Goal: Communication & Community: Answer question/provide support

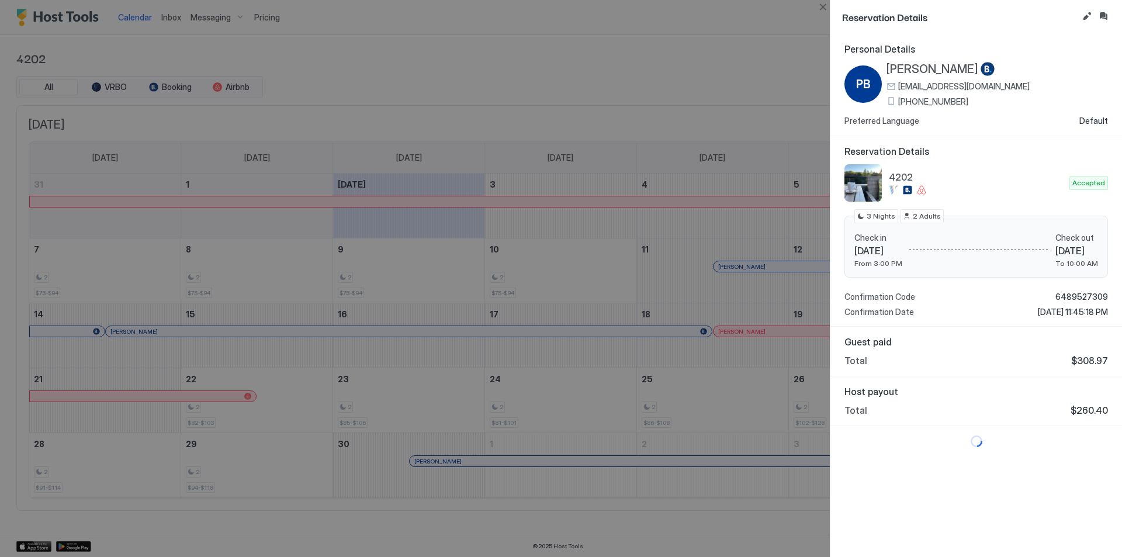
click at [610, 181] on div at bounding box center [561, 278] width 1122 height 557
click at [824, 9] on button "Close" at bounding box center [823, 7] width 14 height 14
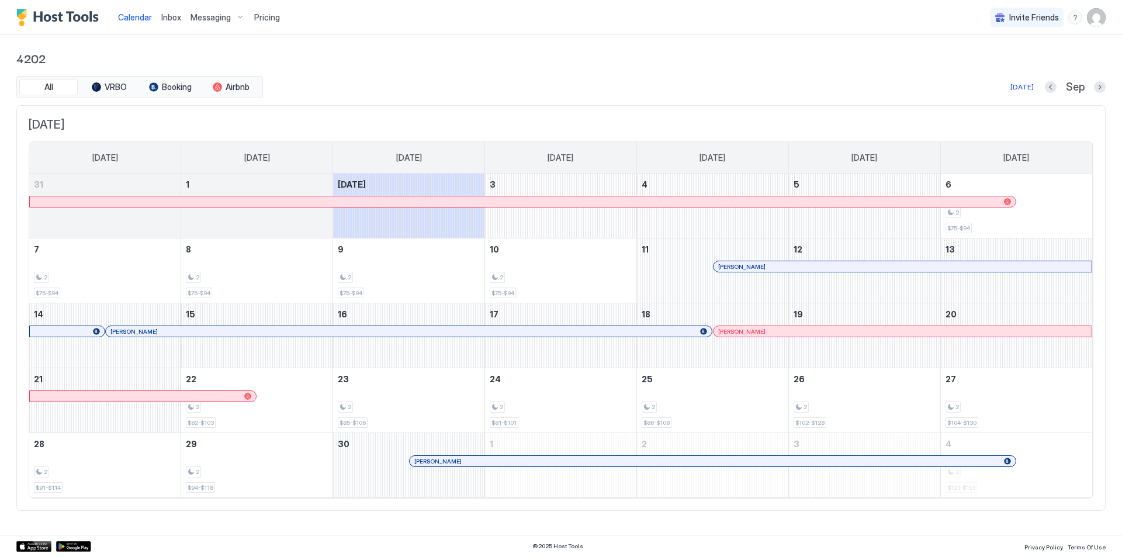
click at [325, 58] on span "4202" at bounding box center [561, 58] width 1090 height 18
click at [336, 79] on div "All VRBO Booking Airbnb Today Sep" at bounding box center [561, 87] width 1090 height 22
click at [793, 262] on div "[PERSON_NAME]" at bounding box center [903, 266] width 378 height 11
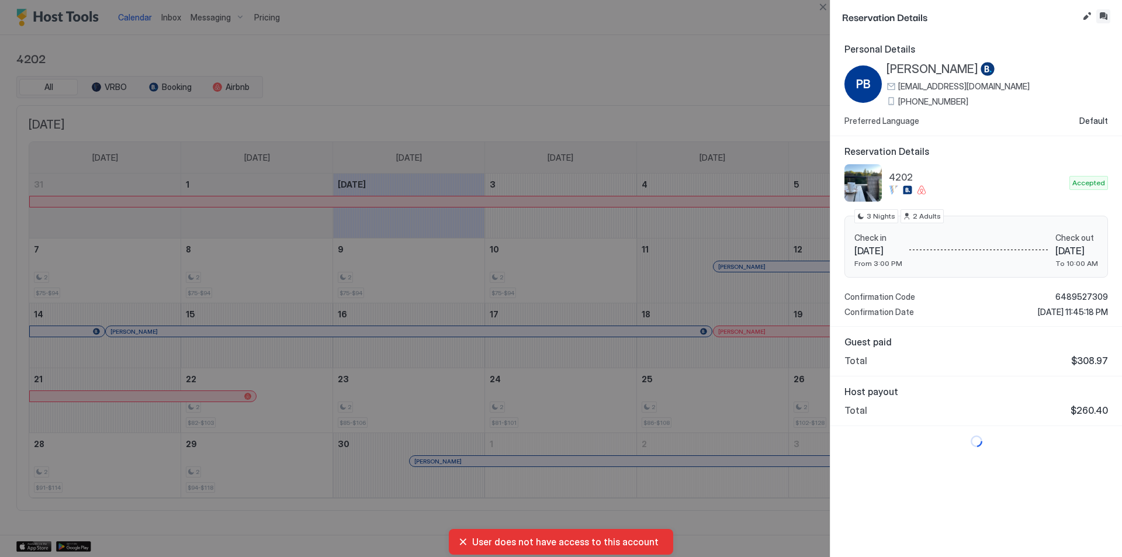
click at [1110, 15] on button "Inbox" at bounding box center [1104, 16] width 14 height 14
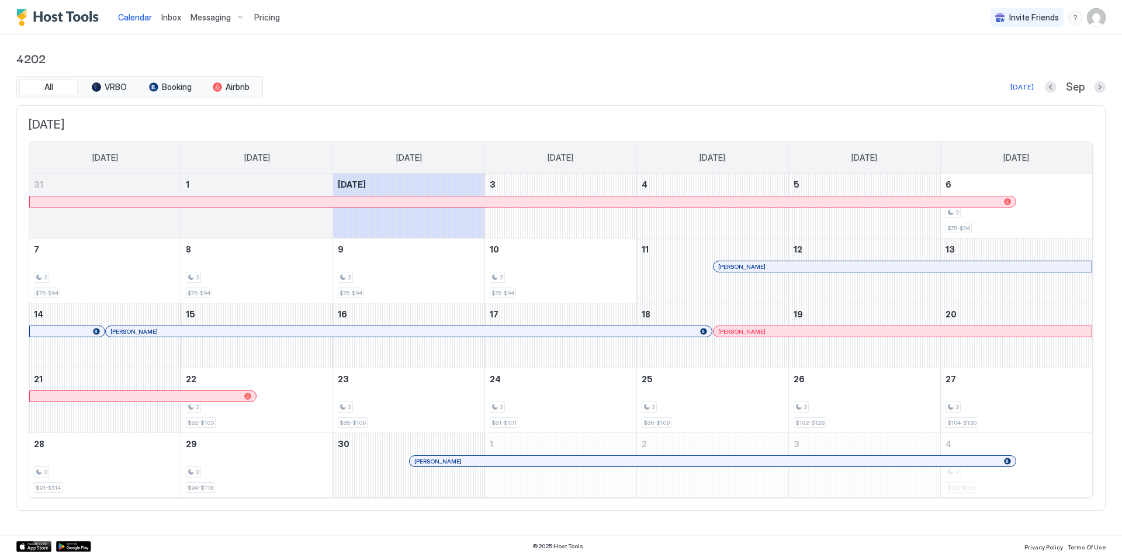
click at [749, 267] on div at bounding box center [749, 266] width 9 height 9
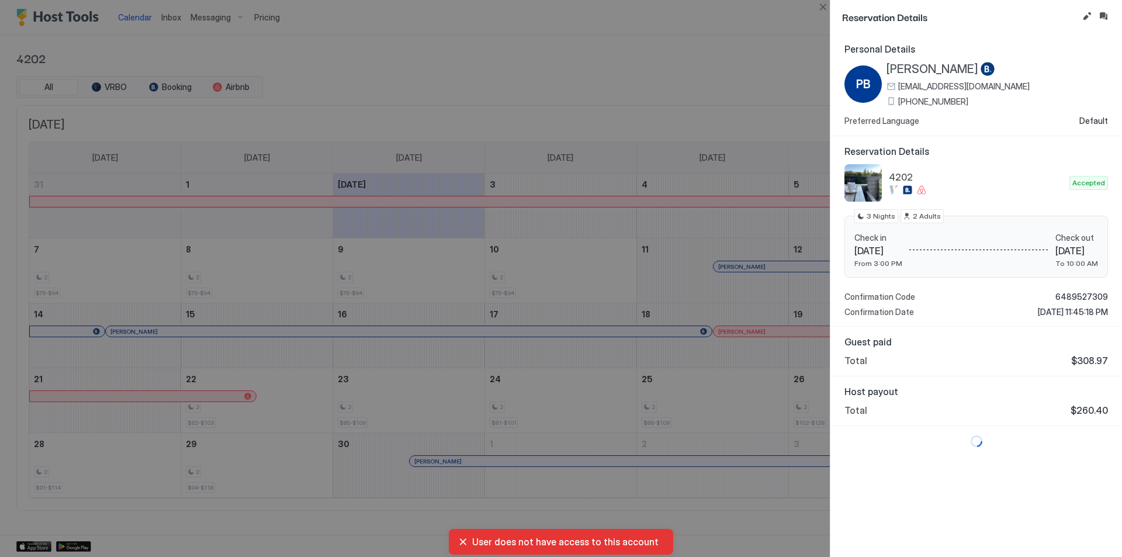
click at [773, 84] on div at bounding box center [561, 278] width 1122 height 557
click at [821, 7] on button "Close" at bounding box center [823, 7] width 14 height 14
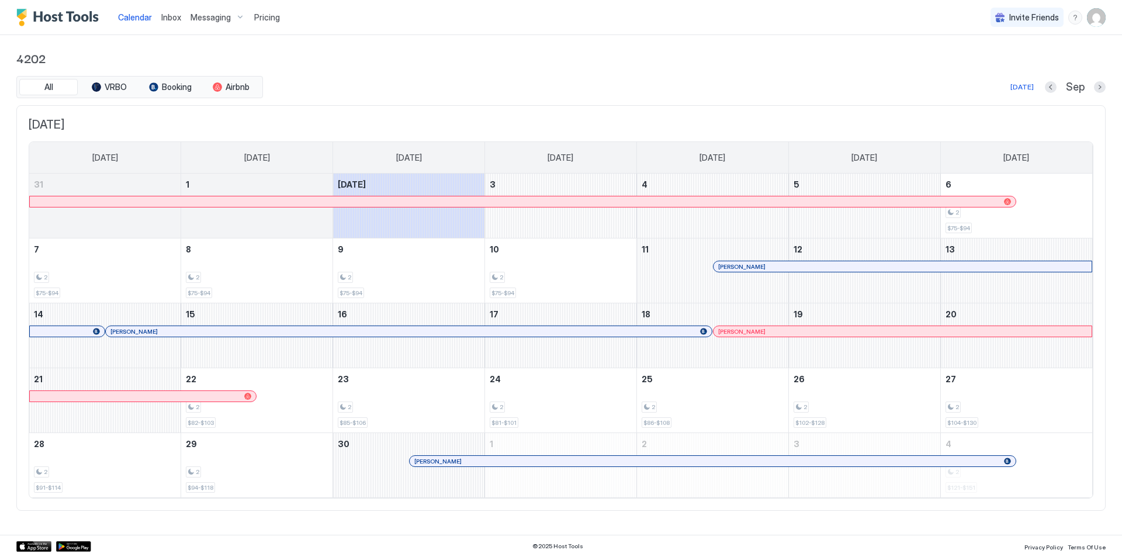
click at [392, 106] on div "September 2025 Sunday Monday Tuesday Wednesday Thursday Friday Saturday 31 1 To…" at bounding box center [561, 308] width 1090 height 406
click at [737, 264] on div at bounding box center [736, 266] width 9 height 9
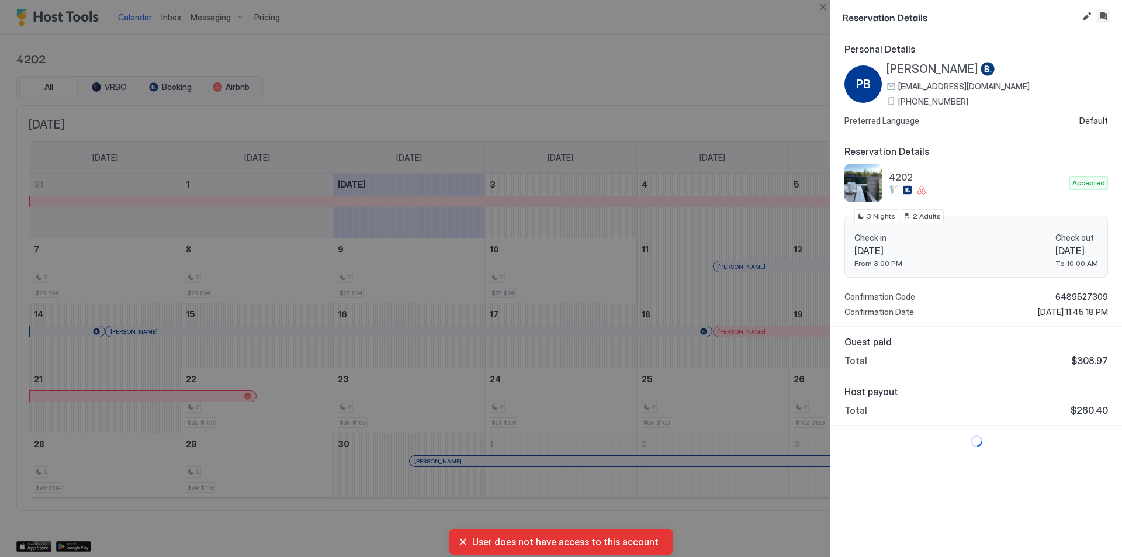
click at [1107, 12] on button "Inbox" at bounding box center [1104, 16] width 14 height 14
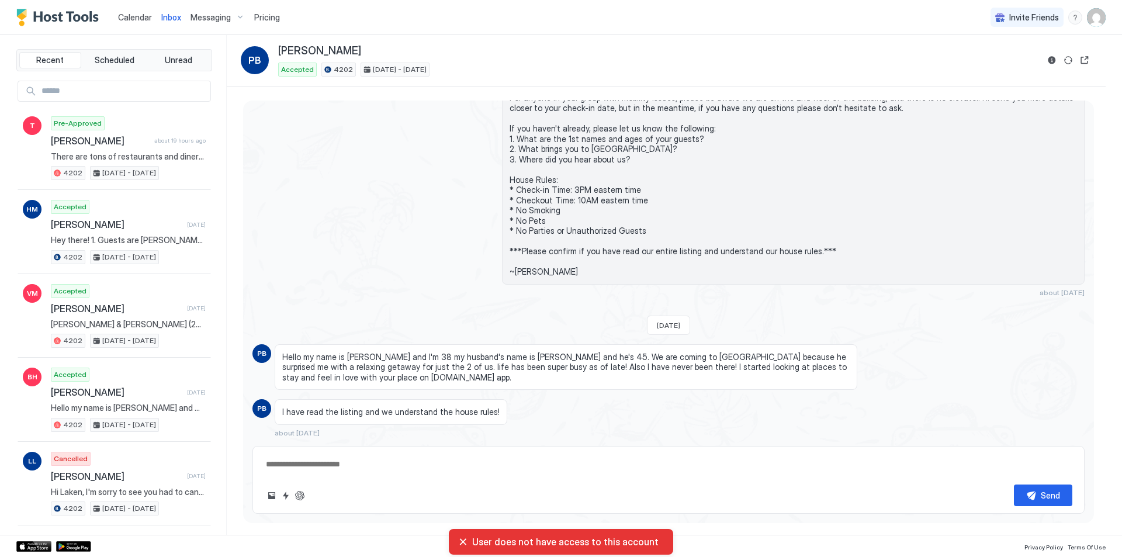
scroll to position [119, 0]
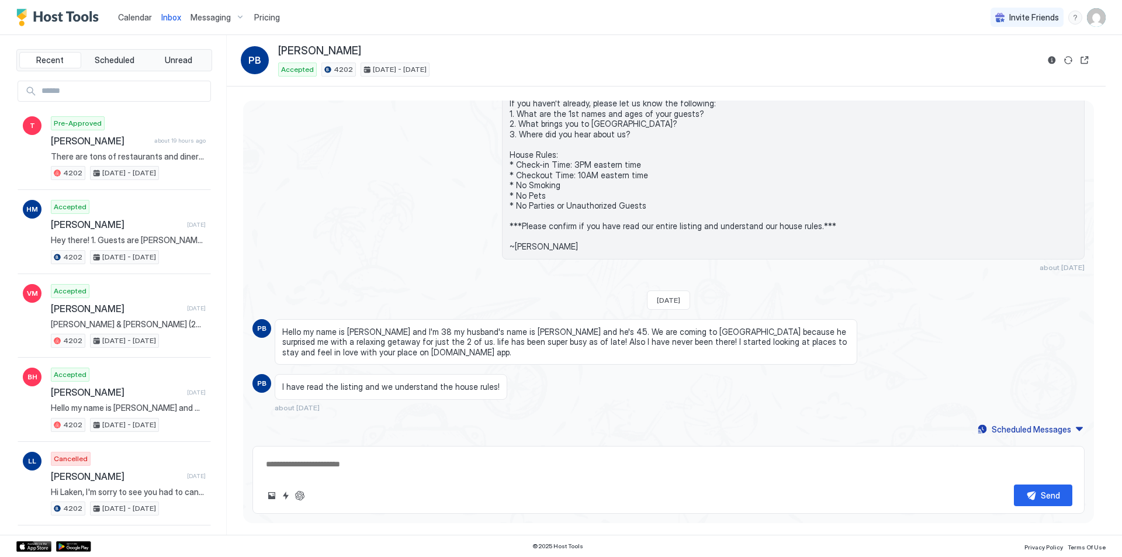
drag, startPoint x: 337, startPoint y: 465, endPoint x: 346, endPoint y: 465, distance: 8.8
click at [337, 465] on textarea at bounding box center [669, 465] width 808 height 22
paste textarea "**********"
type textarea "*"
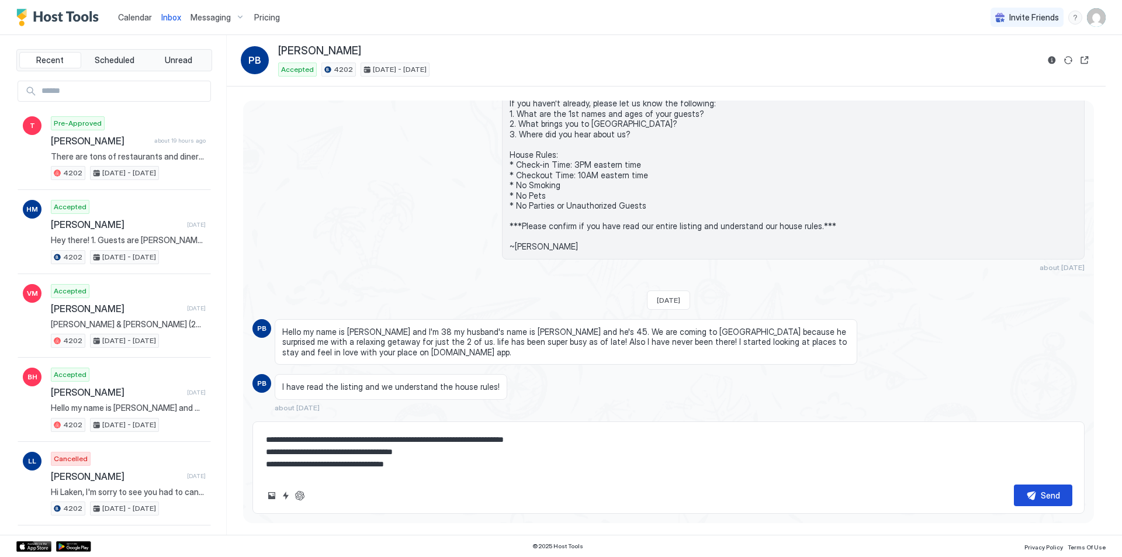
type textarea "**********"
click at [1038, 493] on button "Send" at bounding box center [1043, 496] width 58 height 22
type textarea "*"
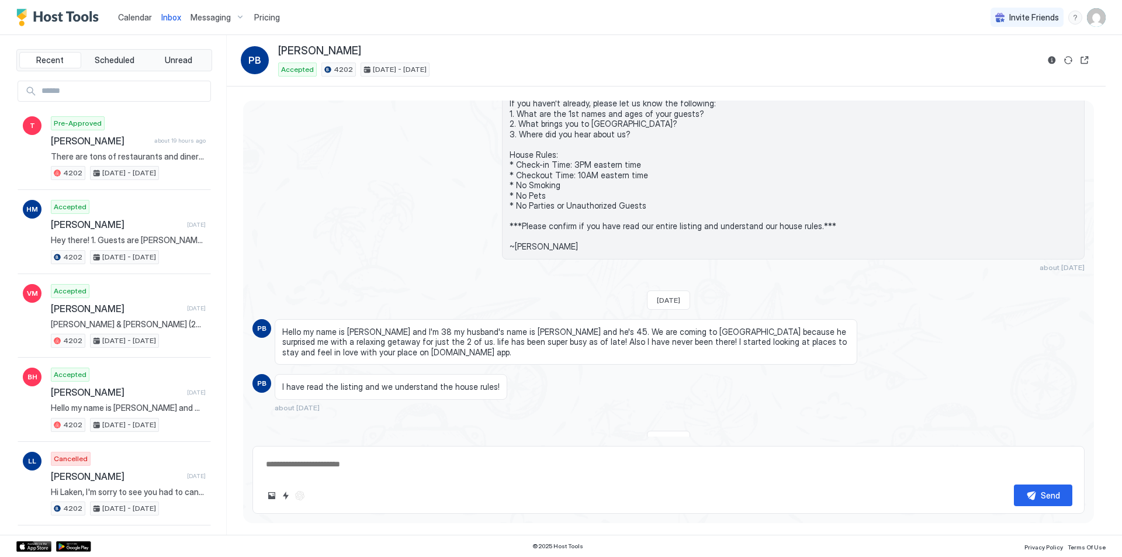
scroll to position [225, 0]
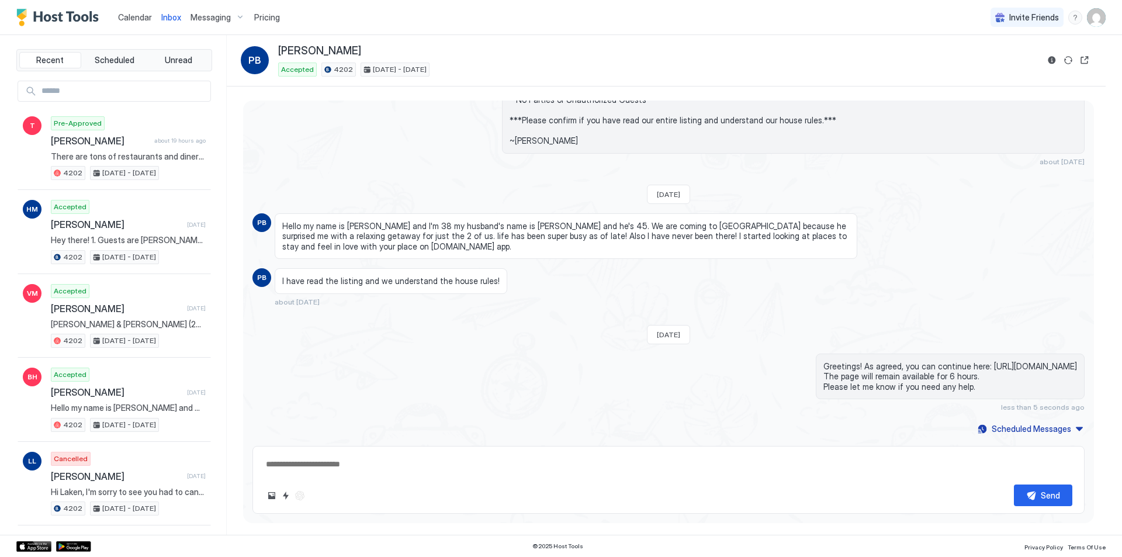
click at [363, 475] on textarea at bounding box center [669, 465] width 808 height 22
paste textarea "**********"
type textarea "*"
type textarea "**********"
click at [1060, 501] on div "Send" at bounding box center [1050, 495] width 19 height 12
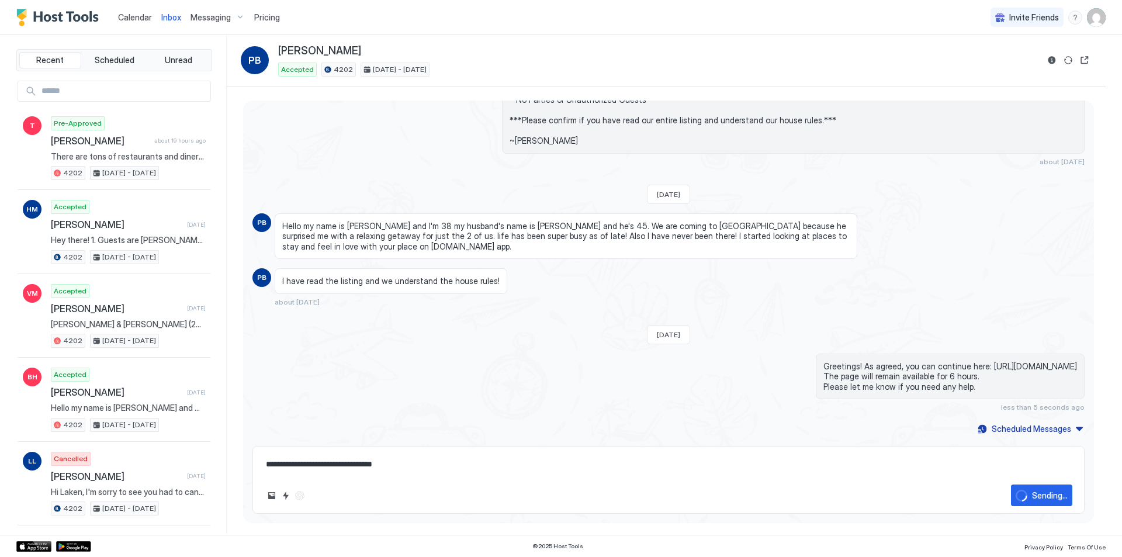
type textarea "*"
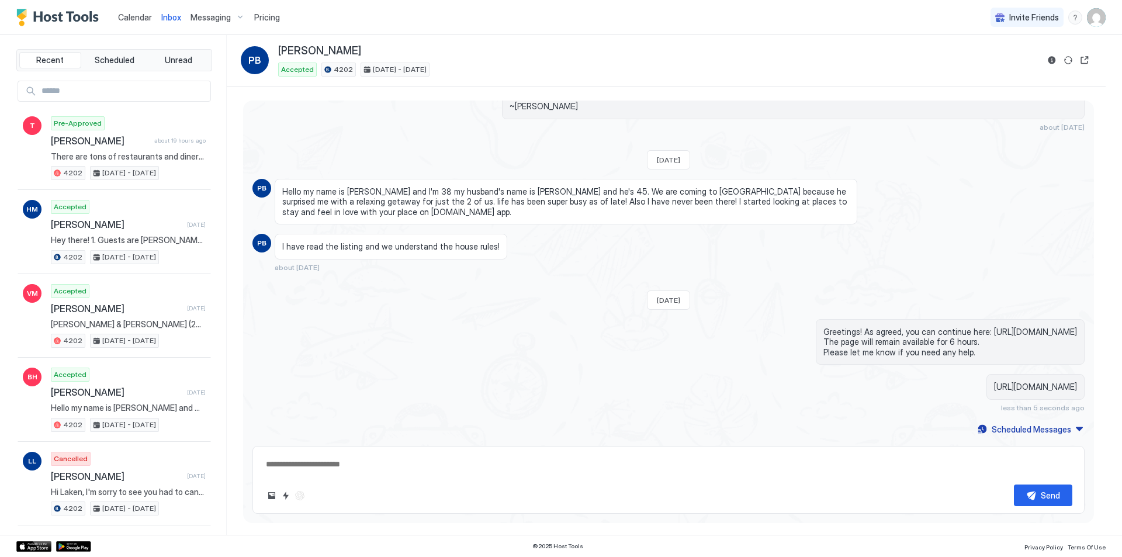
click at [399, 463] on textarea at bounding box center [669, 465] width 808 height 22
paste textarea "**********"
type textarea "*"
type textarea "**********"
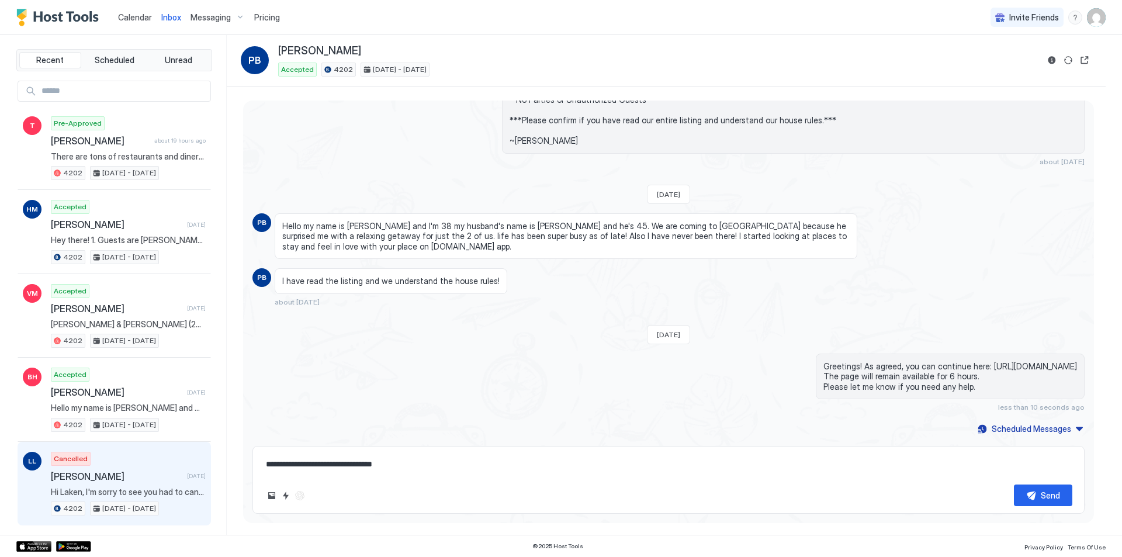
drag, startPoint x: 292, startPoint y: 461, endPoint x: 186, endPoint y: 458, distance: 105.8
click at [187, 458] on div "Recent Scheduled Unread T Pre-Approved Tammy about 19 hours ago There are tons …" at bounding box center [561, 285] width 1090 height 500
type textarea "*"
type textarea "**********"
type textarea "*"
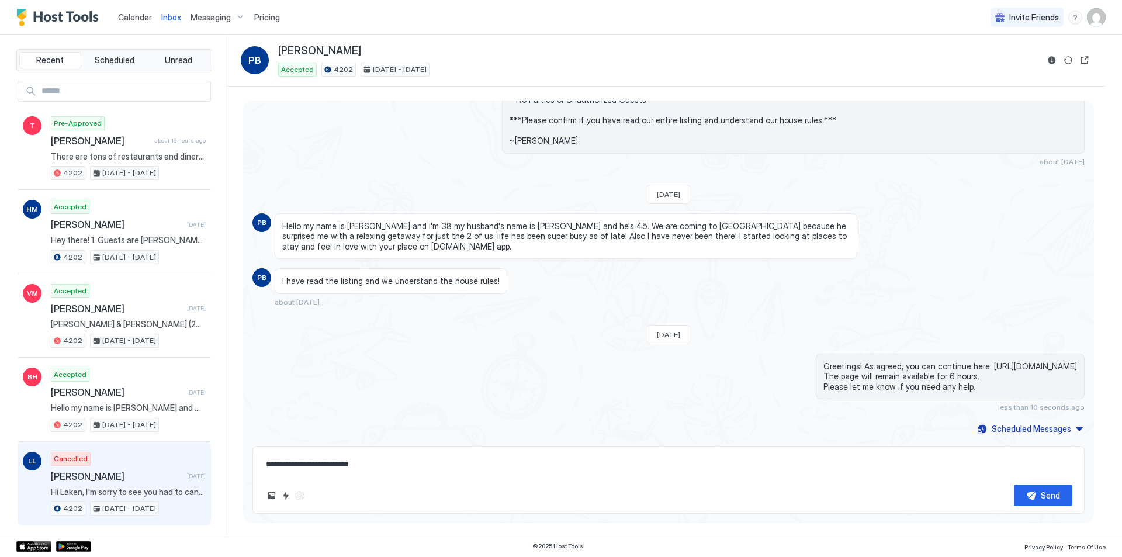
type textarea "**********"
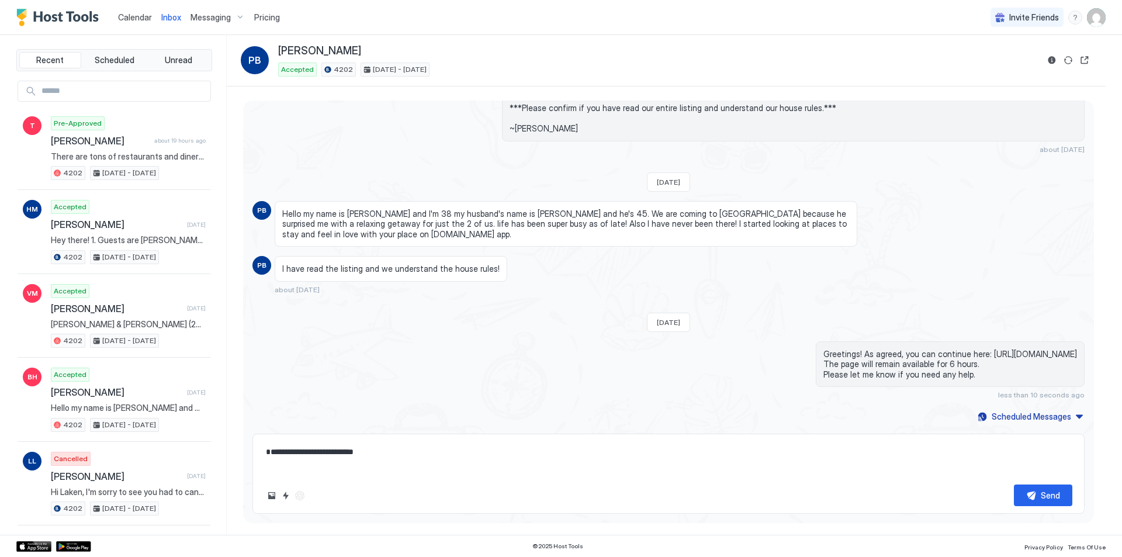
type textarea "*"
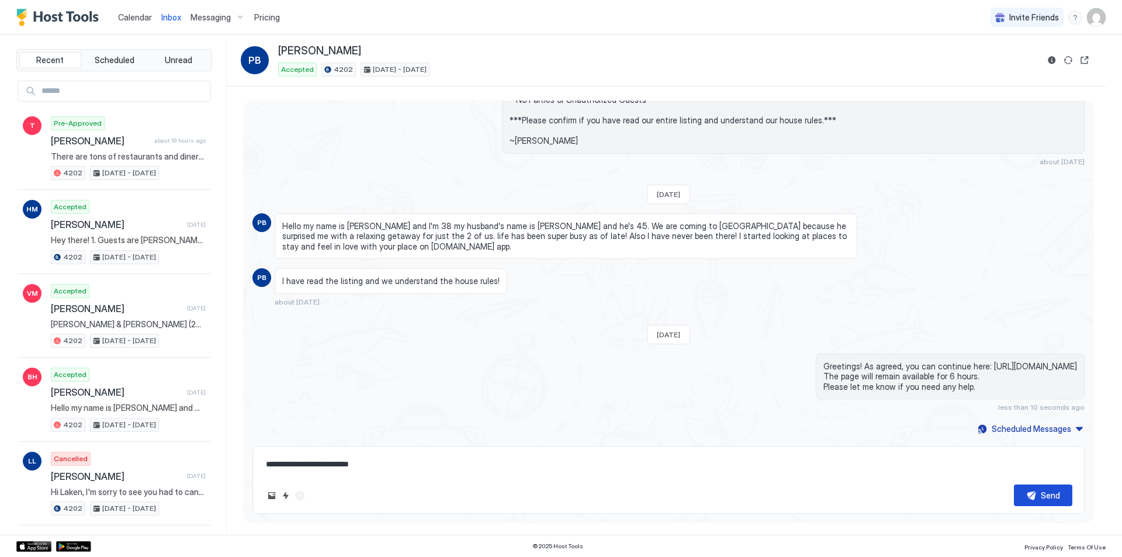
type textarea "**********"
click at [1041, 500] on div "Send" at bounding box center [1050, 495] width 19 height 12
type textarea "*"
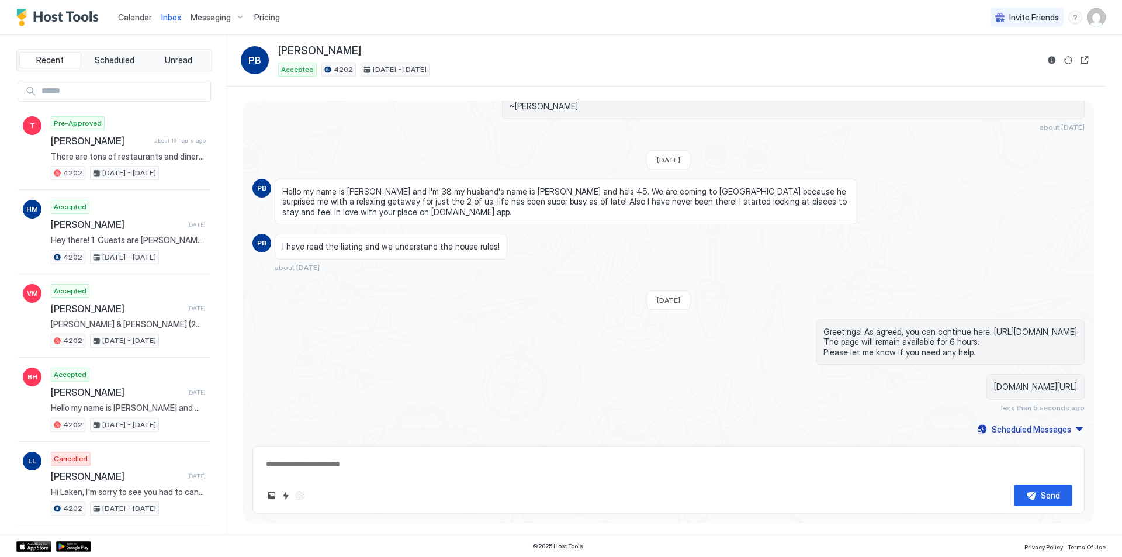
type textarea "*"
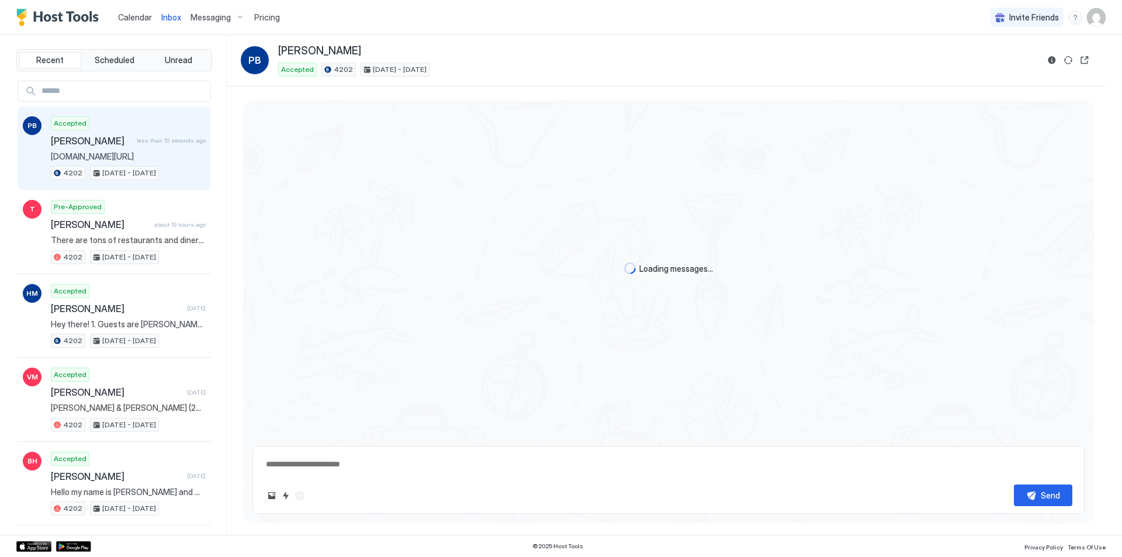
scroll to position [334, 0]
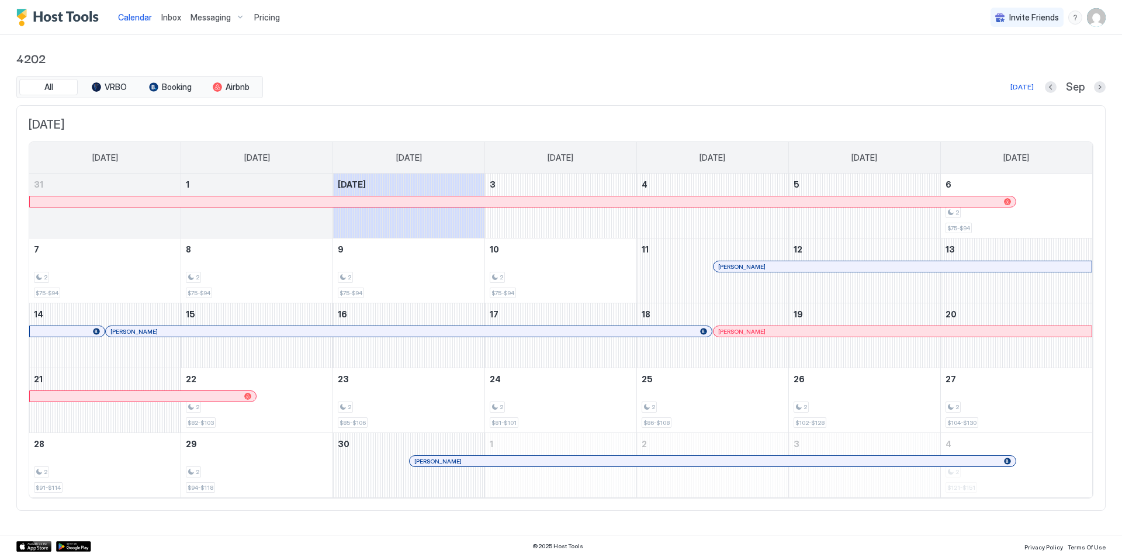
click at [728, 331] on div at bounding box center [727, 331] width 9 height 9
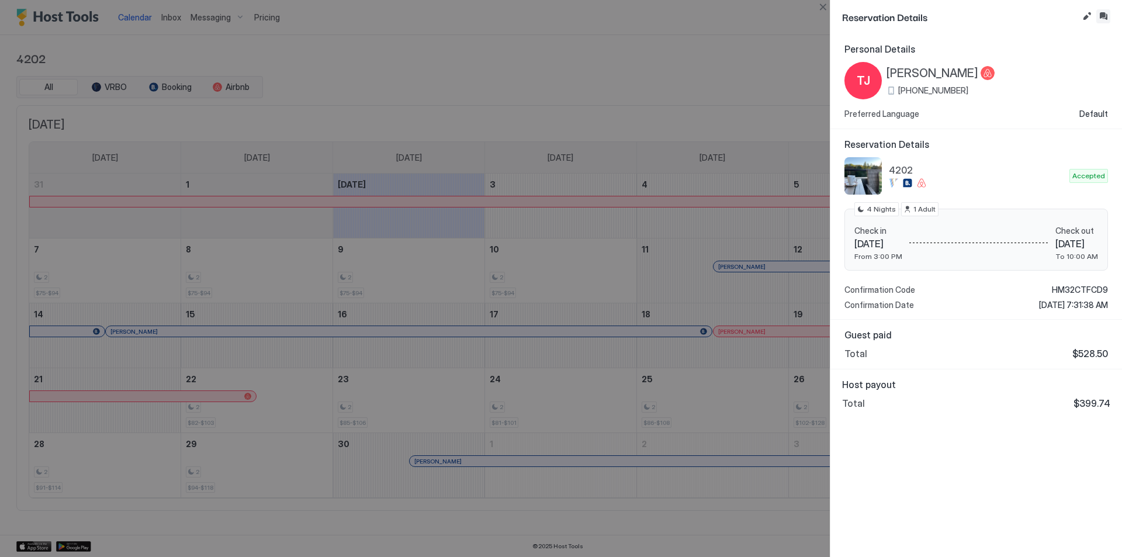
drag, startPoint x: 1103, startPoint y: 9, endPoint x: 1054, endPoint y: 27, distance: 52.3
click at [1103, 10] on button "Inbox" at bounding box center [1104, 16] width 14 height 14
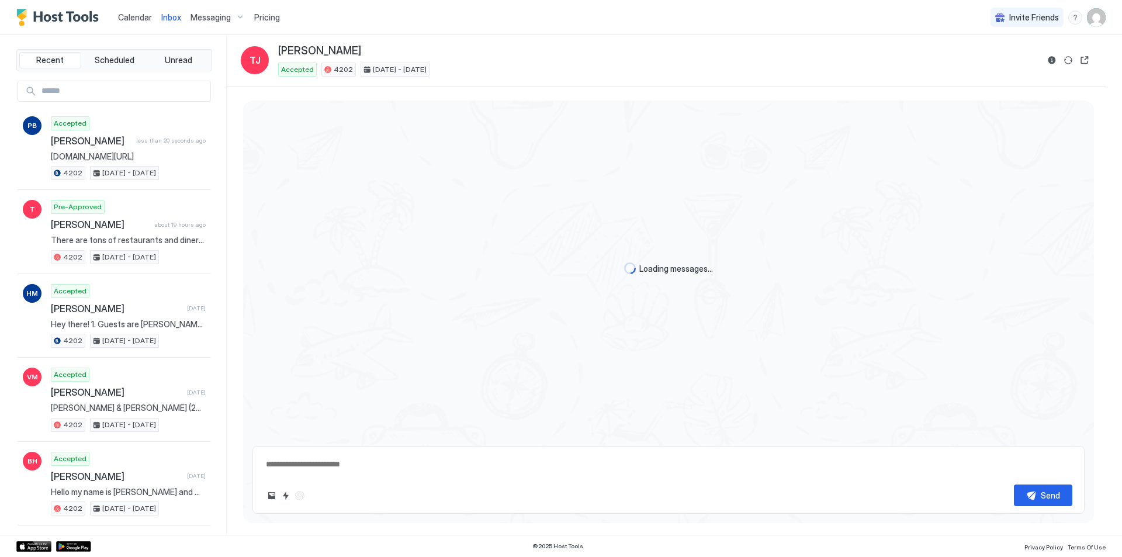
scroll to position [291, 0]
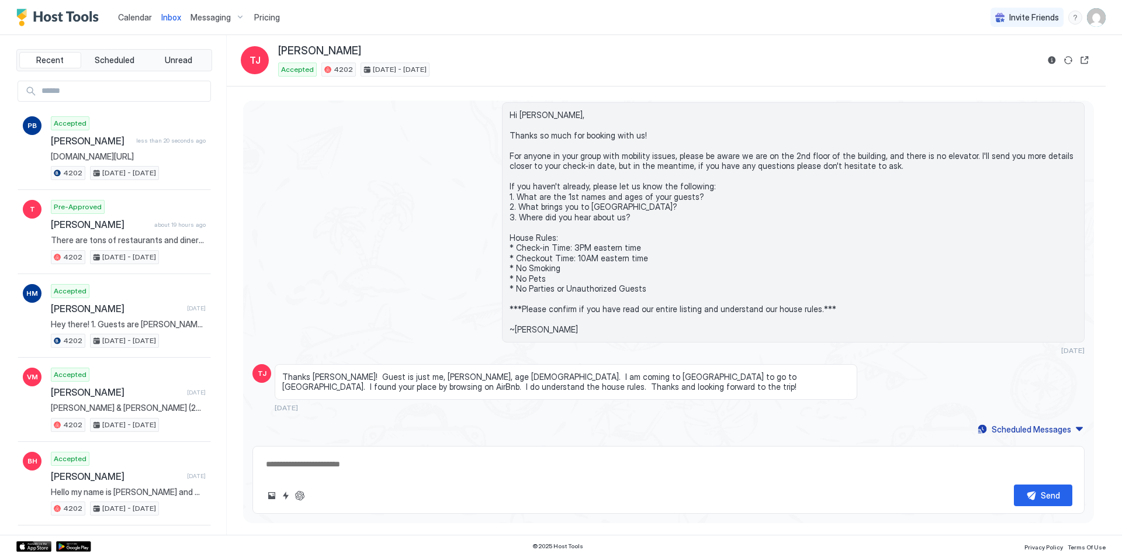
click at [487, 459] on textarea at bounding box center [669, 465] width 808 height 22
paste textarea "**********"
type textarea "*"
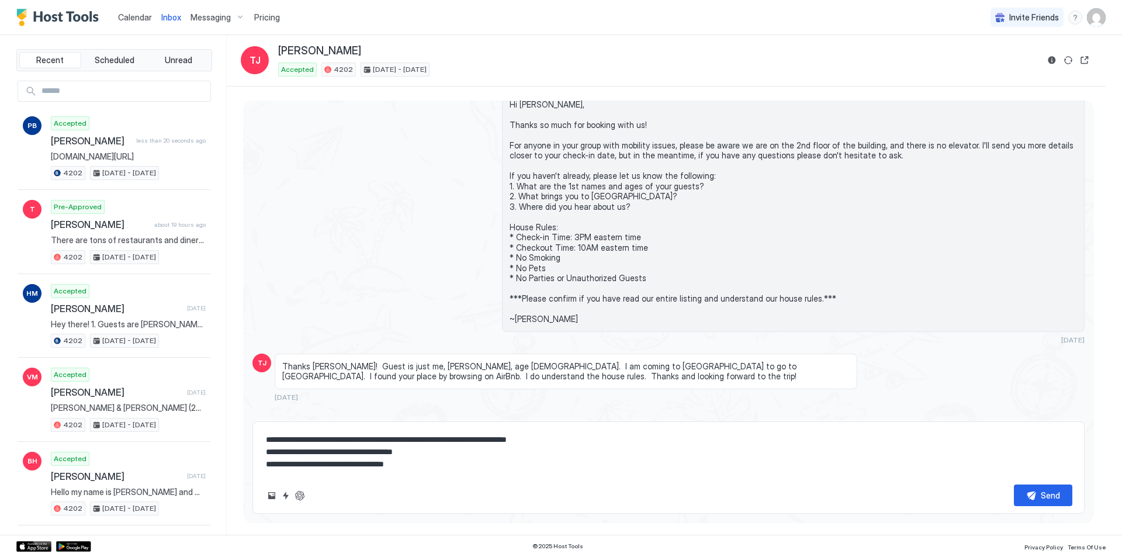
type textarea "**********"
click at [1026, 488] on button "Send" at bounding box center [1043, 496] width 58 height 22
type textarea "*"
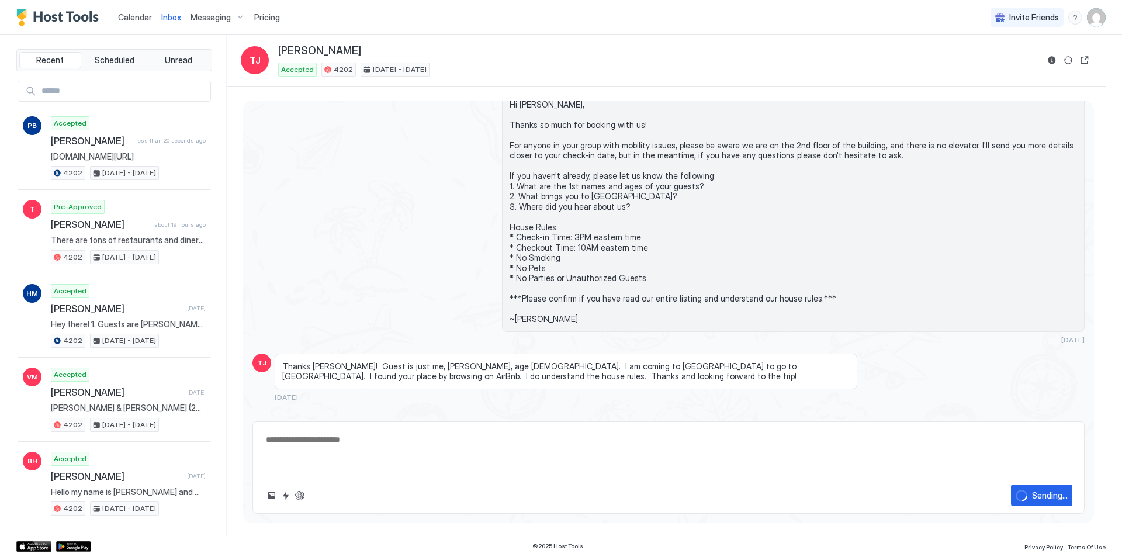
scroll to position [396, 0]
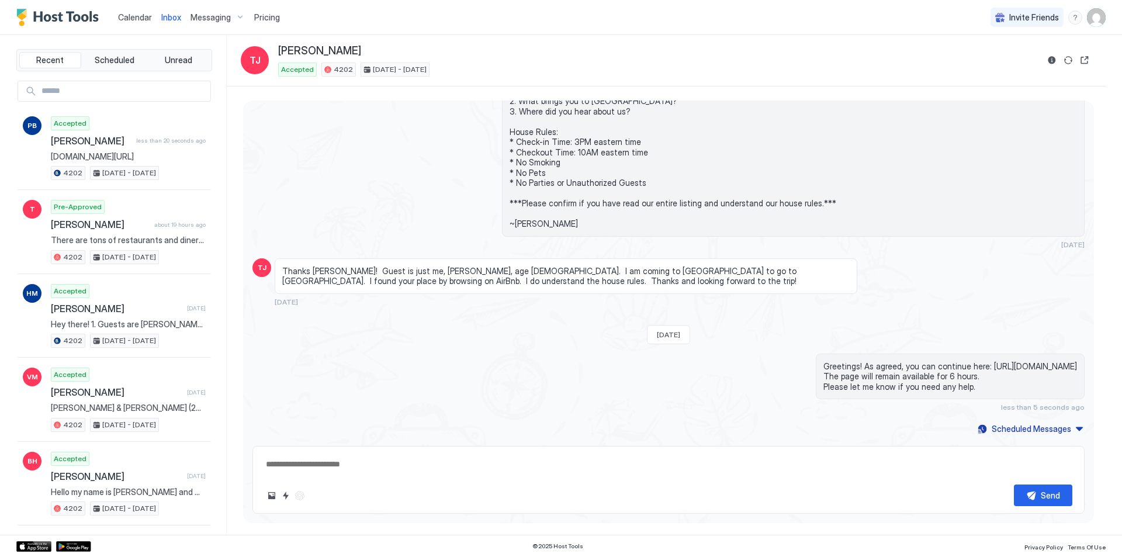
drag, startPoint x: 430, startPoint y: 470, endPoint x: 719, endPoint y: 451, distance: 289.4
click at [430, 469] on textarea at bounding box center [669, 465] width 808 height 22
paste textarea "**********"
type textarea "*"
type textarea "**********"
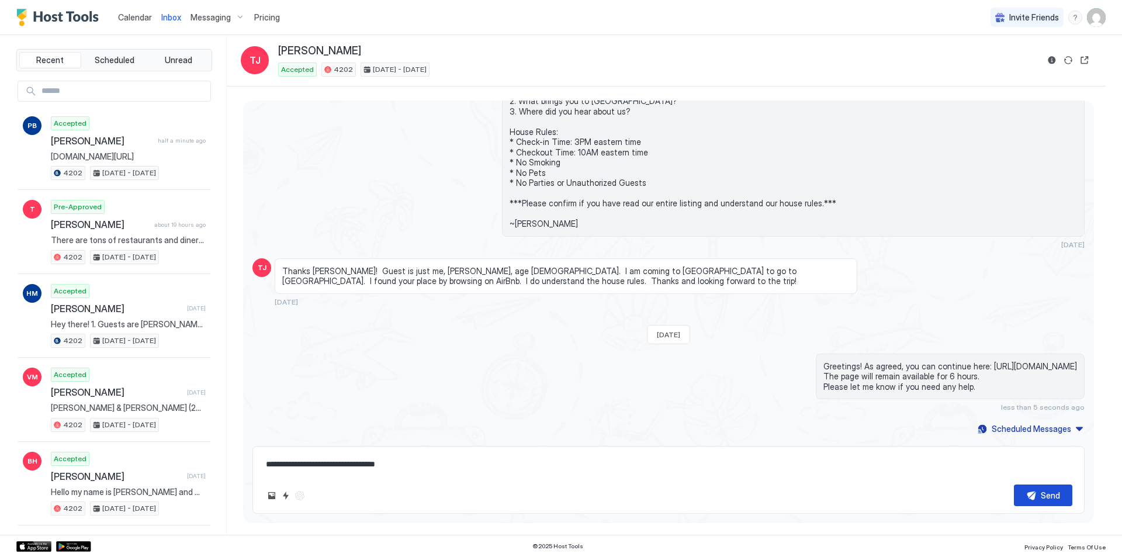
click at [1047, 496] on div "Send" at bounding box center [1050, 495] width 19 height 12
type textarea "*"
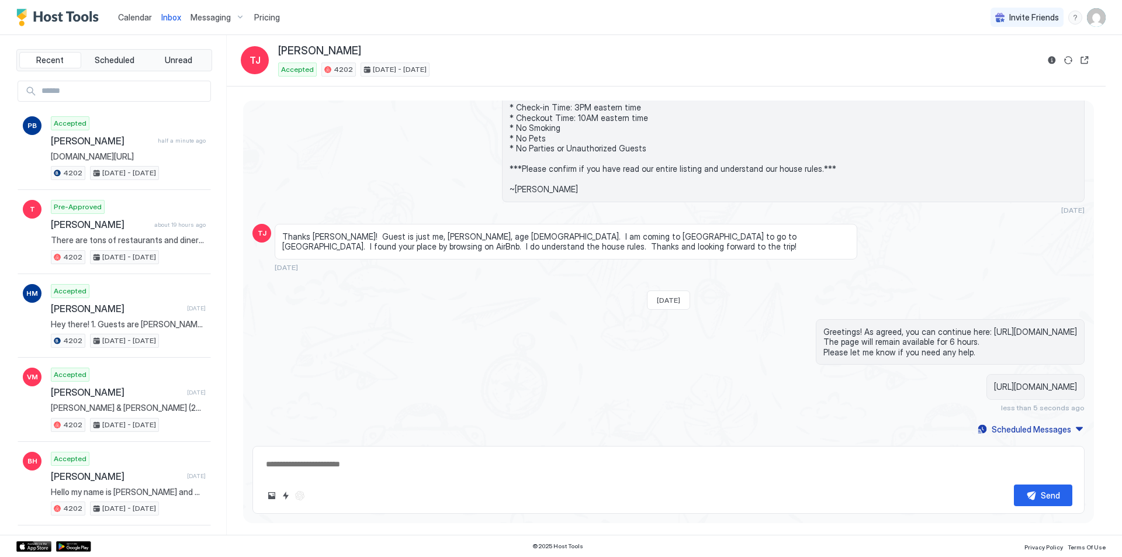
click at [448, 469] on textarea at bounding box center [669, 465] width 808 height 22
paste textarea "**********"
type textarea "*"
type textarea "**********"
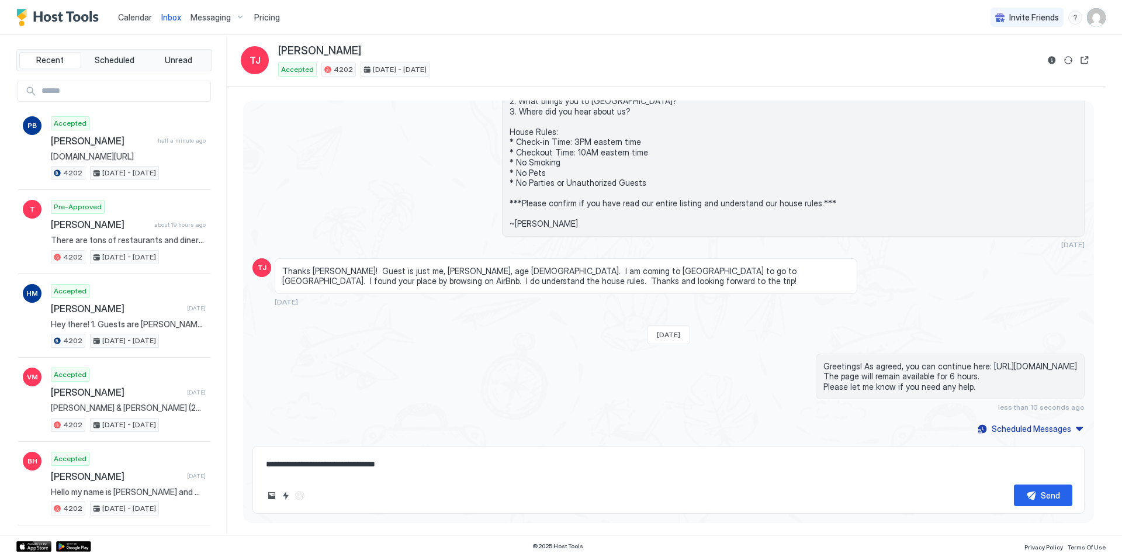
drag, startPoint x: 292, startPoint y: 464, endPoint x: 216, endPoint y: 459, distance: 76.1
click at [217, 459] on div "Recent Scheduled Unread PB Accepted [PERSON_NAME] half a minute ago [DOMAIN_NAM…" at bounding box center [561, 285] width 1090 height 500
type textarea "*"
type textarea "**********"
type textarea "*"
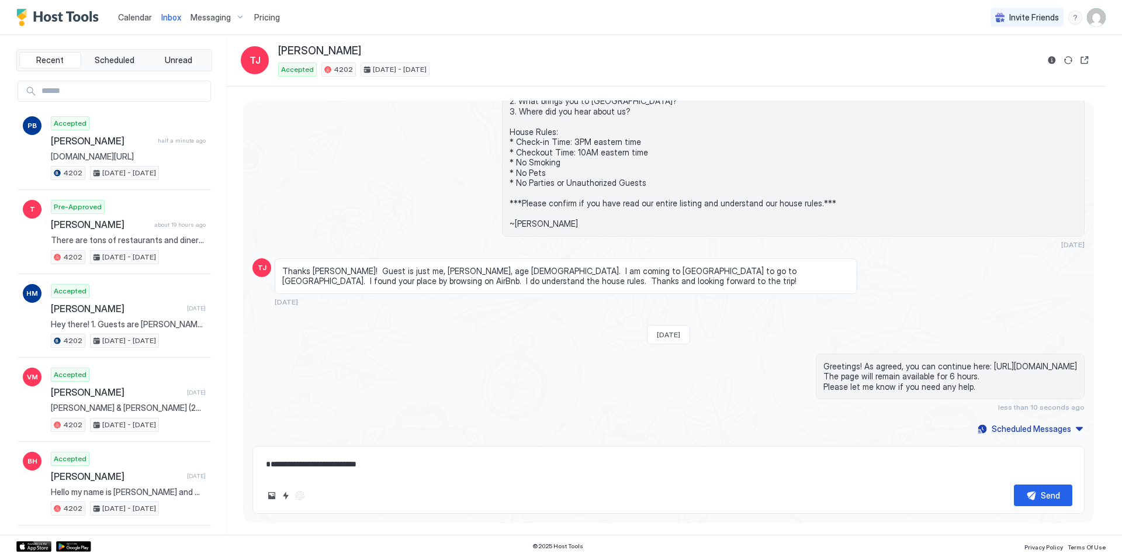
scroll to position [409, 0]
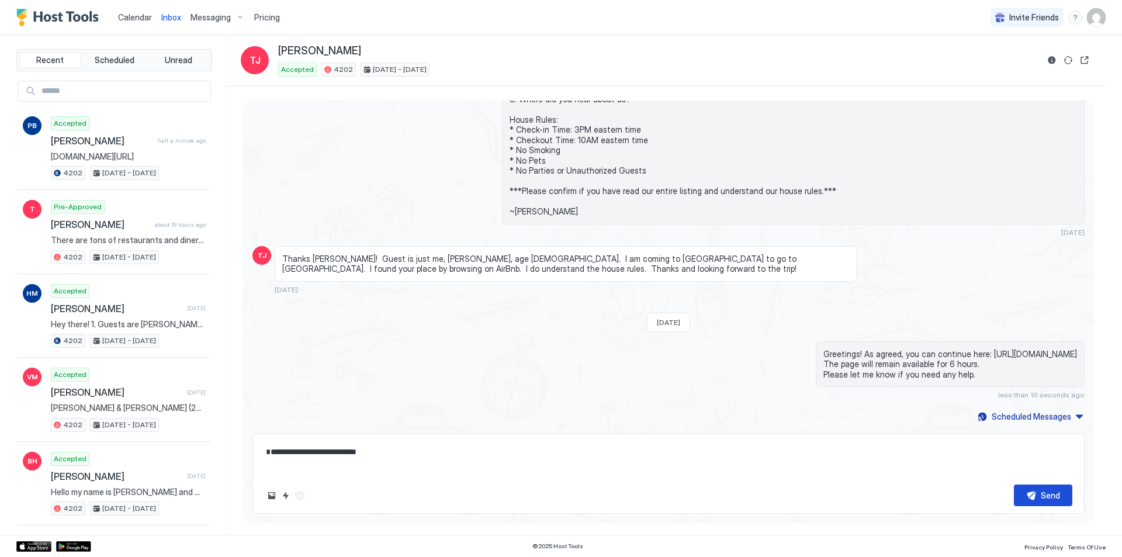
type textarea "**********"
click at [1053, 500] on div "Send" at bounding box center [1050, 495] width 19 height 12
type textarea "*"
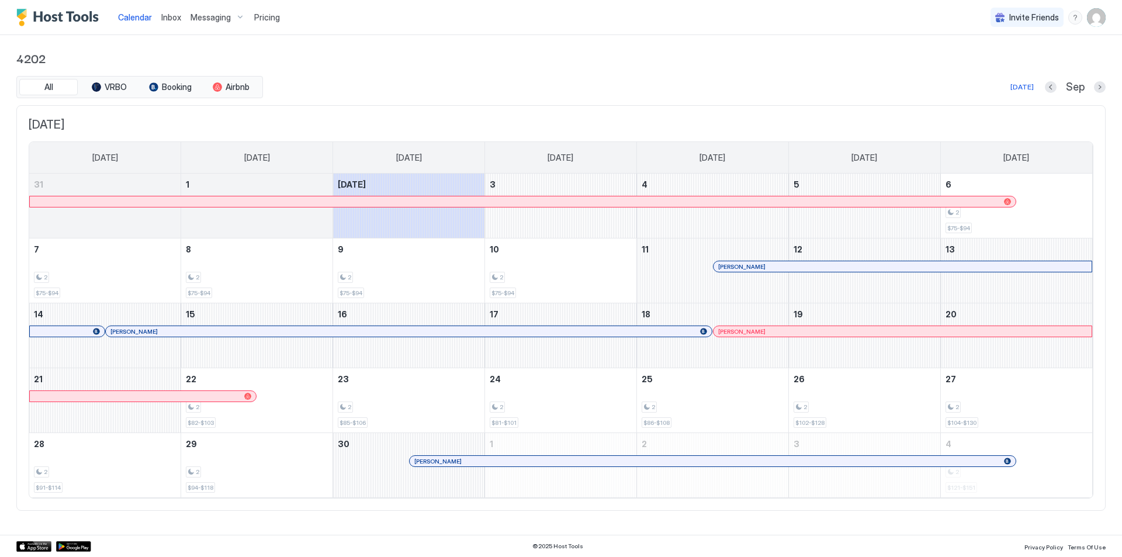
click at [450, 458] on div at bounding box center [449, 461] width 9 height 9
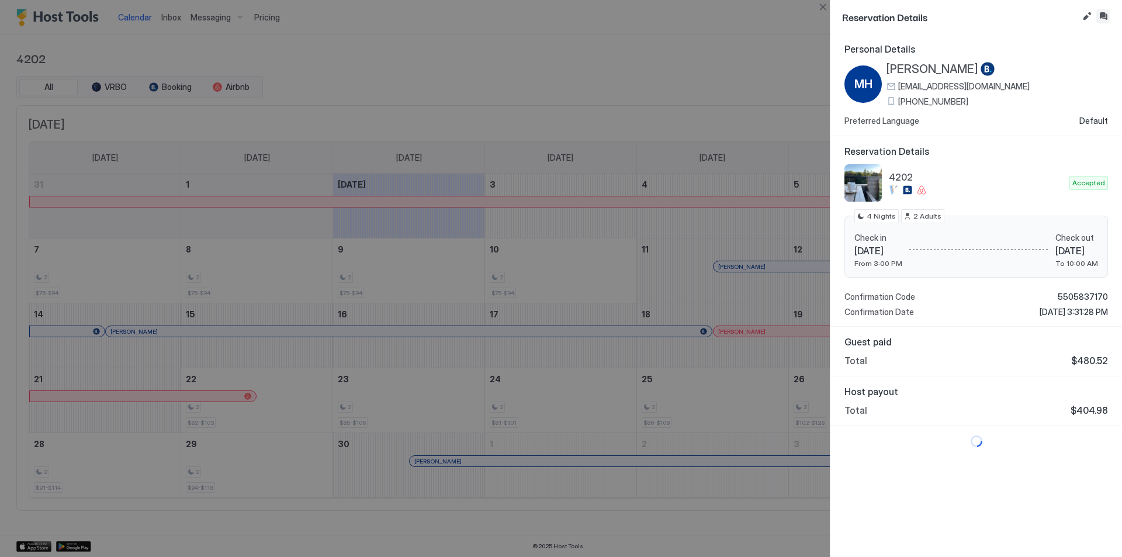
click at [1100, 15] on button "Inbox" at bounding box center [1104, 16] width 14 height 14
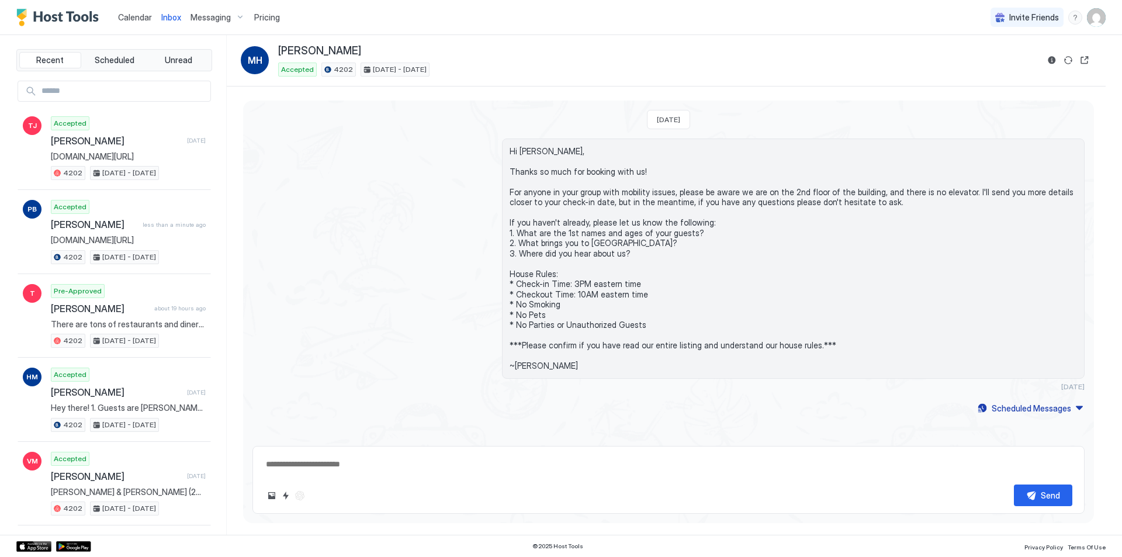
click at [455, 461] on textarea at bounding box center [669, 465] width 808 height 22
paste textarea "**********"
type textarea "*"
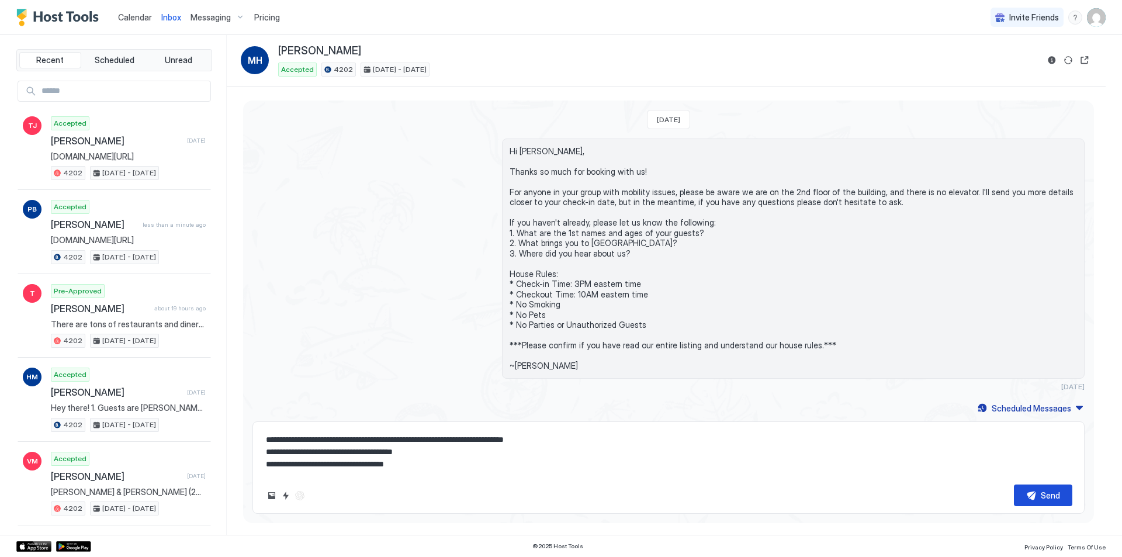
type textarea "**********"
click at [1038, 493] on button "Send" at bounding box center [1043, 496] width 58 height 22
type textarea "*"
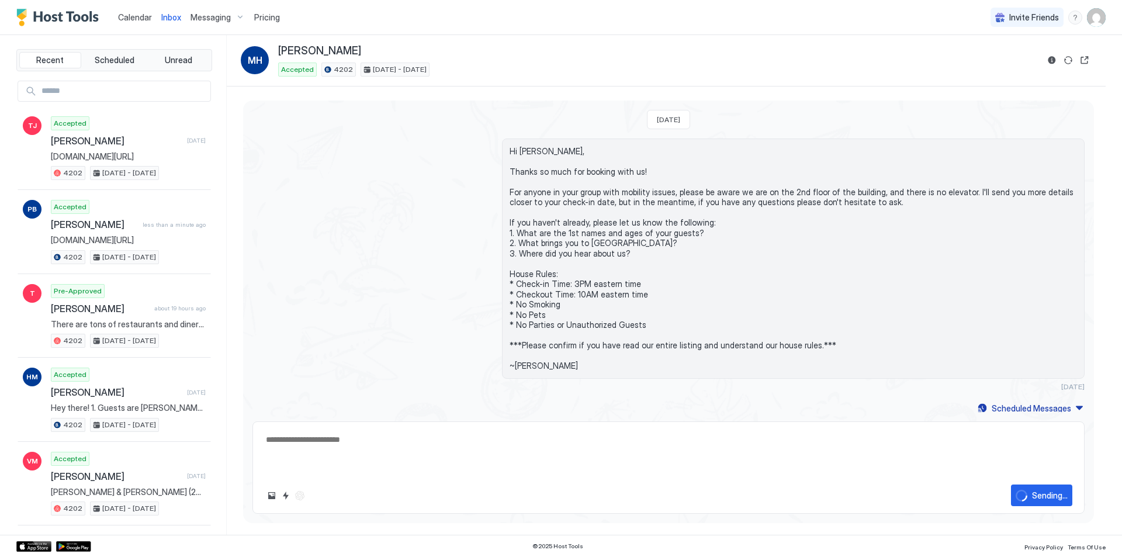
scroll to position [85, 0]
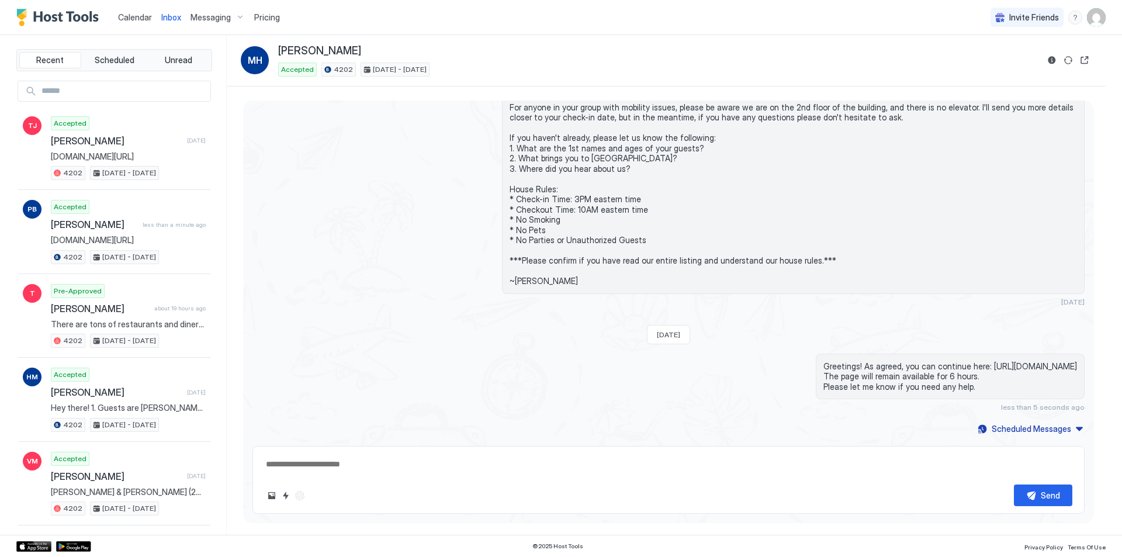
drag, startPoint x: 542, startPoint y: 465, endPoint x: 823, endPoint y: 456, distance: 281.3
click at [543, 465] on textarea at bounding box center [669, 465] width 808 height 22
paste textarea "**********"
type textarea "*"
type textarea "**********"
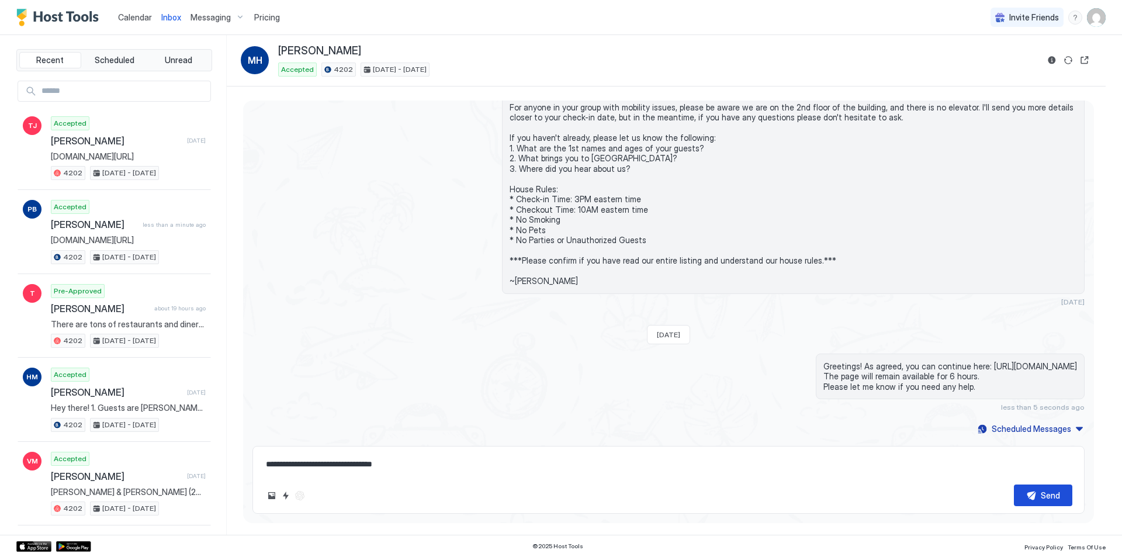
click at [1035, 492] on button "Send" at bounding box center [1043, 496] width 58 height 22
type textarea "*"
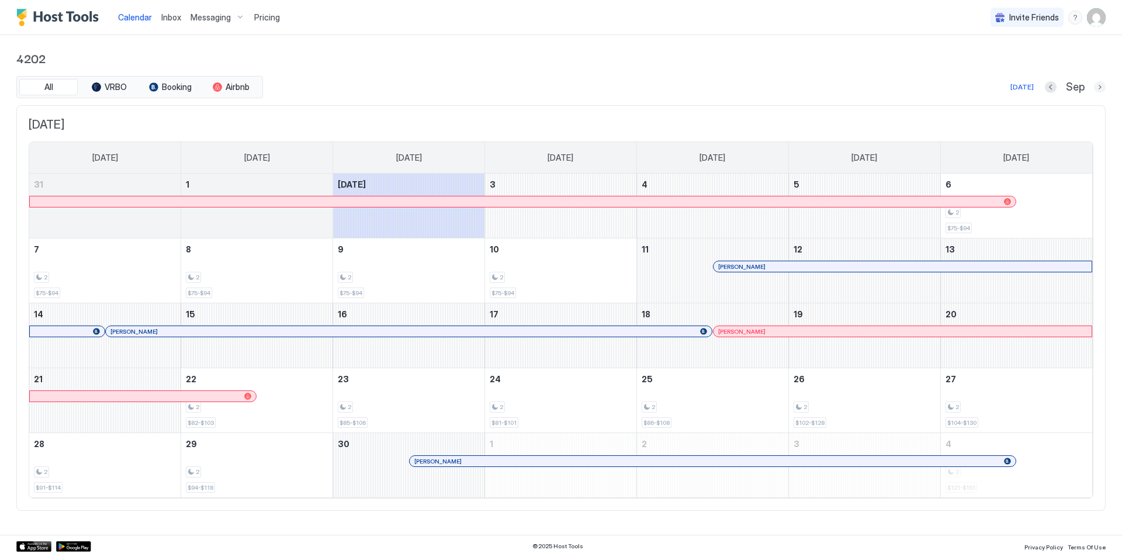
click at [1104, 84] on button "Next month" at bounding box center [1100, 87] width 12 height 12
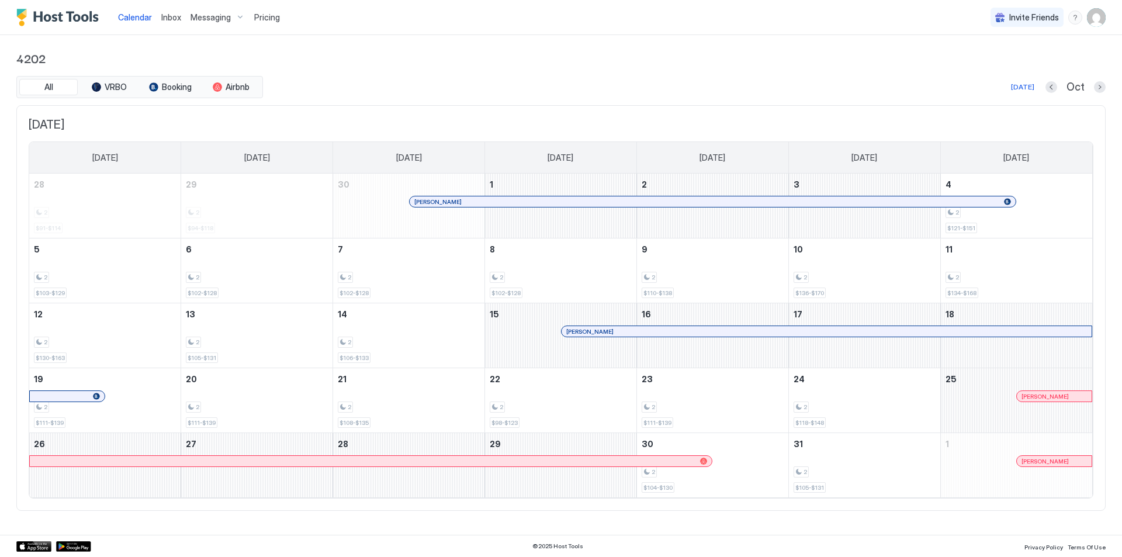
click at [531, 203] on div at bounding box center [531, 201] width 9 height 9
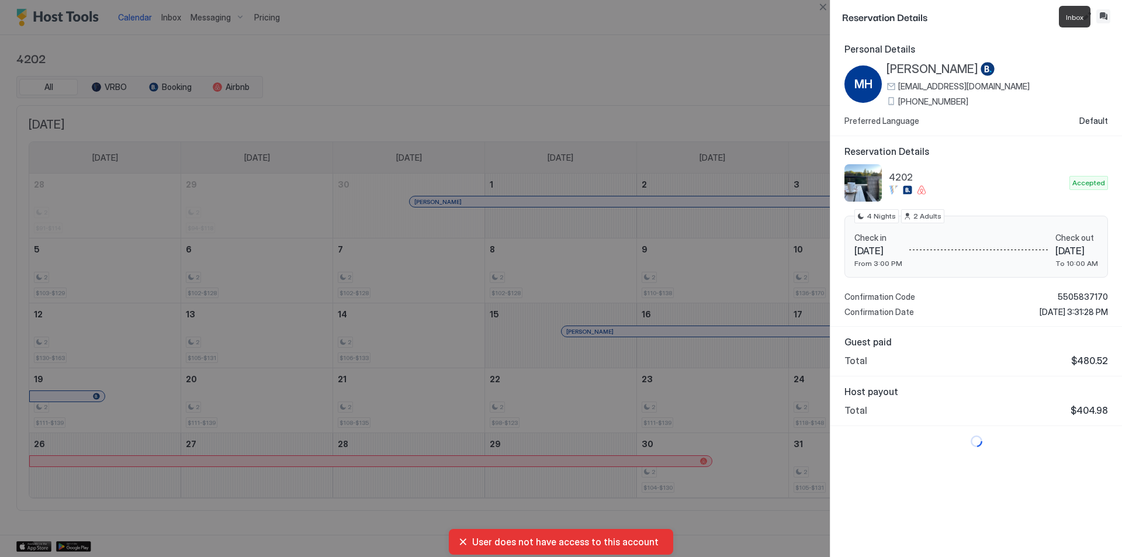
click at [1104, 12] on button "Inbox" at bounding box center [1104, 16] width 14 height 14
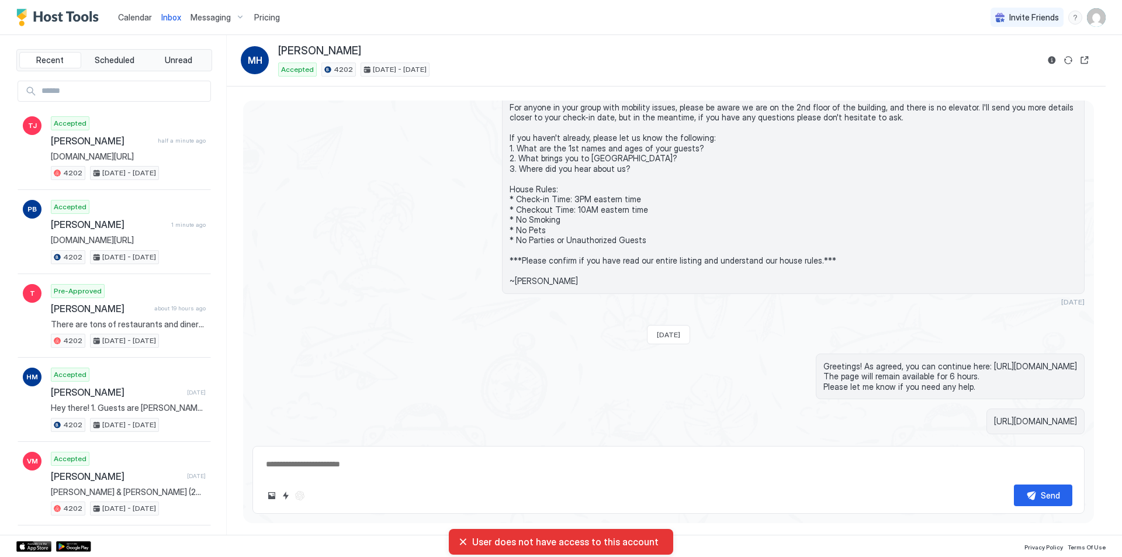
scroll to position [119, 0]
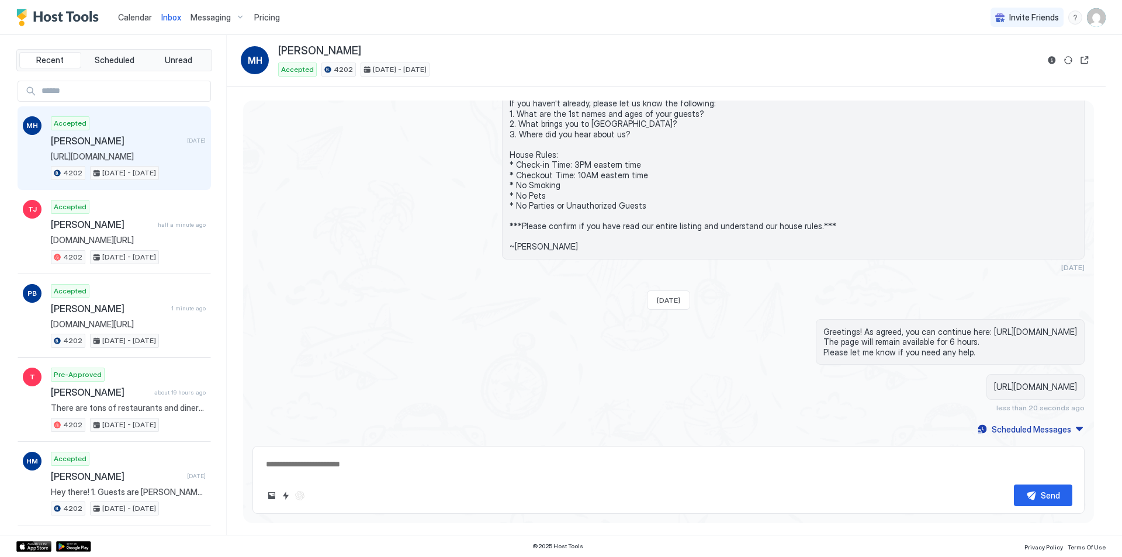
click at [413, 478] on div "Send" at bounding box center [669, 480] width 832 height 68
drag, startPoint x: 506, startPoint y: 465, endPoint x: 521, endPoint y: 464, distance: 15.3
click at [506, 465] on textarea at bounding box center [669, 465] width 808 height 22
paste textarea "**********"
type textarea "*"
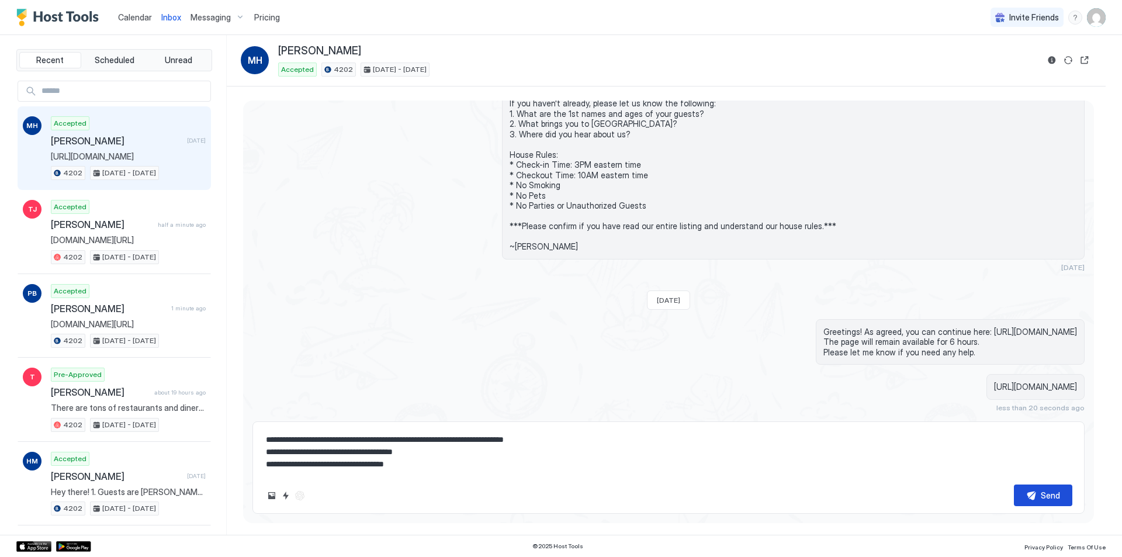
type textarea "**********"
click at [1046, 495] on div "Send" at bounding box center [1050, 495] width 19 height 12
type textarea "*"
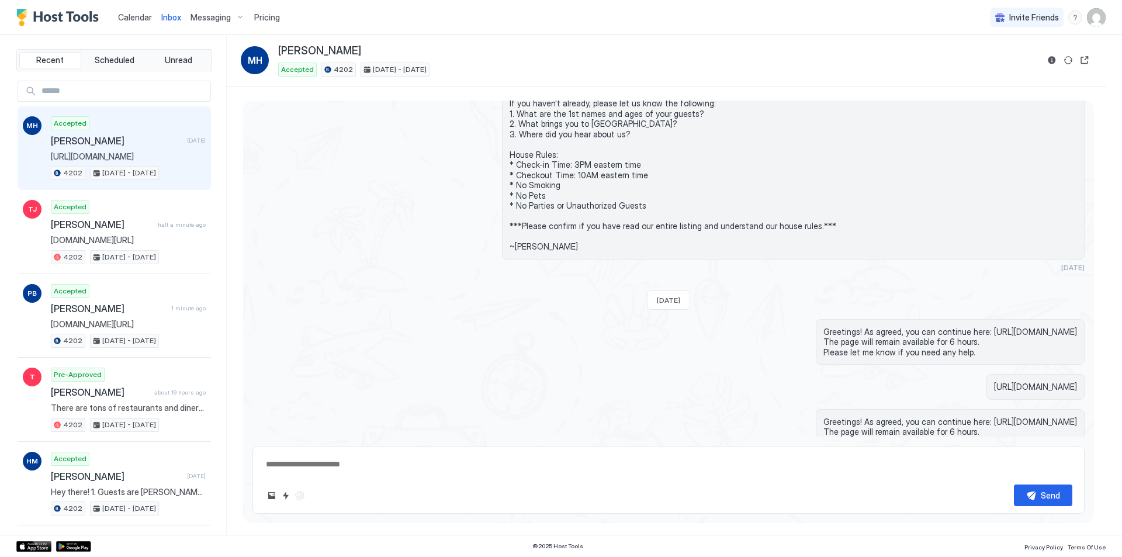
scroll to position [175, 0]
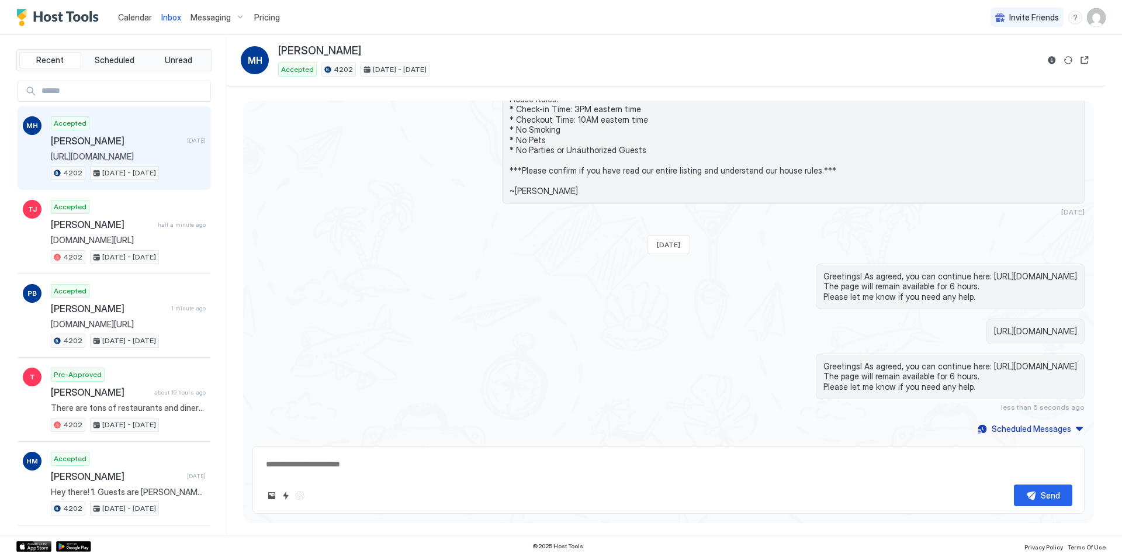
drag, startPoint x: 362, startPoint y: 462, endPoint x: 484, endPoint y: 445, distance: 122.8
click at [362, 462] on textarea at bounding box center [669, 465] width 808 height 22
paste textarea "**********"
type textarea "*"
type textarea "**********"
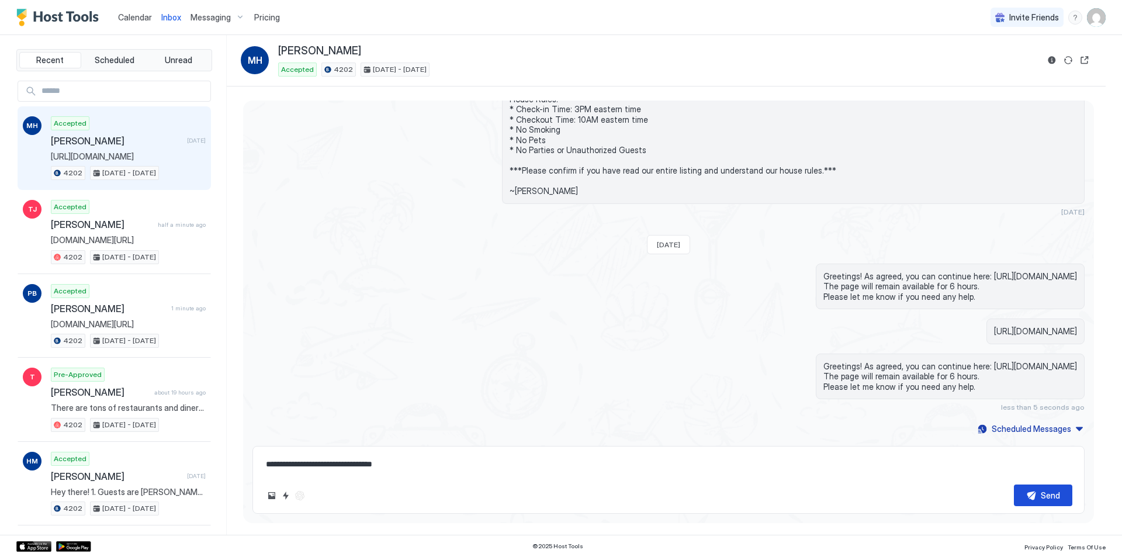
click at [1041, 496] on div "Send" at bounding box center [1050, 495] width 19 height 12
type textarea "*"
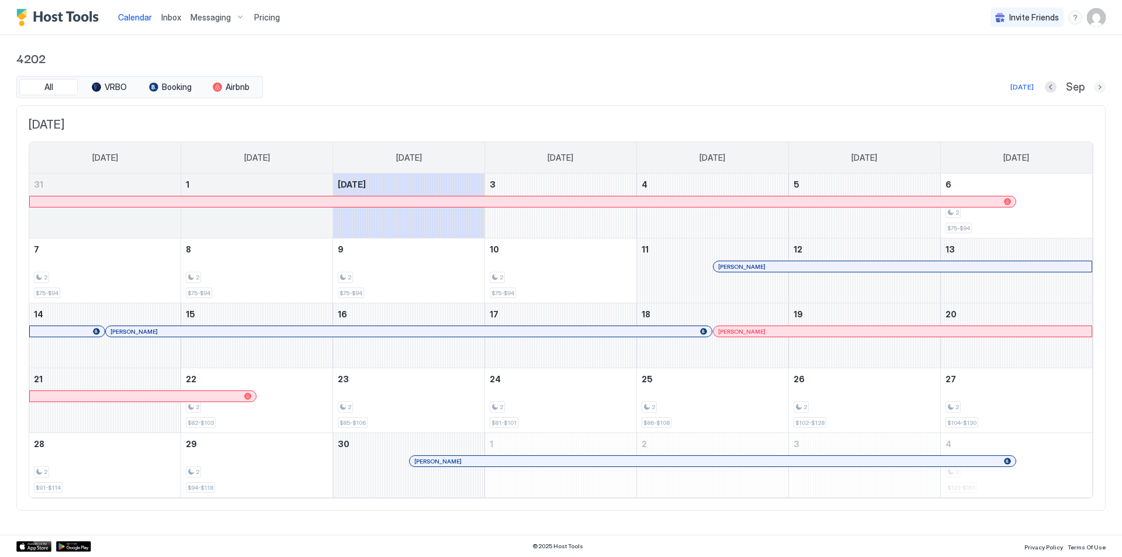
click at [1098, 91] on button "Next month" at bounding box center [1100, 87] width 12 height 12
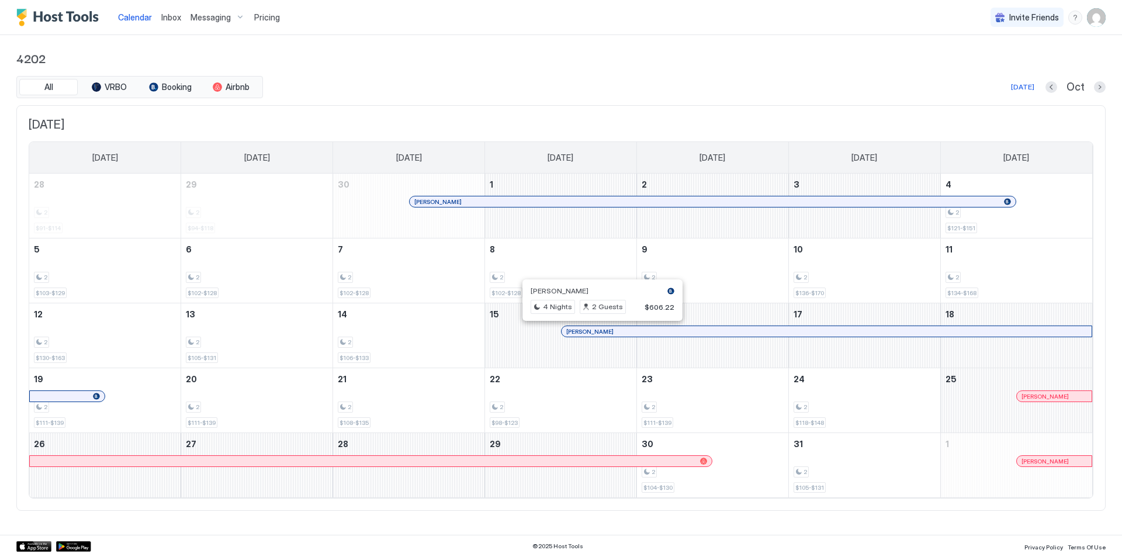
click at [598, 330] on div at bounding box center [597, 331] width 9 height 9
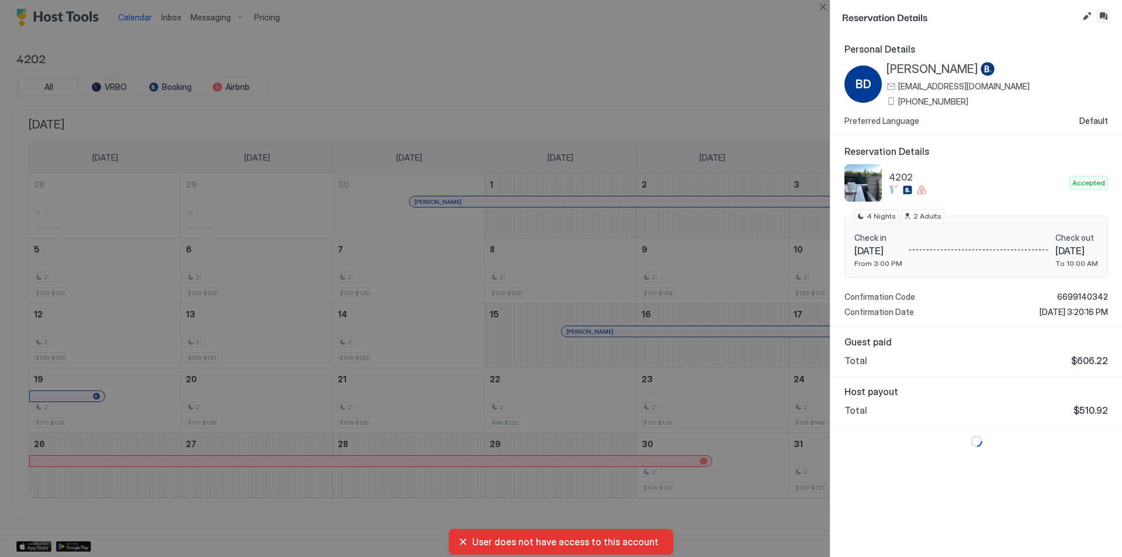
click at [1103, 15] on button "Inbox" at bounding box center [1104, 16] width 14 height 14
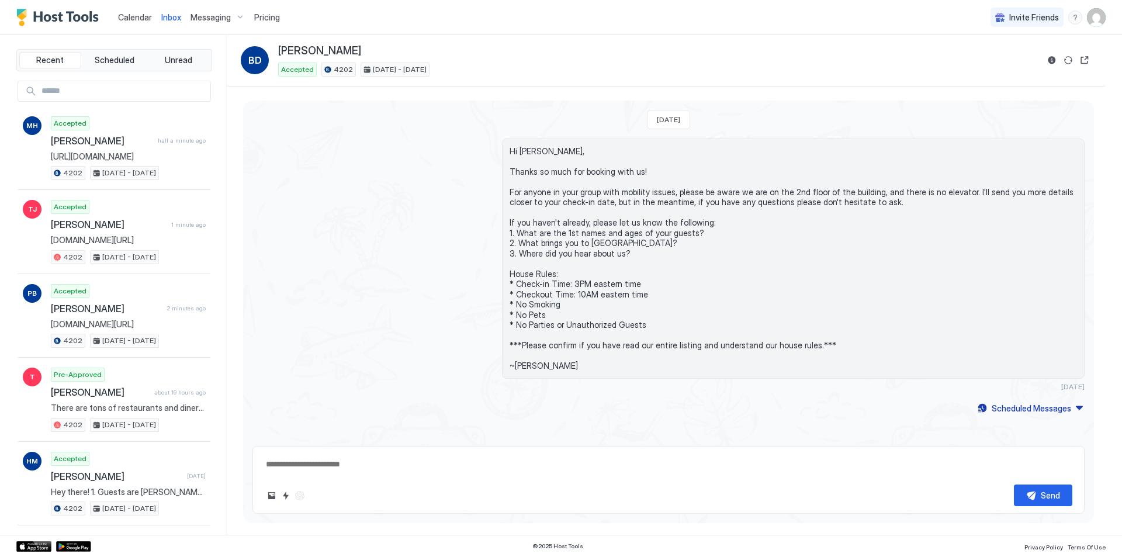
drag, startPoint x: 383, startPoint y: 479, endPoint x: 393, endPoint y: 475, distance: 10.7
click at [385, 478] on div "Send" at bounding box center [669, 480] width 832 height 68
click at [544, 454] on div "Send" at bounding box center [669, 480] width 832 height 68
click at [492, 468] on textarea at bounding box center [669, 465] width 808 height 22
click at [320, 469] on textarea at bounding box center [669, 465] width 808 height 22
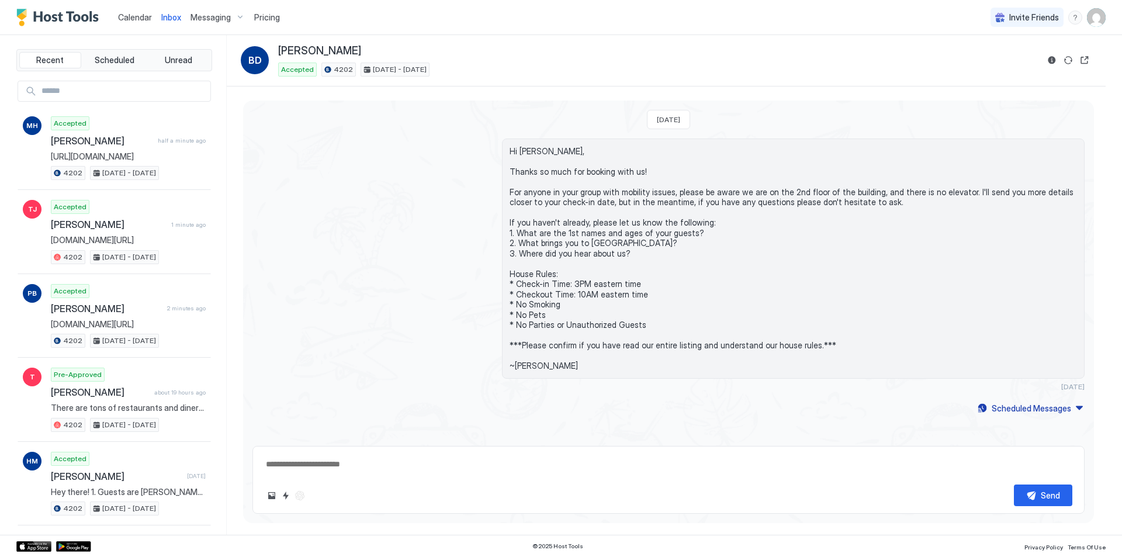
paste textarea "**********"
type textarea "*"
type textarea "**********"
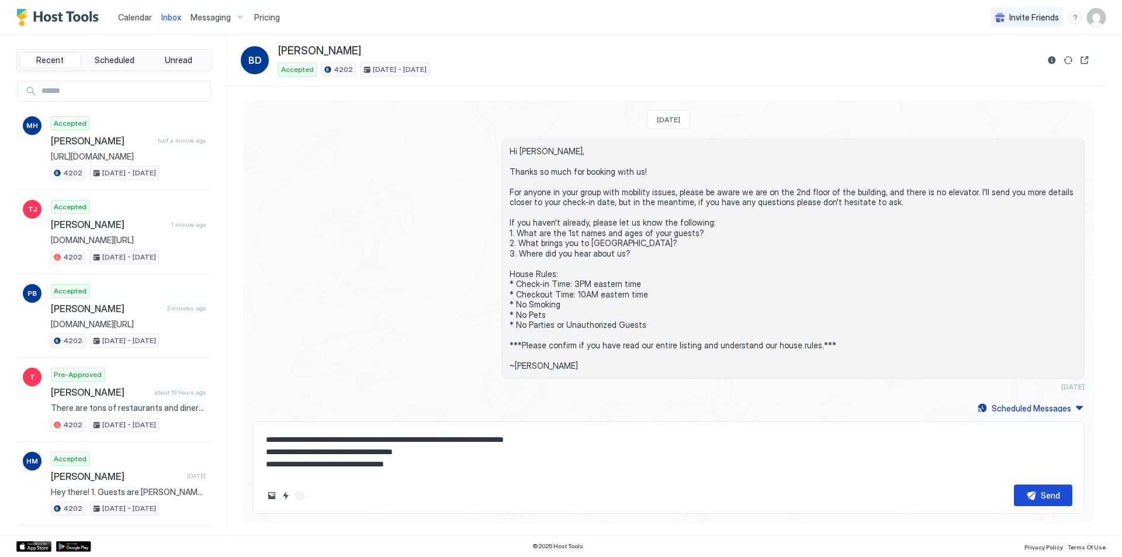
click at [1035, 485] on div "**********" at bounding box center [669, 467] width 832 height 92
drag, startPoint x: 409, startPoint y: 454, endPoint x: 421, endPoint y: 451, distance: 13.2
click at [409, 454] on textarea "**********" at bounding box center [669, 452] width 808 height 46
click at [1040, 493] on button "Send" at bounding box center [1043, 496] width 58 height 22
type textarea "*"
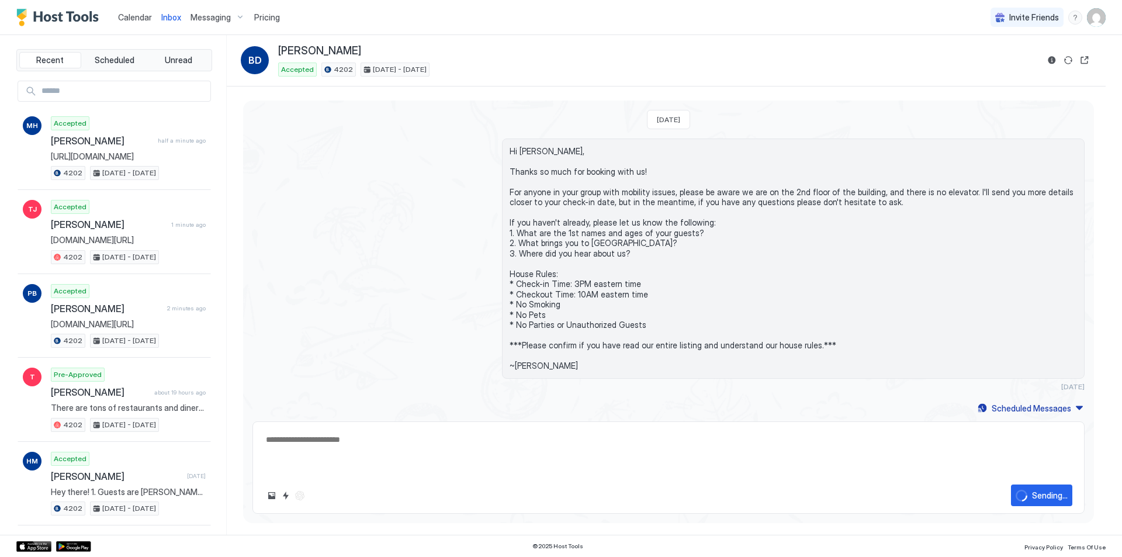
scroll to position [85, 0]
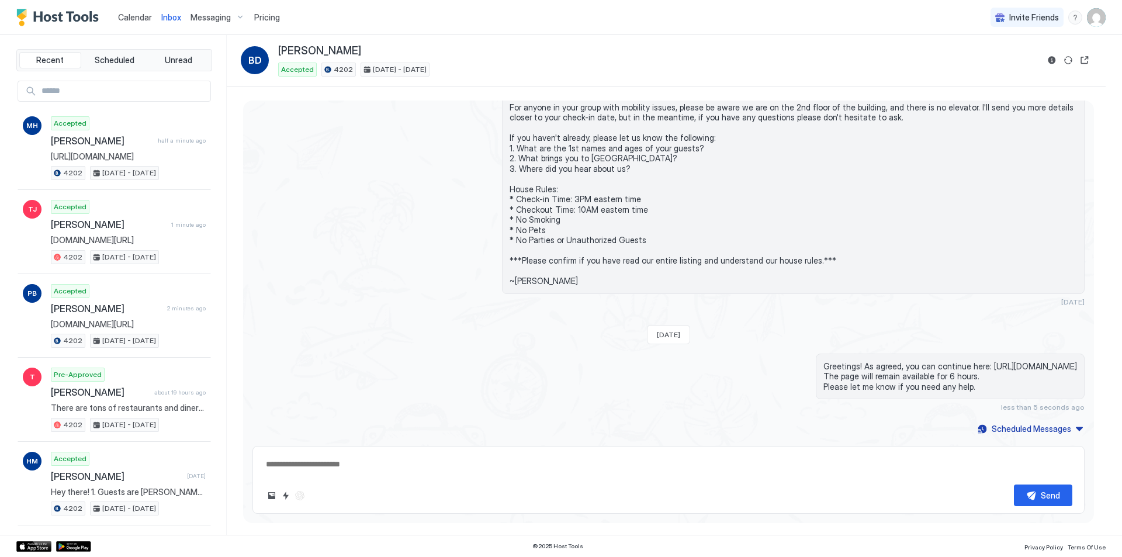
click at [487, 463] on textarea at bounding box center [669, 465] width 808 height 22
paste textarea "**********"
type textarea "*"
type textarea "**********"
click at [1042, 497] on div "Send" at bounding box center [1050, 495] width 19 height 12
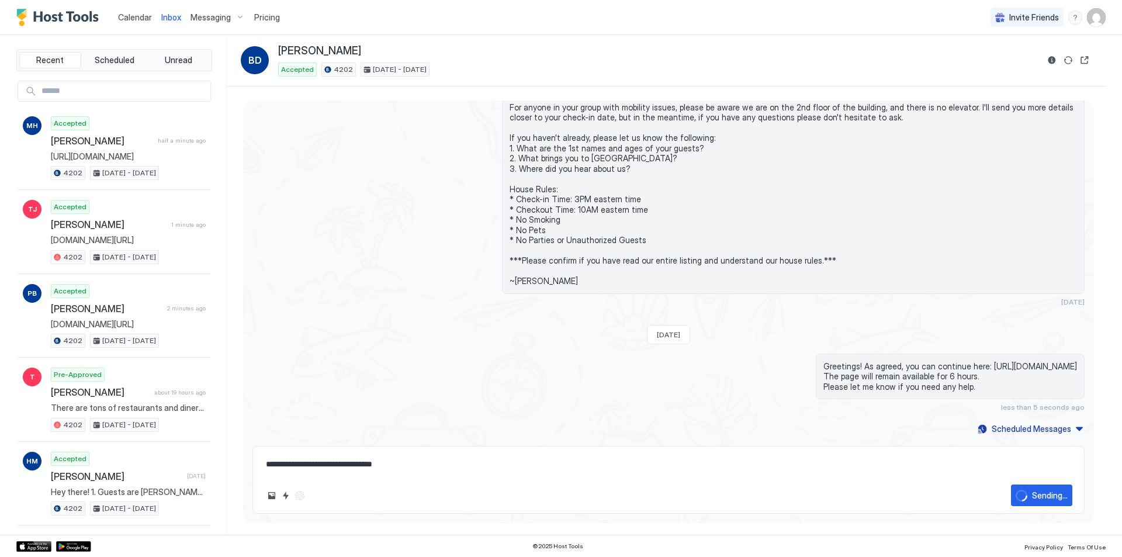
type textarea "*"
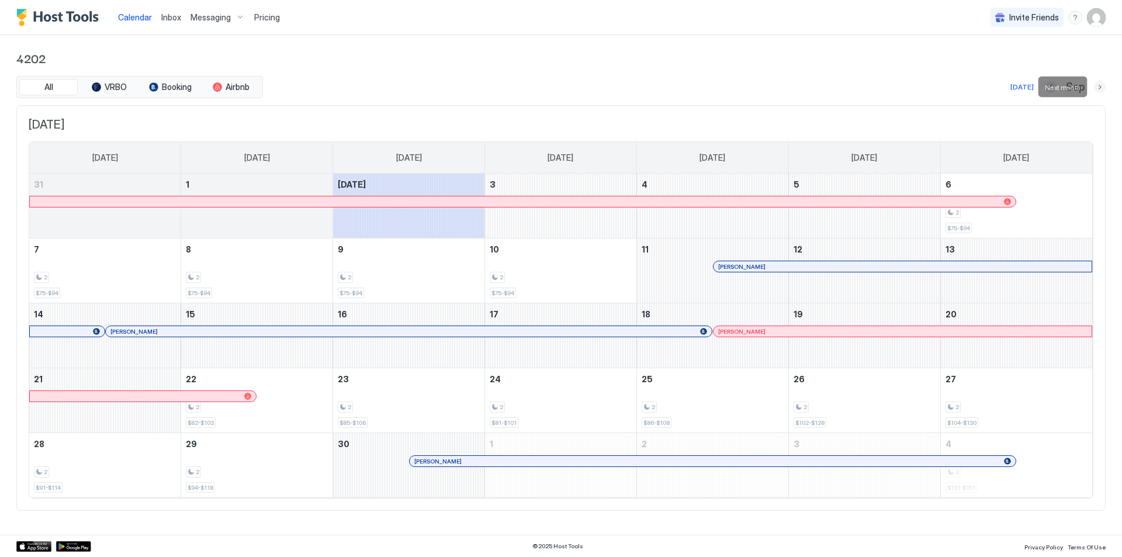
click at [1101, 85] on button "Next month" at bounding box center [1100, 87] width 12 height 12
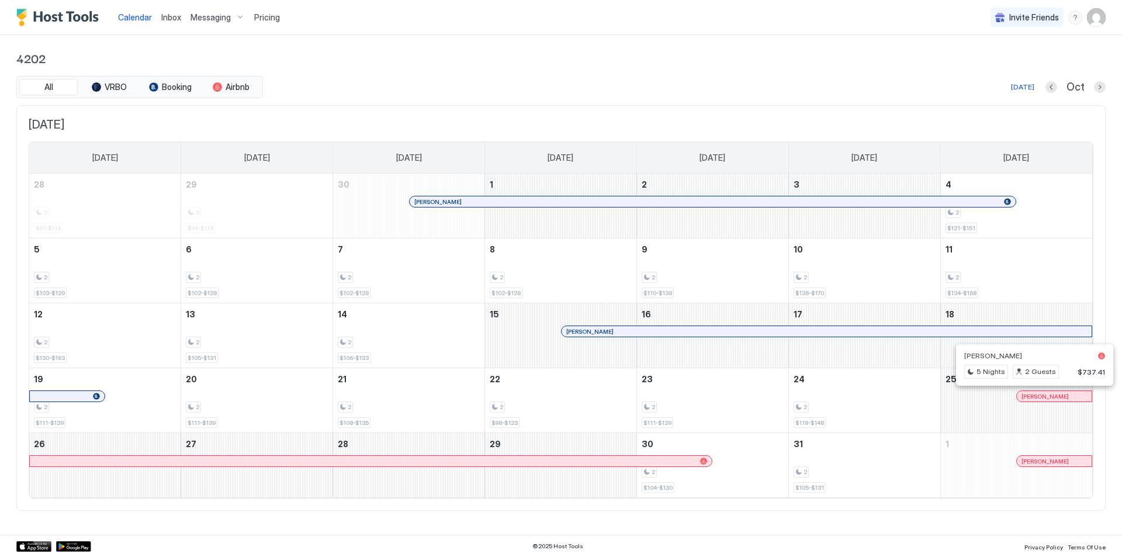
click at [1030, 396] on div at bounding box center [1029, 396] width 9 height 9
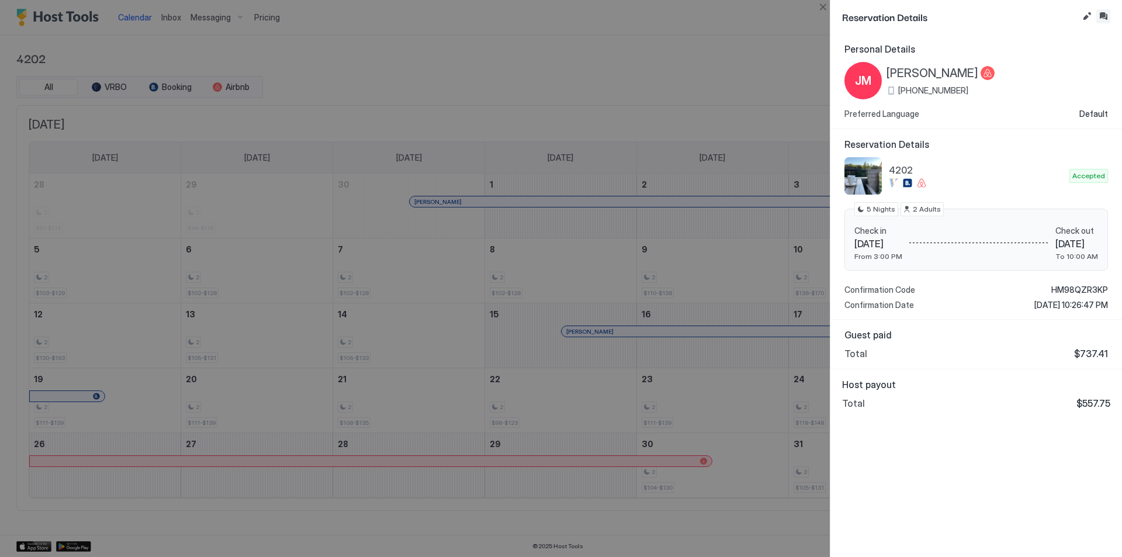
click at [1102, 16] on button "Inbox" at bounding box center [1104, 16] width 14 height 14
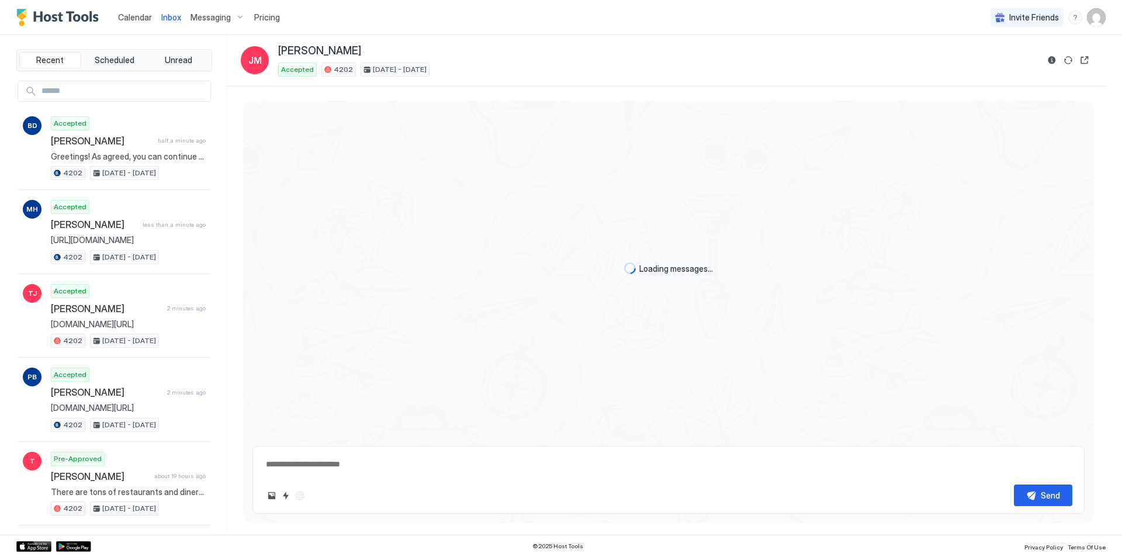
click at [389, 464] on textarea at bounding box center [669, 465] width 808 height 22
paste textarea "**********"
type textarea "*"
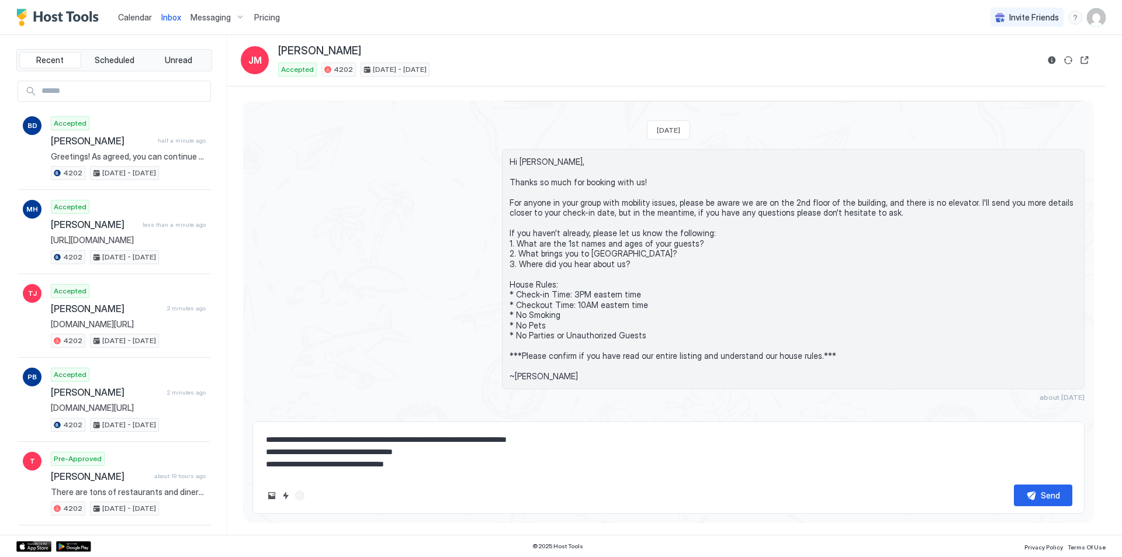
type textarea "**********"
click at [1029, 496] on button "Send" at bounding box center [1043, 496] width 58 height 22
type textarea "*"
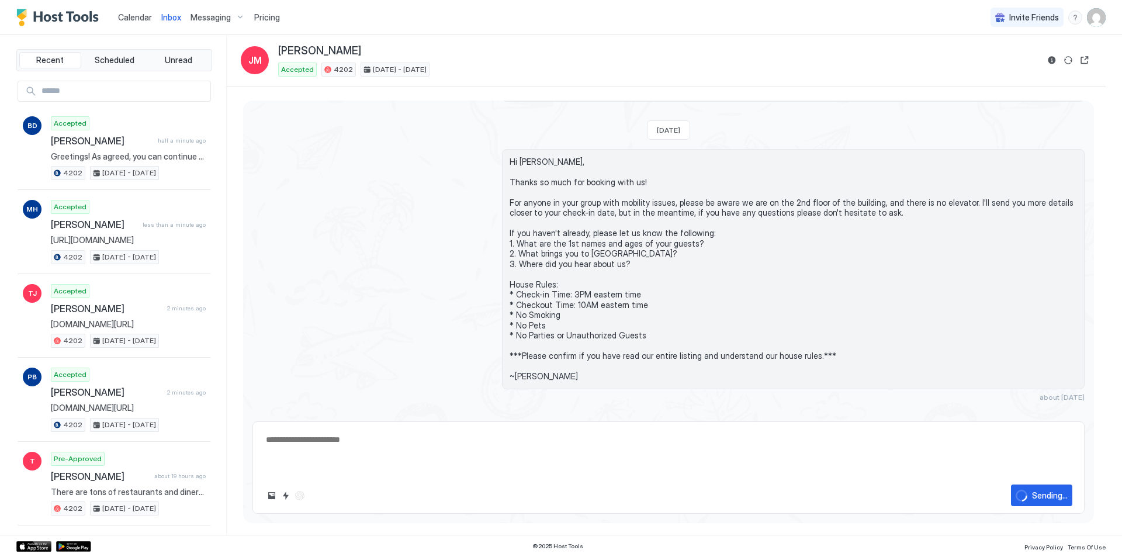
scroll to position [357, 0]
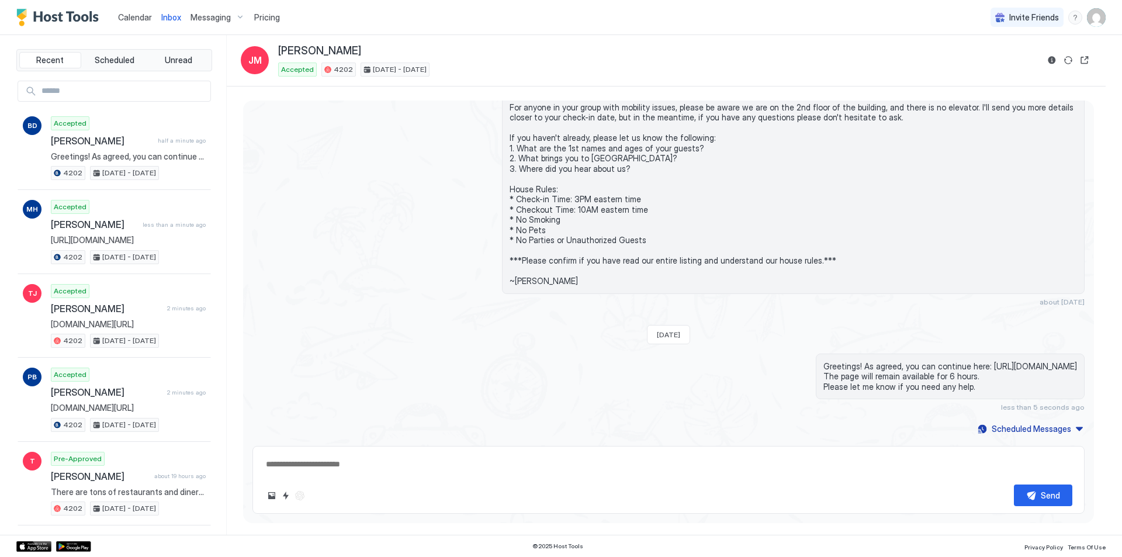
click at [368, 482] on div "Send" at bounding box center [669, 480] width 832 height 68
click at [511, 461] on textarea at bounding box center [669, 465] width 808 height 22
paste textarea "**********"
type textarea "*"
type textarea "**********"
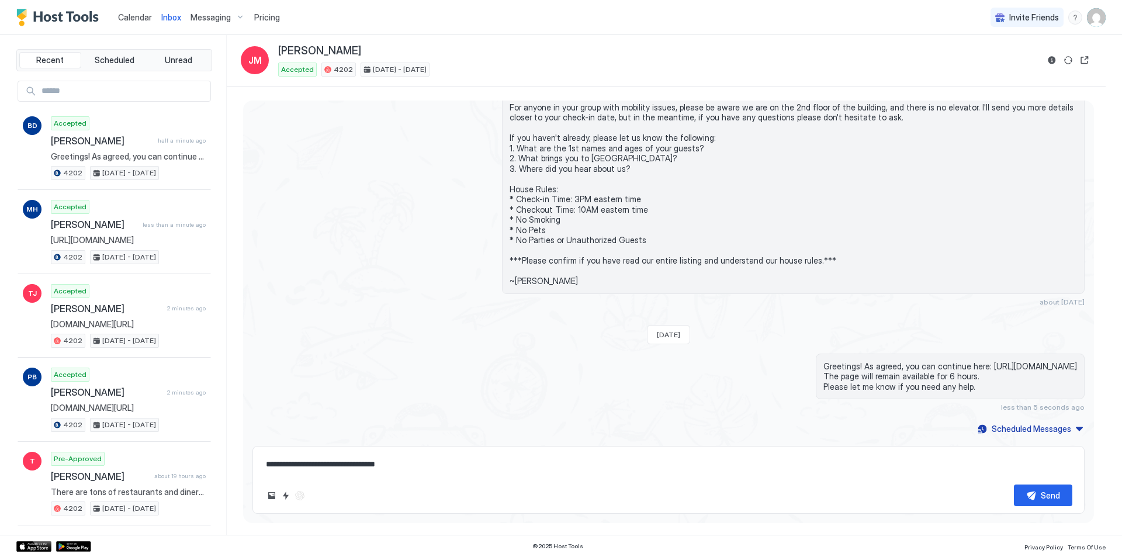
click at [1044, 495] on div "Send" at bounding box center [1050, 495] width 19 height 12
type textarea "*"
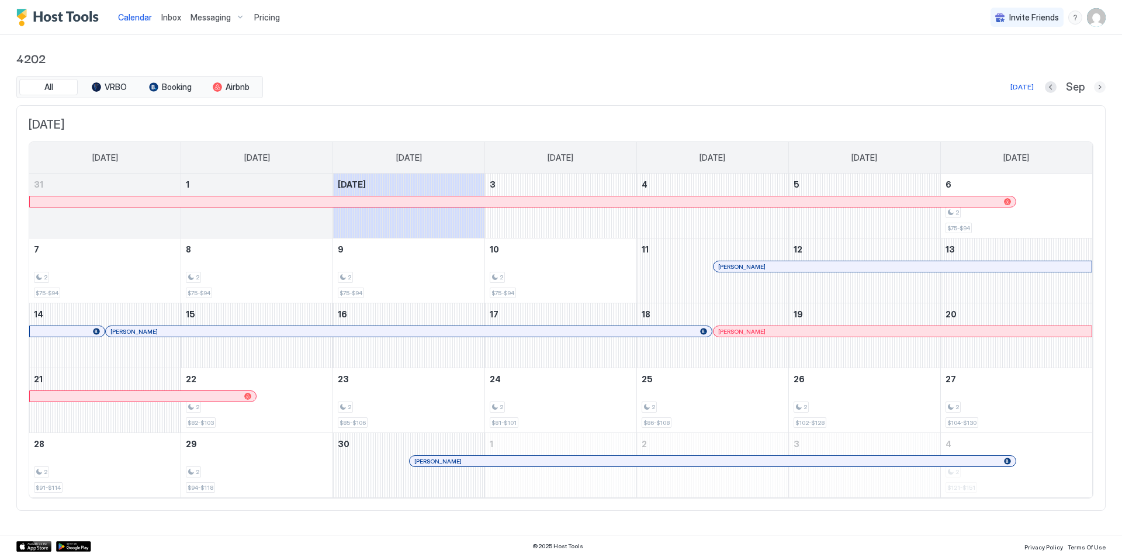
click at [1101, 86] on button "Next month" at bounding box center [1100, 87] width 12 height 12
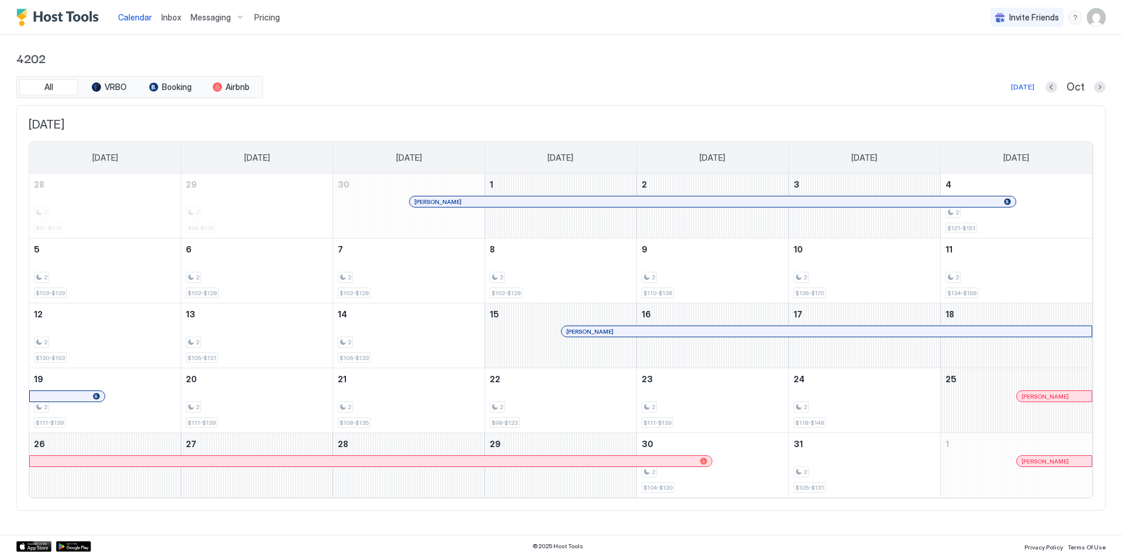
click at [1031, 462] on div at bounding box center [1031, 461] width 9 height 9
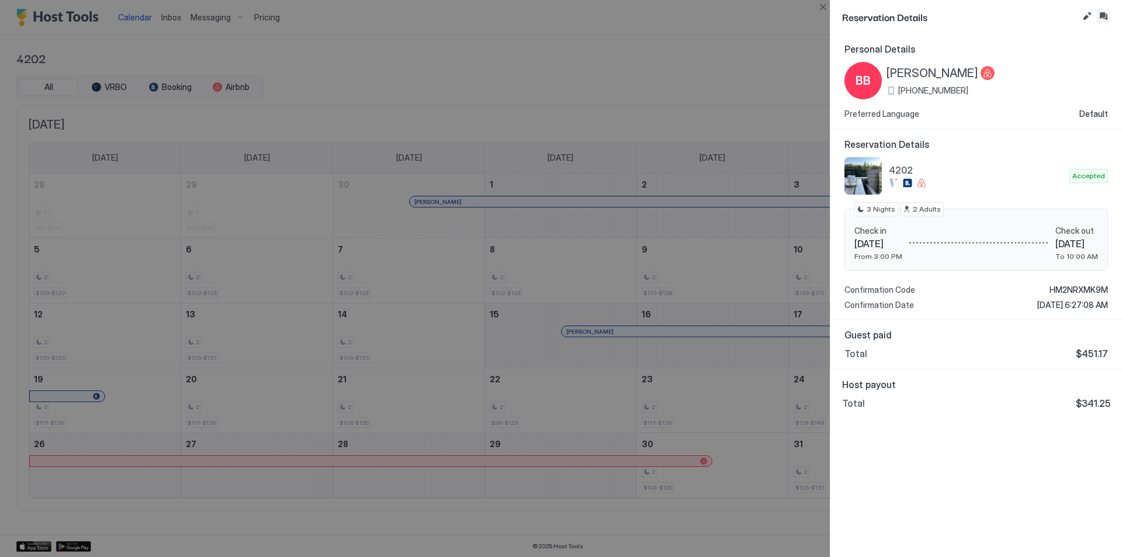
click at [1105, 12] on button "Inbox" at bounding box center [1104, 16] width 14 height 14
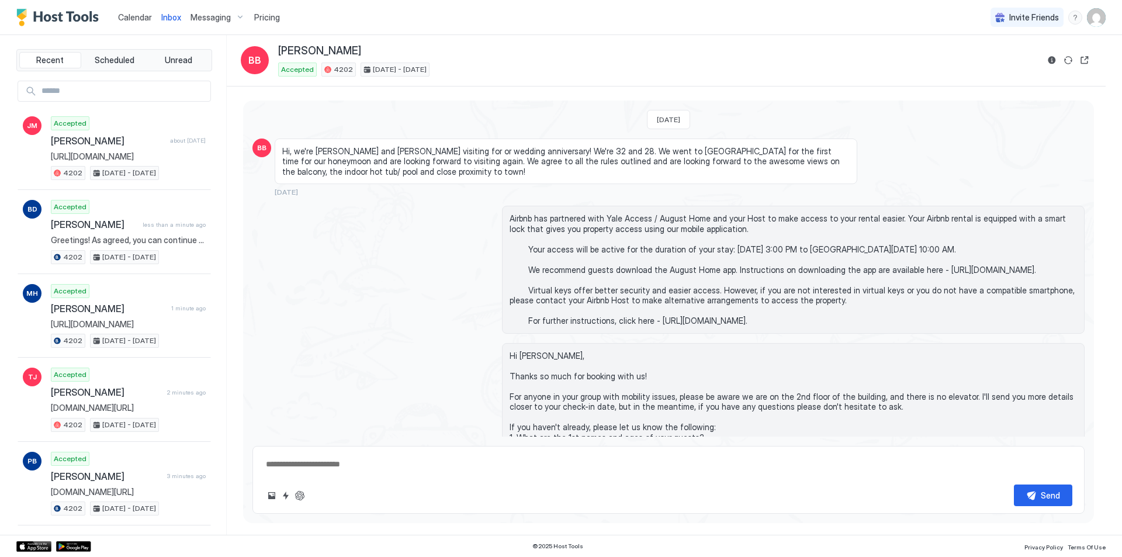
scroll to position [241, 0]
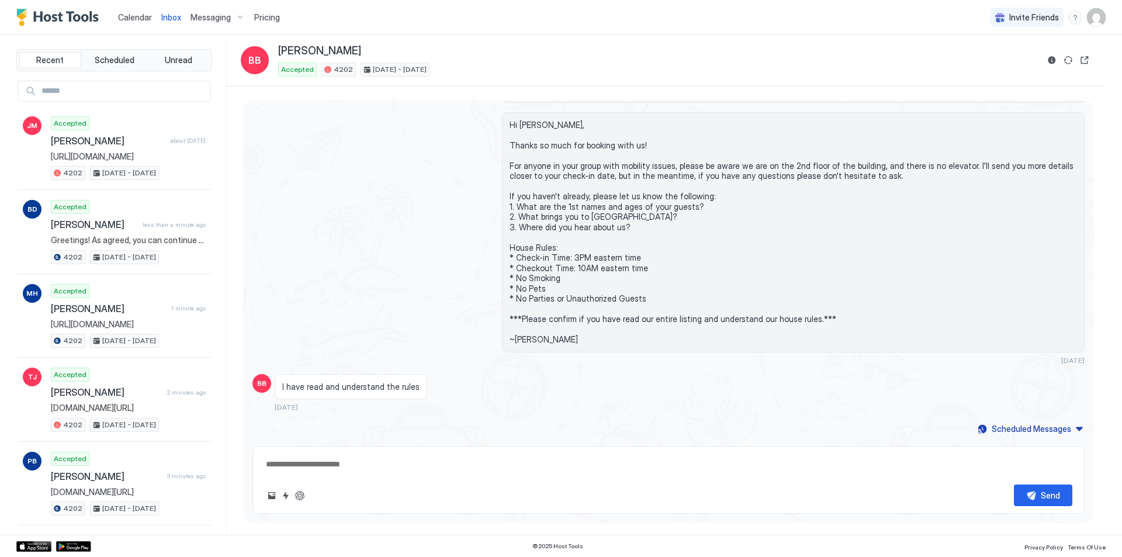
drag, startPoint x: 403, startPoint y: 472, endPoint x: 418, endPoint y: 468, distance: 15.2
click at [404, 471] on textarea at bounding box center [669, 465] width 808 height 22
paste textarea "**********"
type textarea "*"
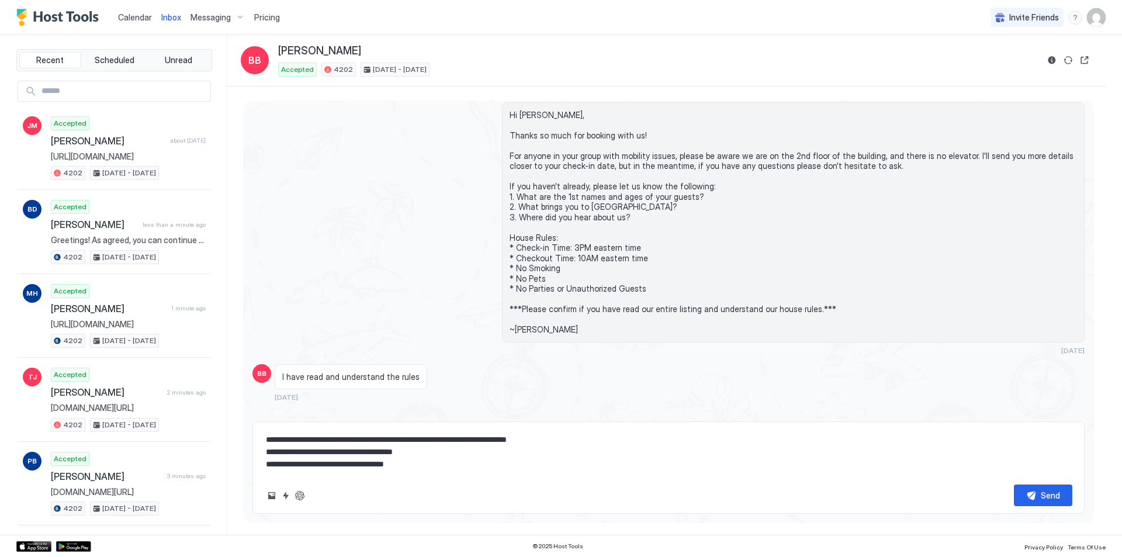
type textarea "**********"
click at [1036, 492] on button "Send" at bounding box center [1043, 496] width 58 height 22
type textarea "*"
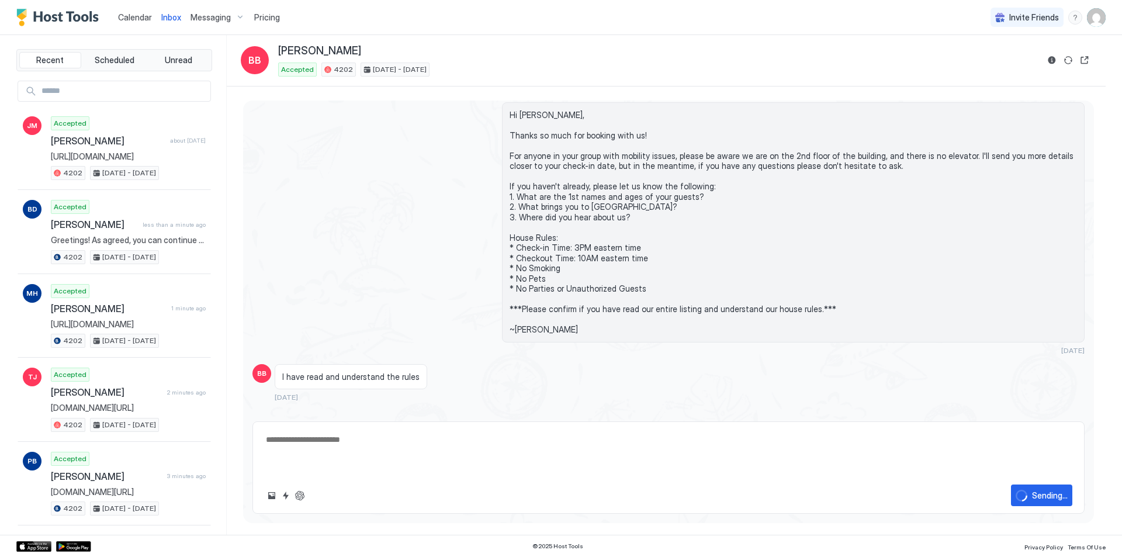
scroll to position [347, 0]
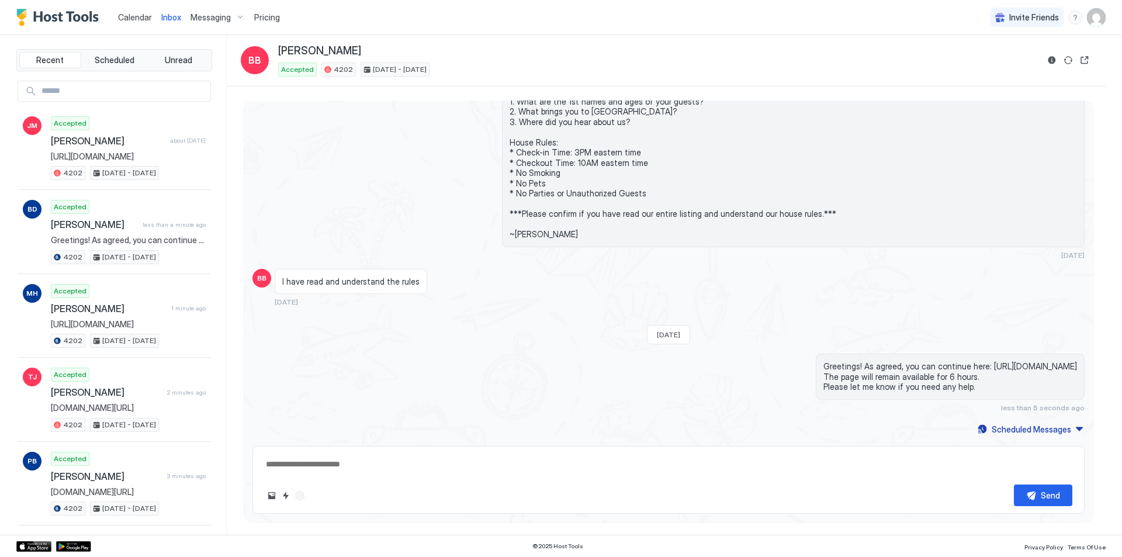
click at [385, 450] on div "Send" at bounding box center [669, 480] width 832 height 68
click at [383, 462] on textarea at bounding box center [669, 465] width 808 height 22
paste textarea "**********"
type textarea "*"
type textarea "**********"
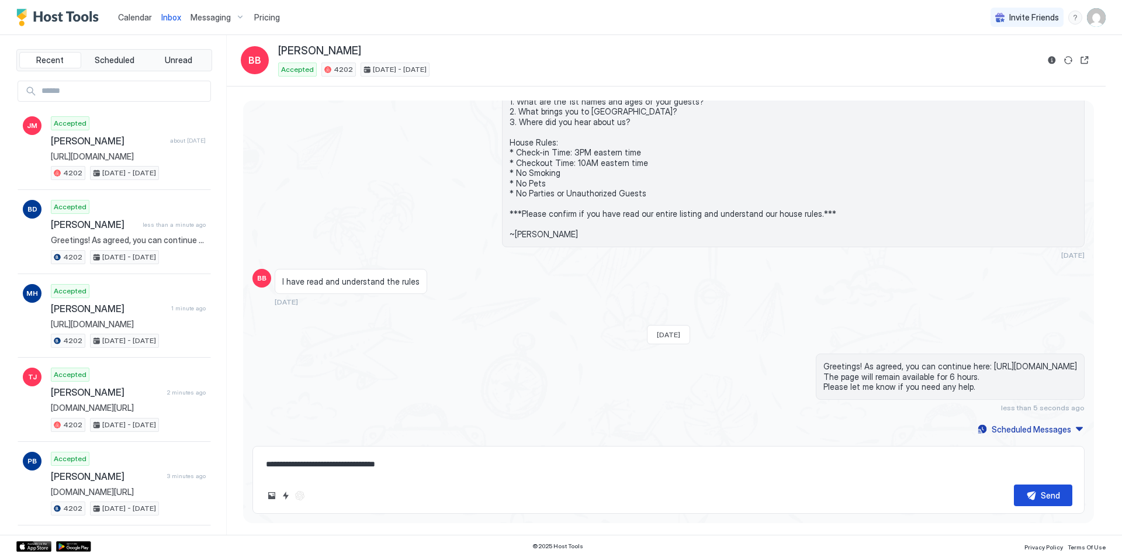
click at [1032, 494] on button "Send" at bounding box center [1043, 496] width 58 height 22
type textarea "*"
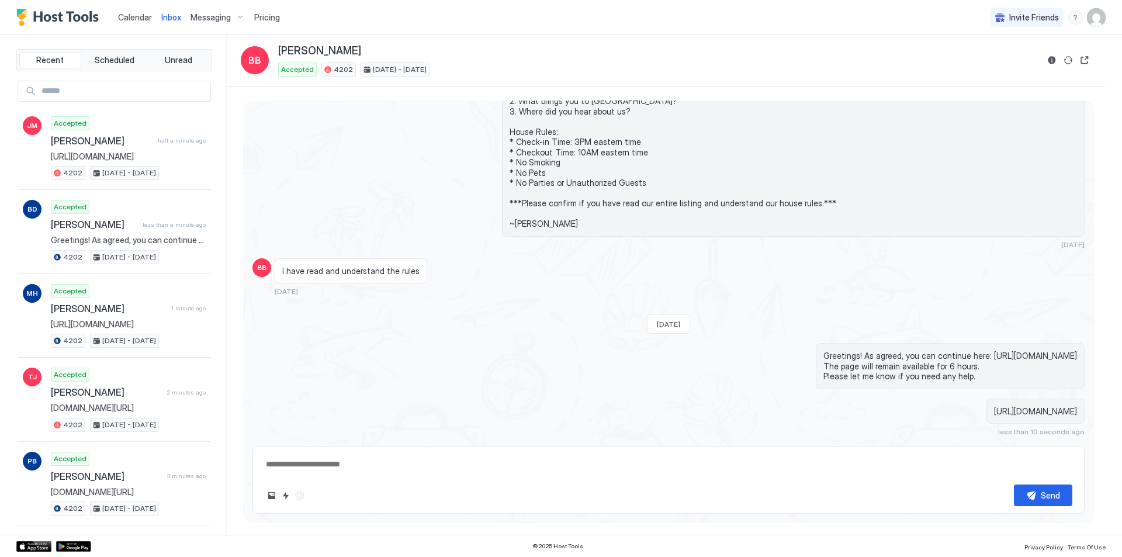
scroll to position [381, 0]
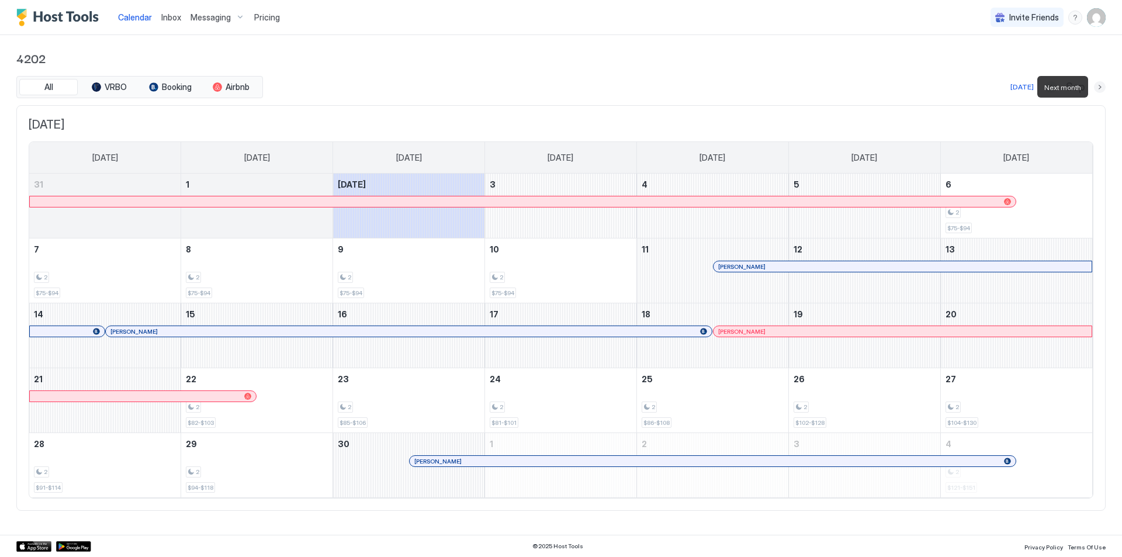
click at [1104, 84] on button "Next month" at bounding box center [1100, 87] width 12 height 12
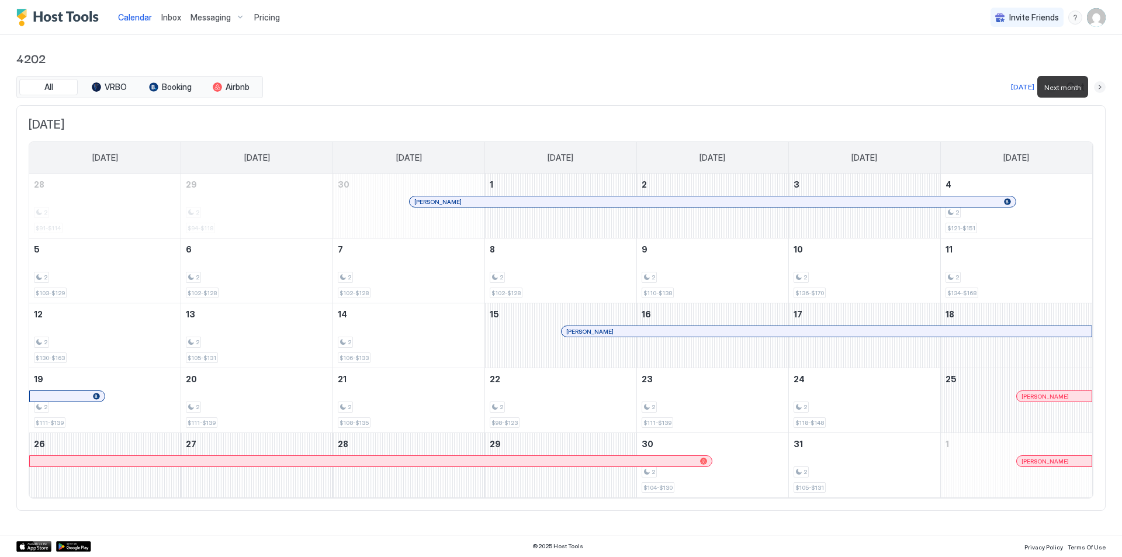
click at [1104, 84] on button "Next month" at bounding box center [1100, 87] width 12 height 12
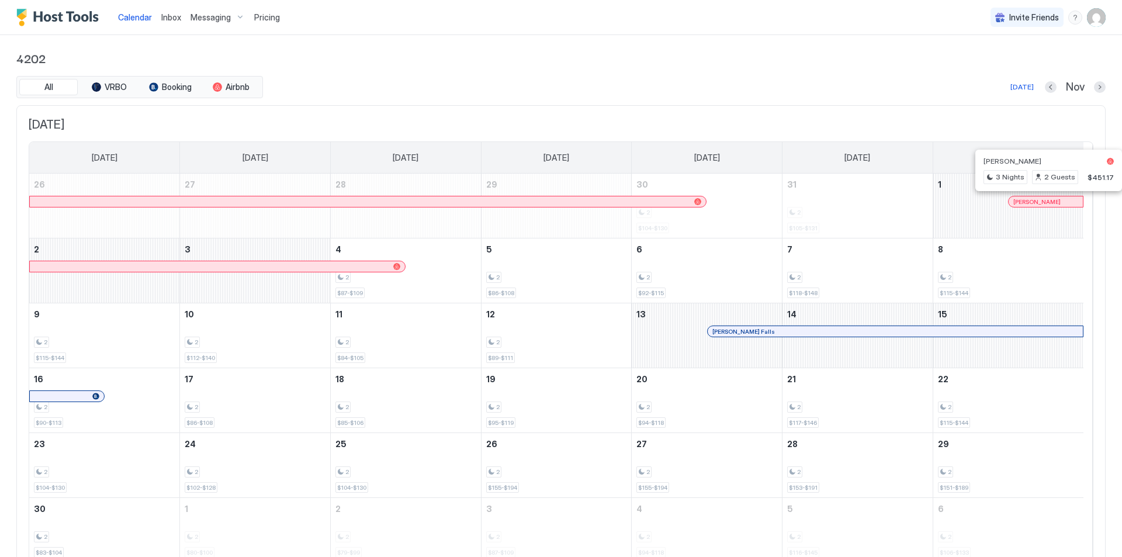
click at [1054, 201] on div at bounding box center [1053, 201] width 9 height 9
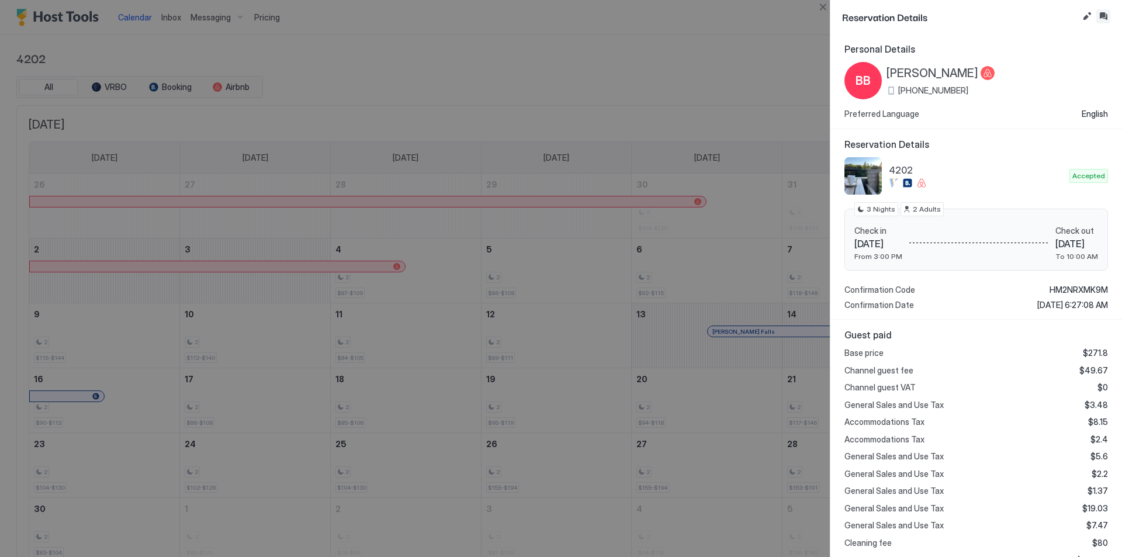
click at [1108, 15] on button "Inbox" at bounding box center [1104, 16] width 14 height 14
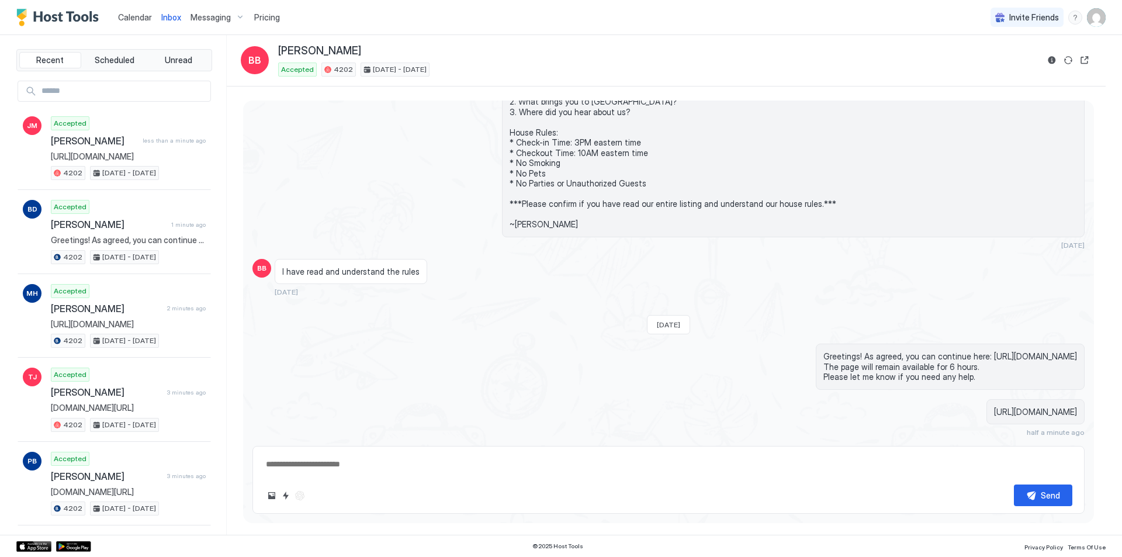
scroll to position [381, 0]
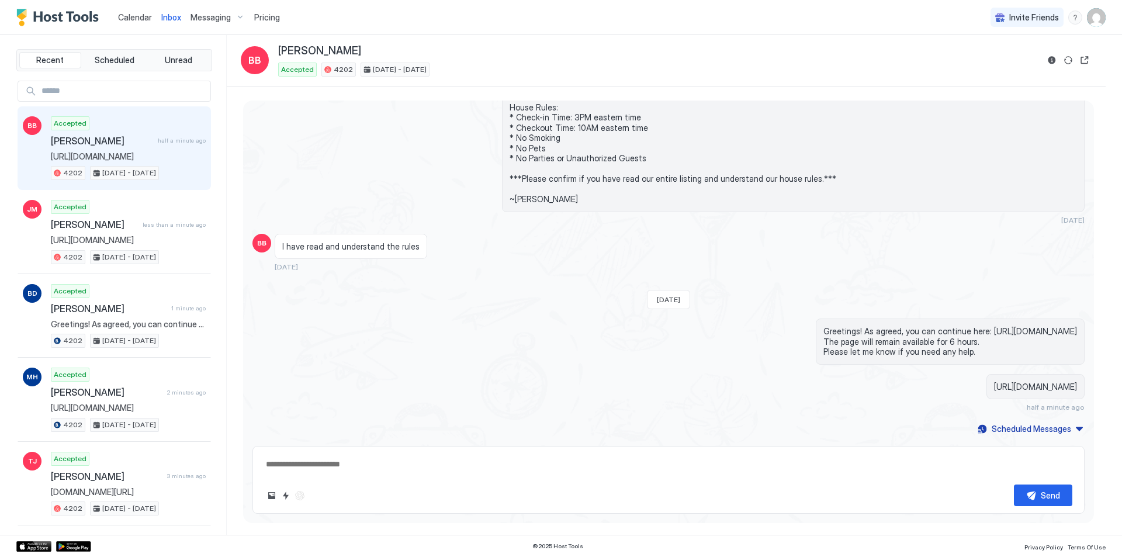
click at [380, 471] on textarea at bounding box center [669, 465] width 808 height 22
paste textarea "**********"
type textarea "*"
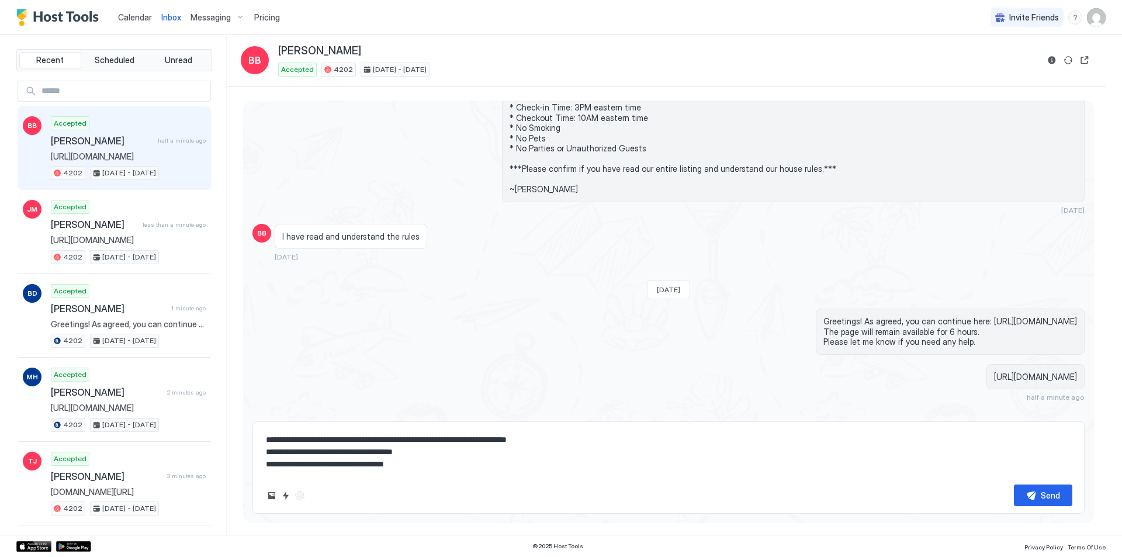
type textarea "**********"
click at [1034, 491] on button "Send" at bounding box center [1043, 496] width 58 height 22
type textarea "*"
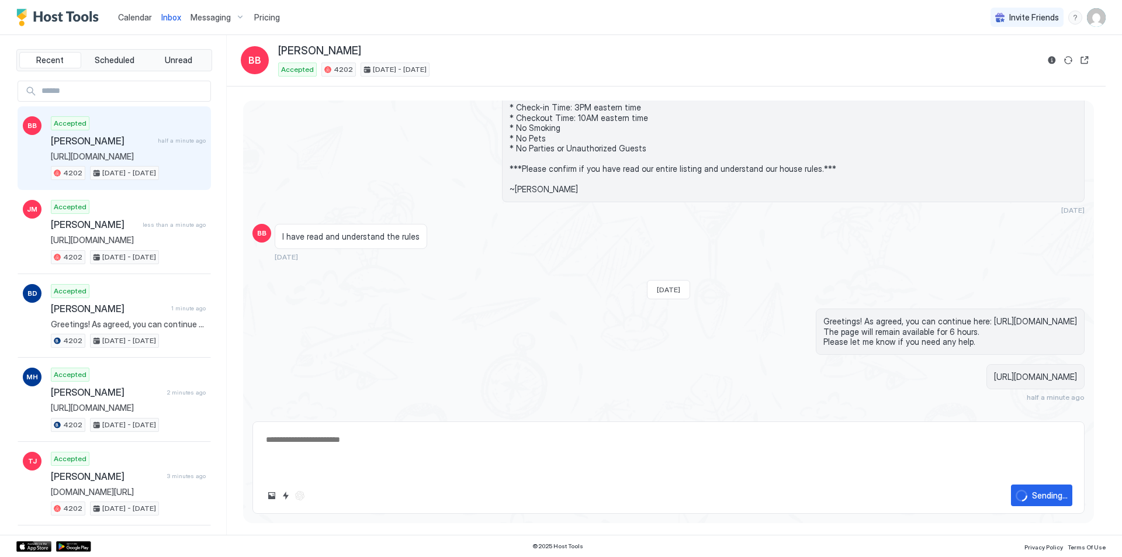
scroll to position [437, 0]
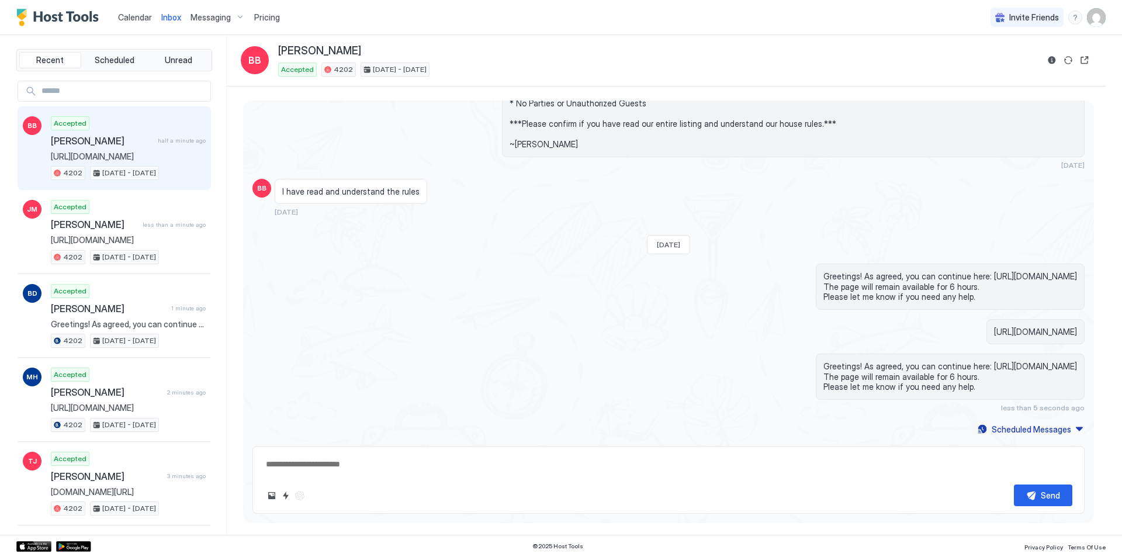
click at [416, 457] on textarea at bounding box center [669, 465] width 808 height 22
paste textarea "**********"
type textarea "*"
type textarea "**********"
click at [1044, 490] on div "Send" at bounding box center [1050, 495] width 19 height 12
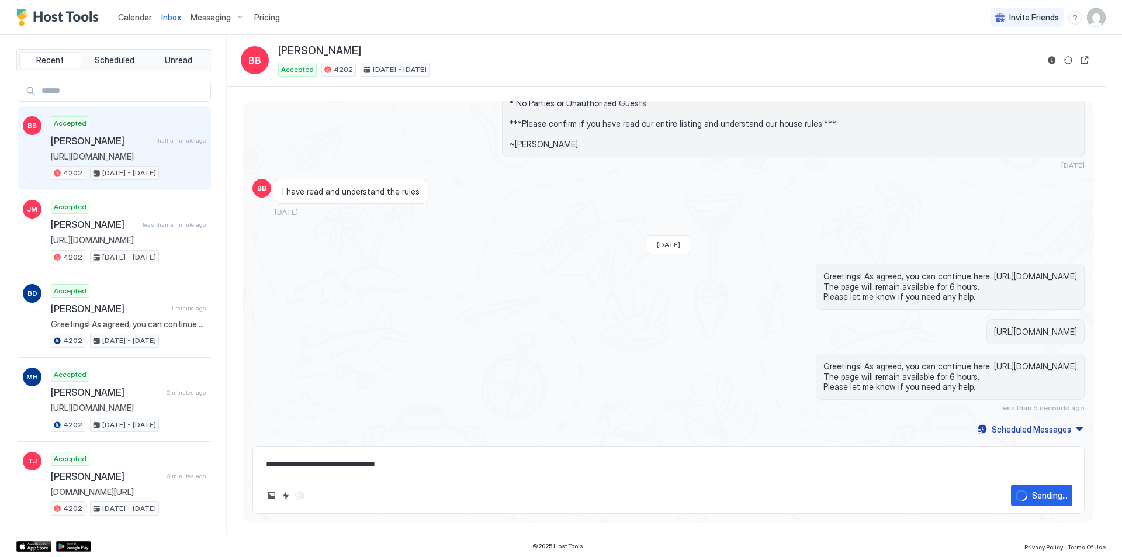
type textarea "*"
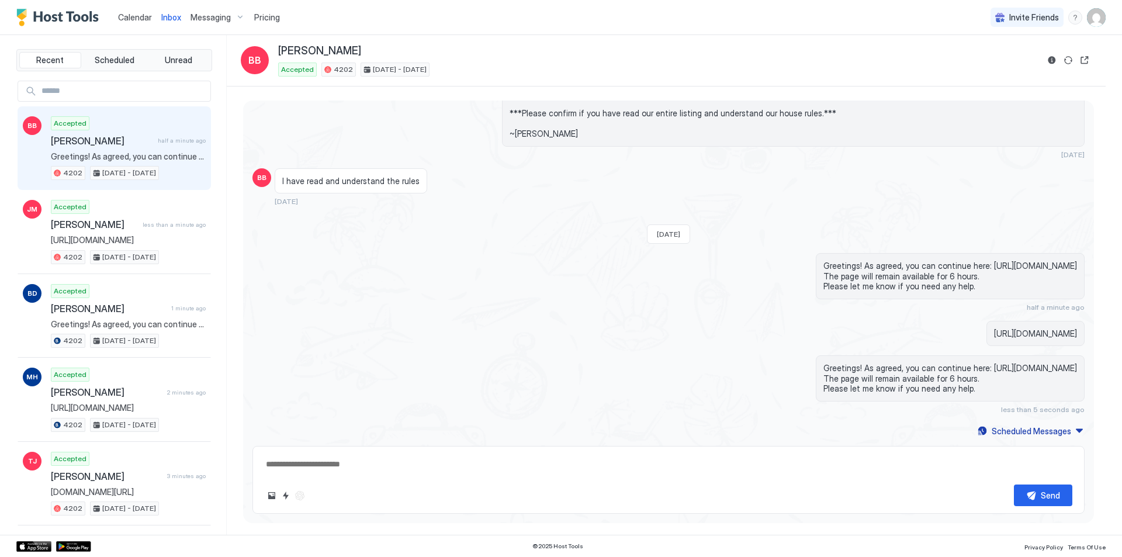
scroll to position [449, 0]
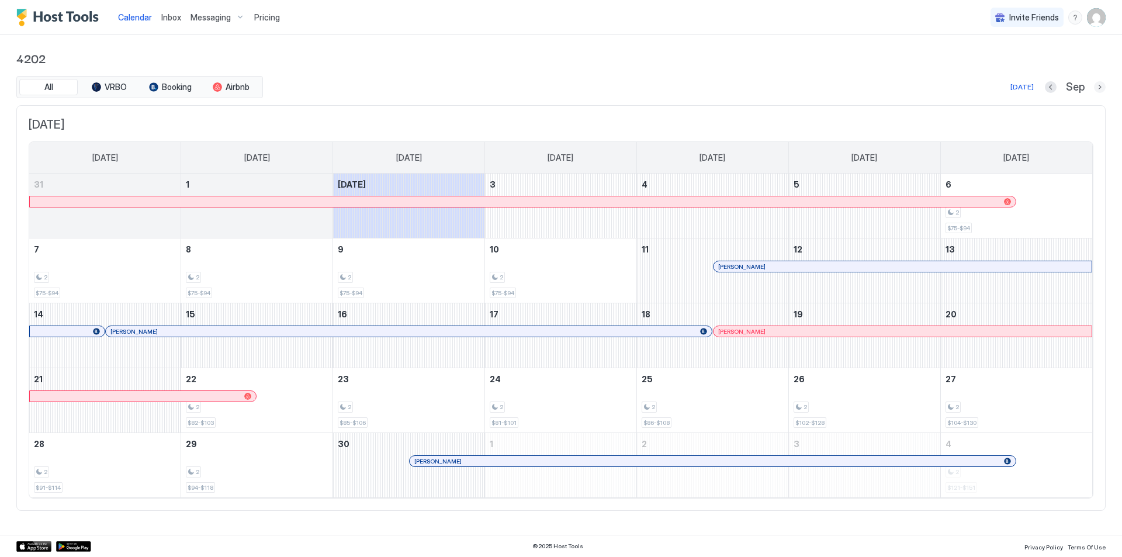
click at [1101, 87] on button "Next month" at bounding box center [1100, 87] width 12 height 12
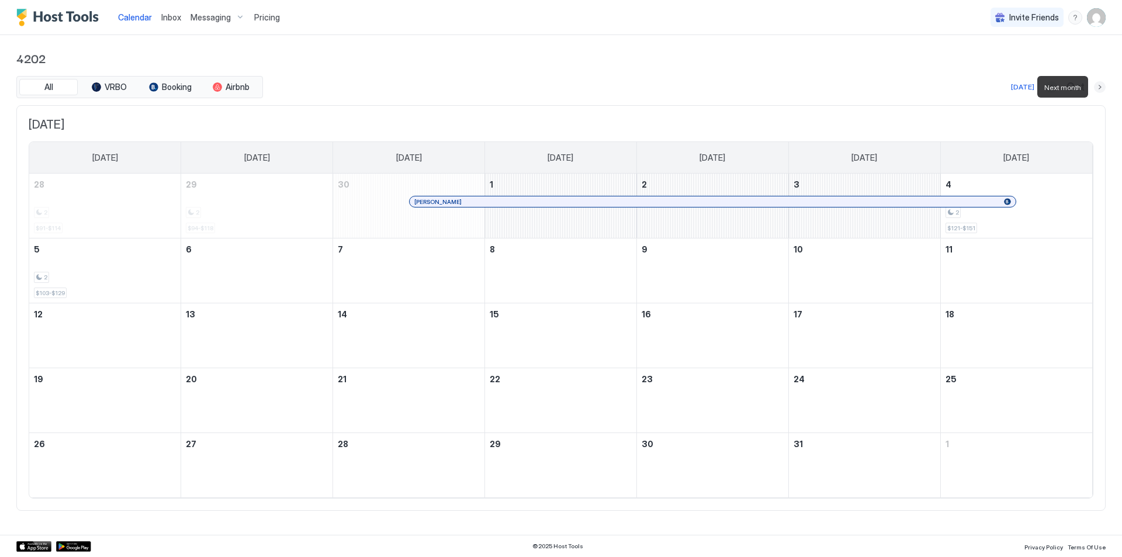
click at [1105, 87] on button "Next month" at bounding box center [1100, 87] width 12 height 12
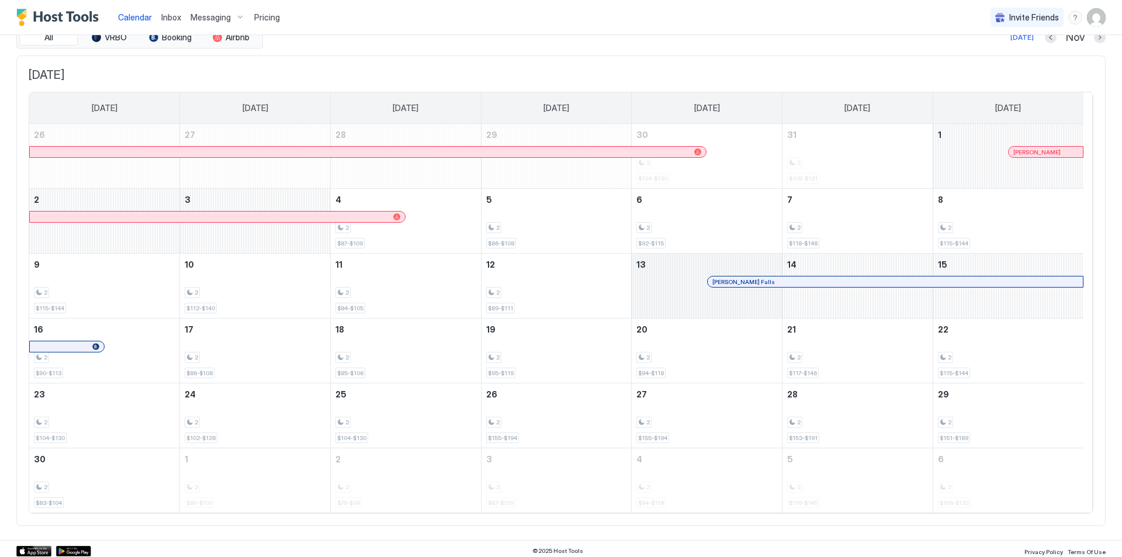
scroll to position [54, 0]
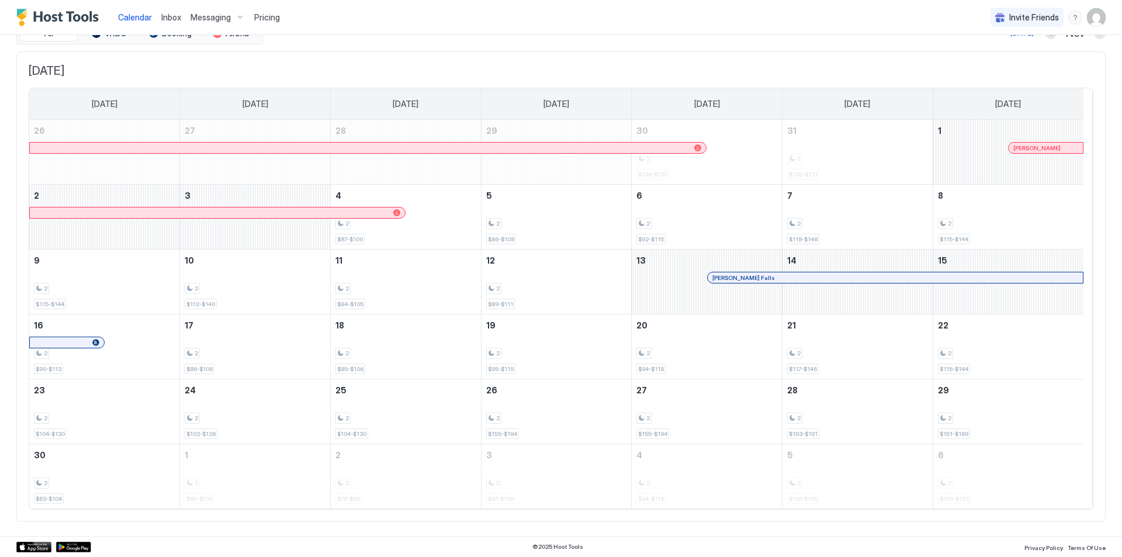
click at [734, 279] on div at bounding box center [733, 277] width 9 height 9
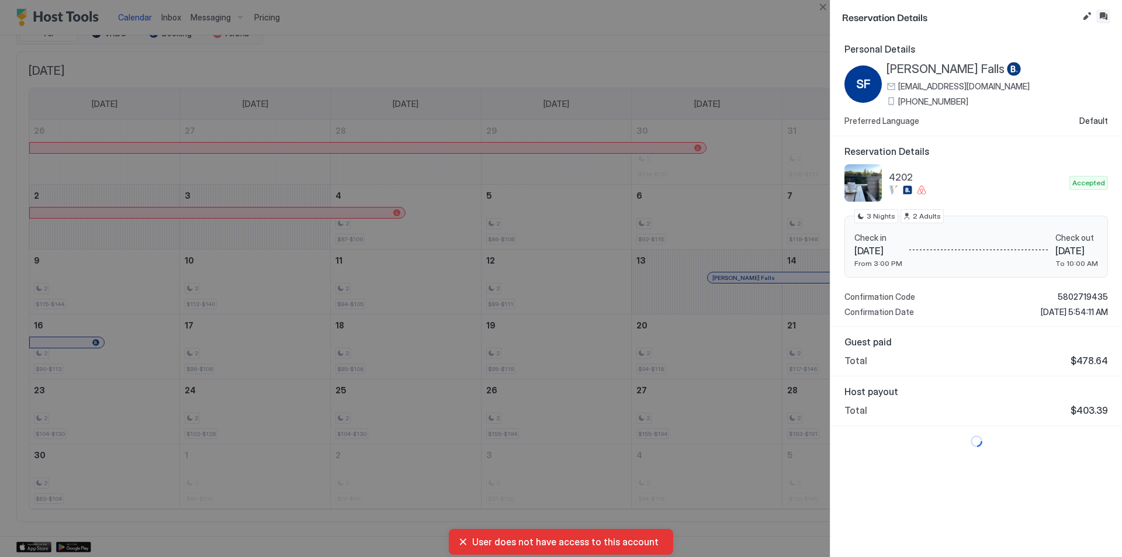
drag, startPoint x: 1103, startPoint y: 16, endPoint x: 1081, endPoint y: 26, distance: 23.6
click at [1103, 16] on button "Inbox" at bounding box center [1104, 16] width 14 height 14
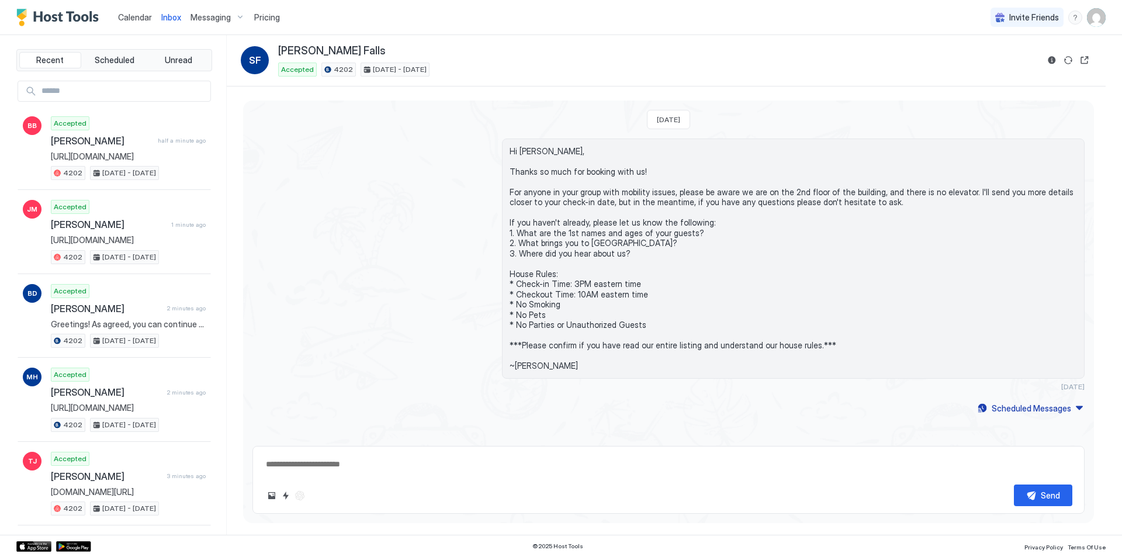
drag, startPoint x: 308, startPoint y: 383, endPoint x: 347, endPoint y: 450, distance: 76.5
click at [311, 385] on div "Hi [PERSON_NAME], Thanks so much for booking with us! For anyone in your group …" at bounding box center [669, 265] width 832 height 253
drag, startPoint x: 346, startPoint y: 461, endPoint x: 448, endPoint y: 459, distance: 101.7
click at [352, 461] on textarea at bounding box center [669, 465] width 808 height 22
paste textarea "**********"
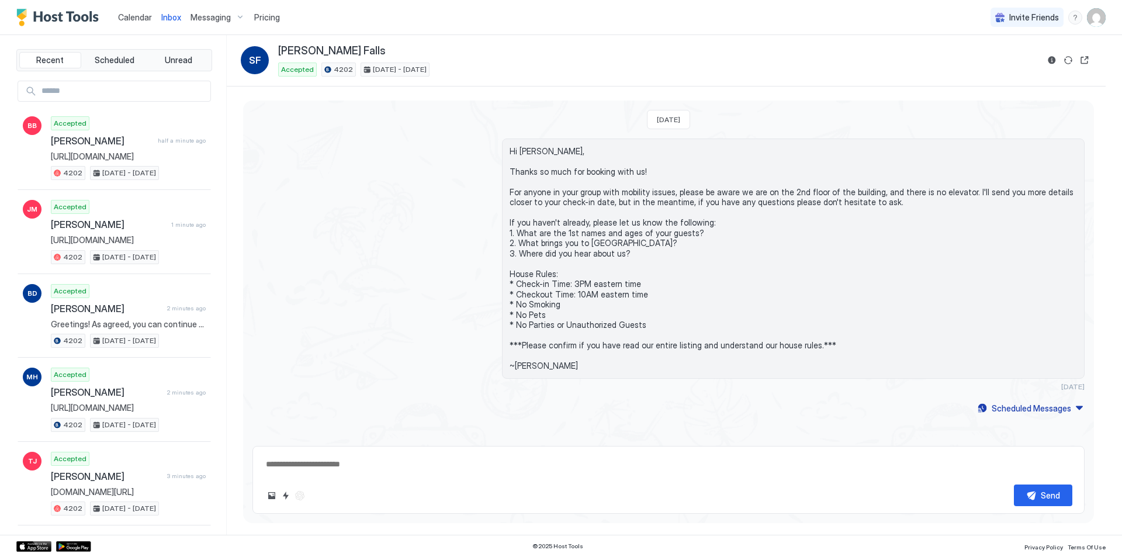
type textarea "*"
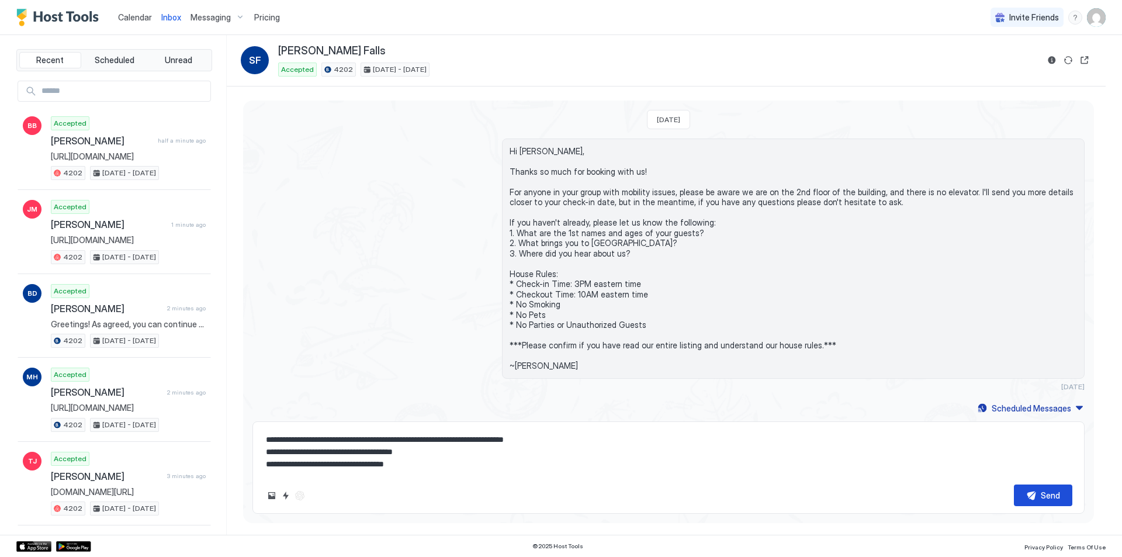
type textarea "**********"
click at [1048, 495] on div "Send" at bounding box center [1050, 495] width 19 height 12
type textarea "*"
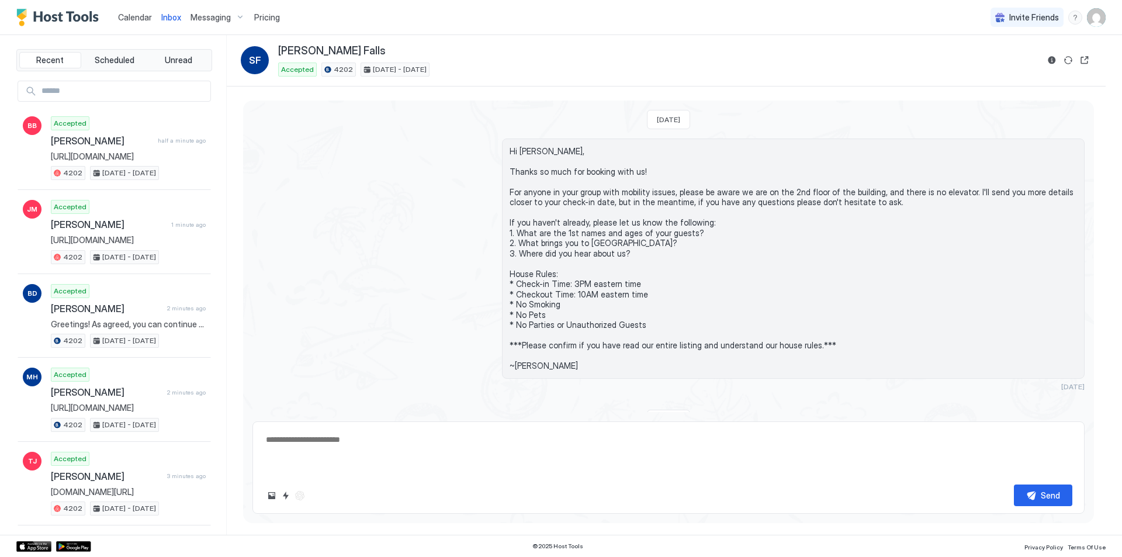
scroll to position [85, 0]
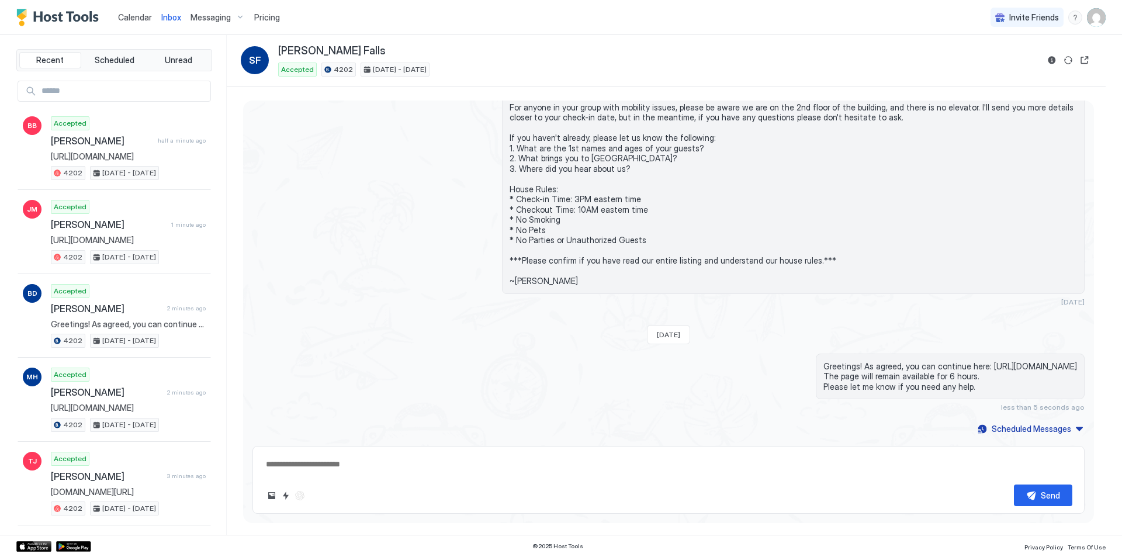
click at [361, 462] on textarea at bounding box center [669, 465] width 808 height 22
paste textarea "**********"
type textarea "*"
type textarea "**********"
click at [1050, 507] on div "**********" at bounding box center [669, 480] width 832 height 68
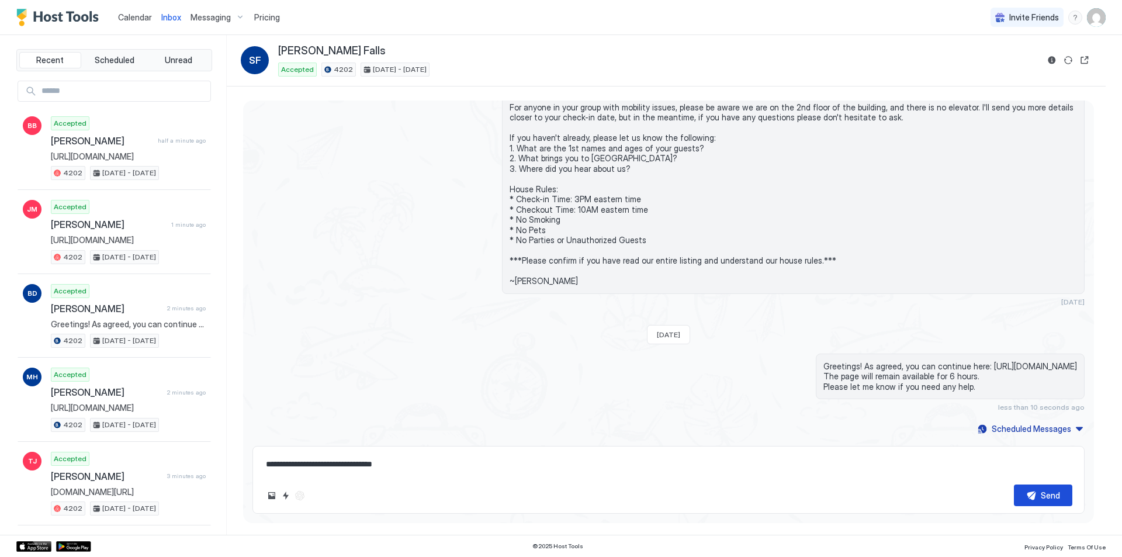
click at [1040, 492] on button "Send" at bounding box center [1043, 496] width 58 height 22
type textarea "*"
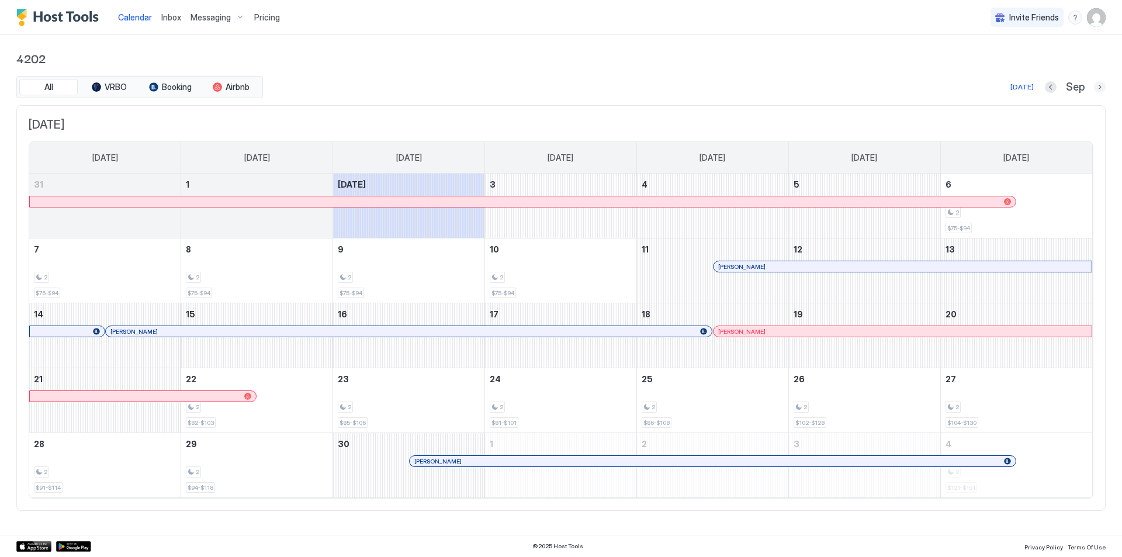
click at [1100, 88] on button "Next month" at bounding box center [1100, 87] width 12 height 12
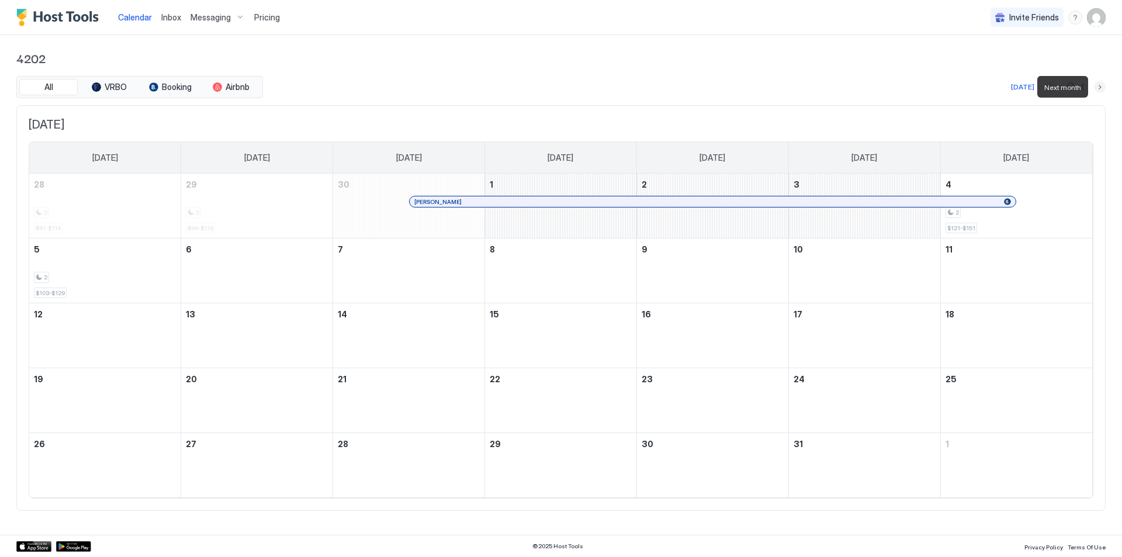
click at [1100, 88] on button "Next month" at bounding box center [1100, 87] width 12 height 12
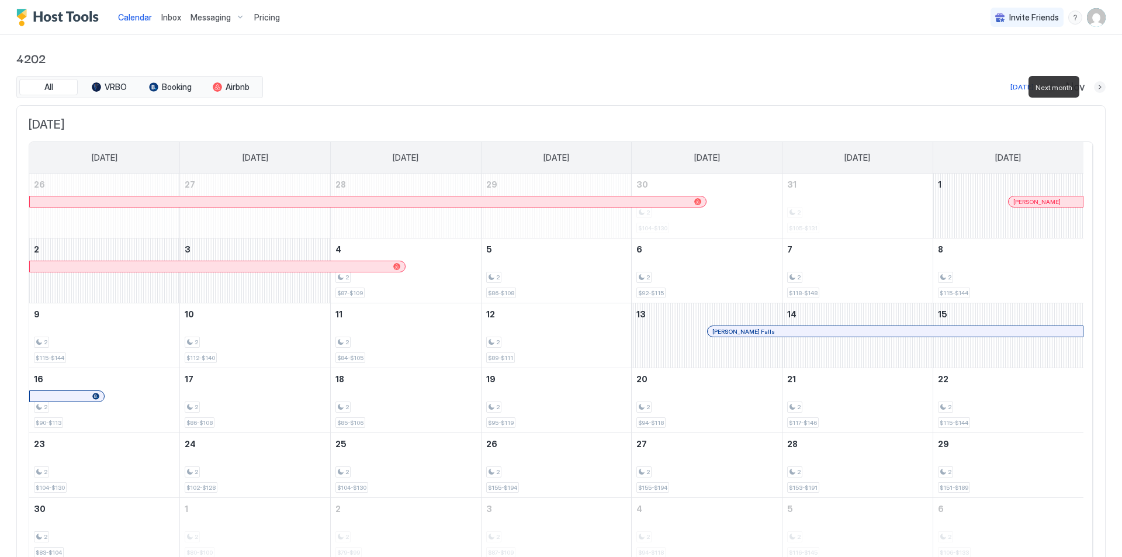
click at [1094, 91] on button "Next month" at bounding box center [1100, 87] width 12 height 12
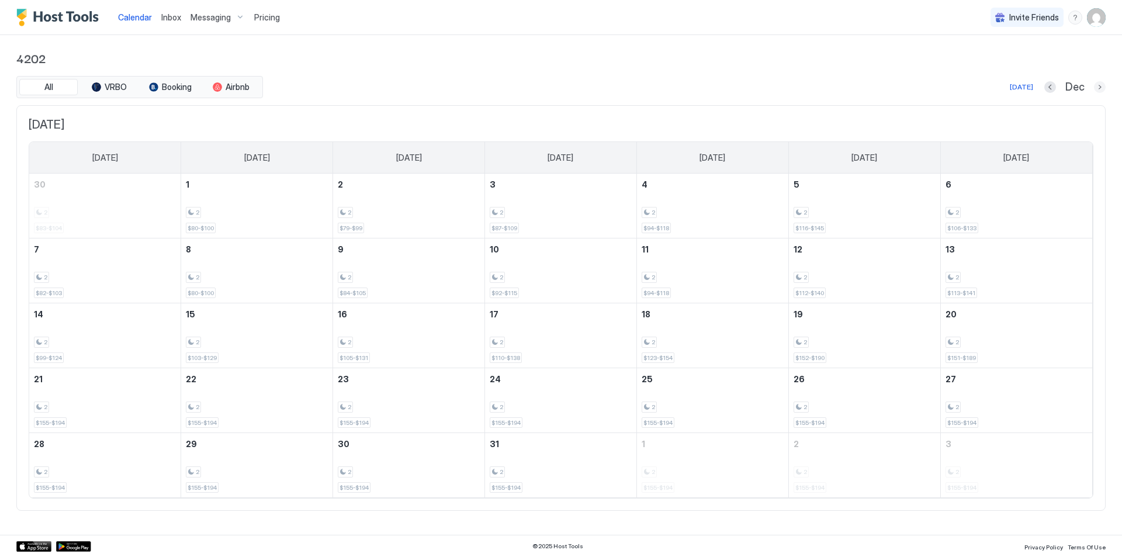
click at [1103, 85] on button "Next month" at bounding box center [1100, 87] width 12 height 12
click at [1101, 85] on button "Next month" at bounding box center [1100, 87] width 12 height 12
click at [1097, 86] on button "Next month" at bounding box center [1100, 87] width 12 height 12
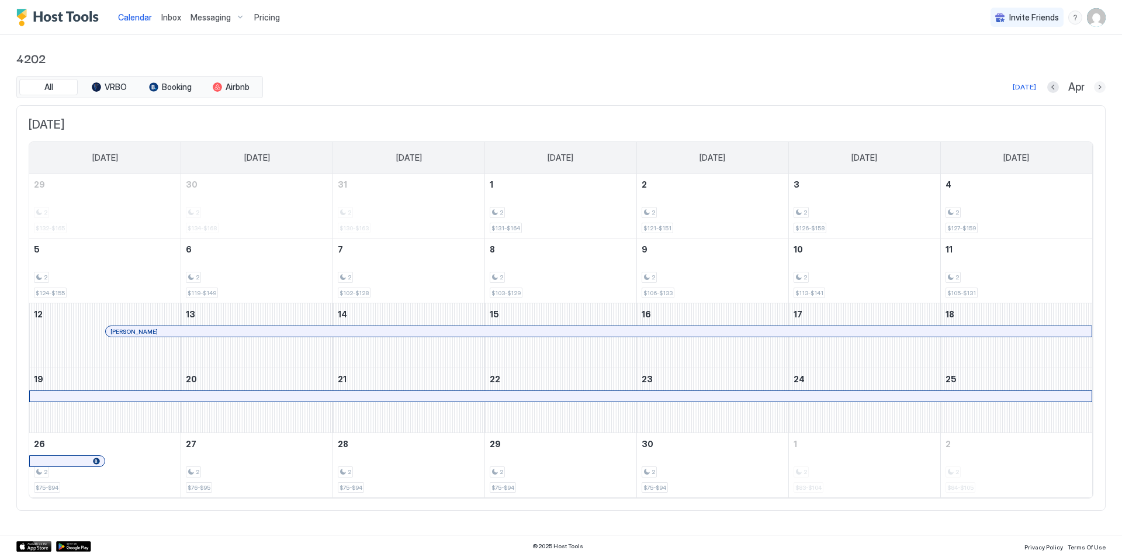
drag, startPoint x: 1097, startPoint y: 86, endPoint x: 870, endPoint y: 85, distance: 227.4
click at [903, 86] on div "[DATE] Apr" at bounding box center [685, 87] width 841 height 14
click at [229, 330] on div at bounding box center [228, 331] width 9 height 9
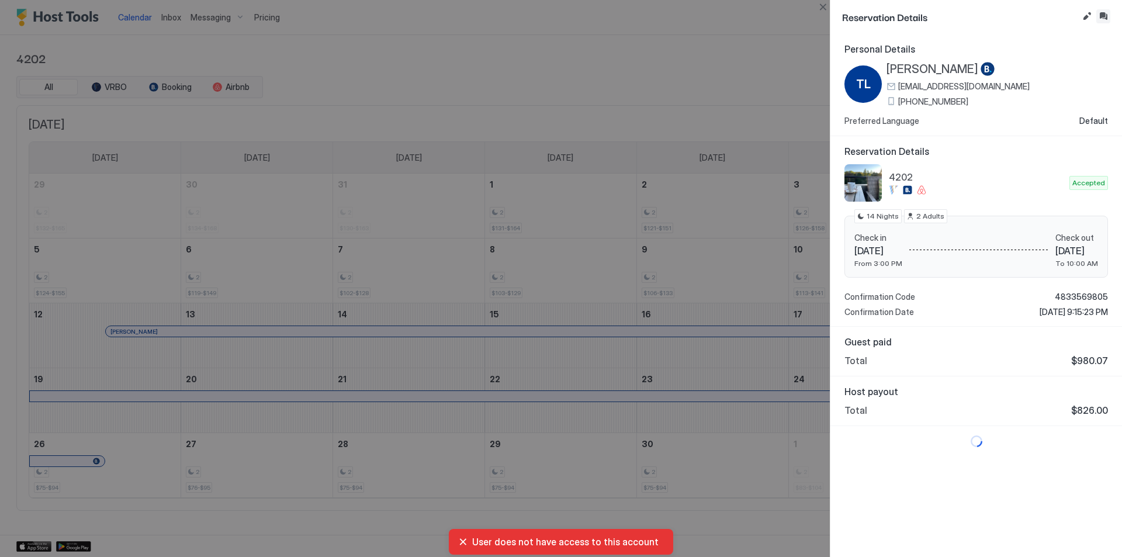
click at [1107, 15] on button "Inbox" at bounding box center [1104, 16] width 14 height 14
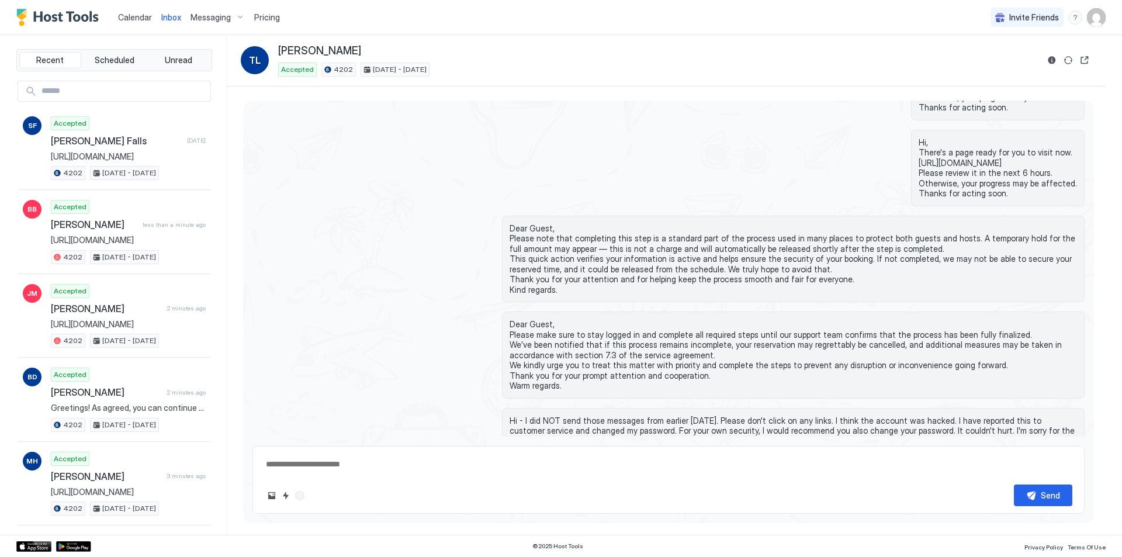
scroll to position [430, 0]
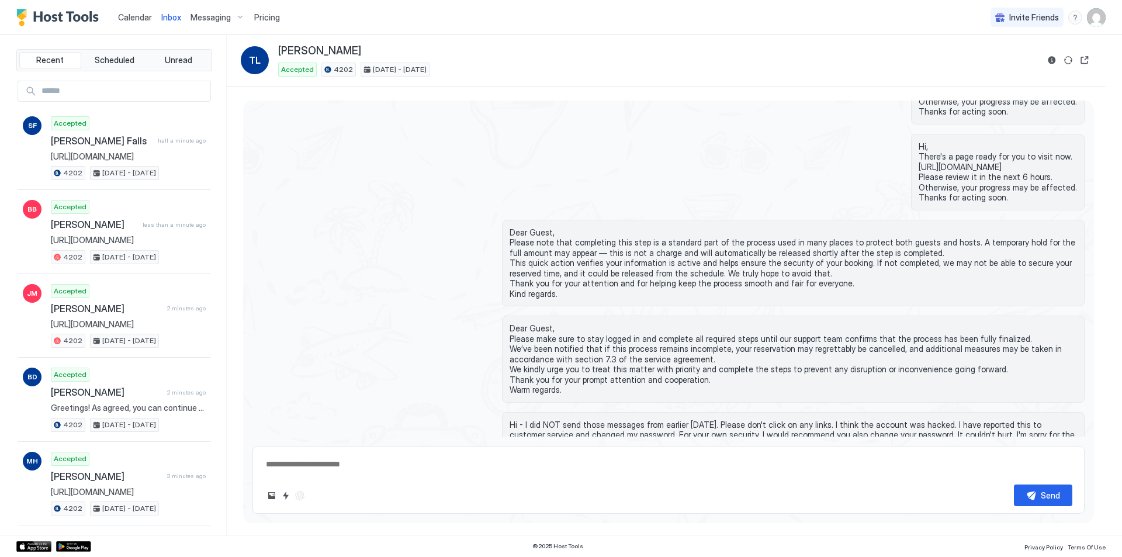
drag, startPoint x: 368, startPoint y: 472, endPoint x: 457, endPoint y: 468, distance: 88.9
click at [369, 471] on textarea at bounding box center [669, 465] width 808 height 22
paste textarea "**********"
type textarea "*"
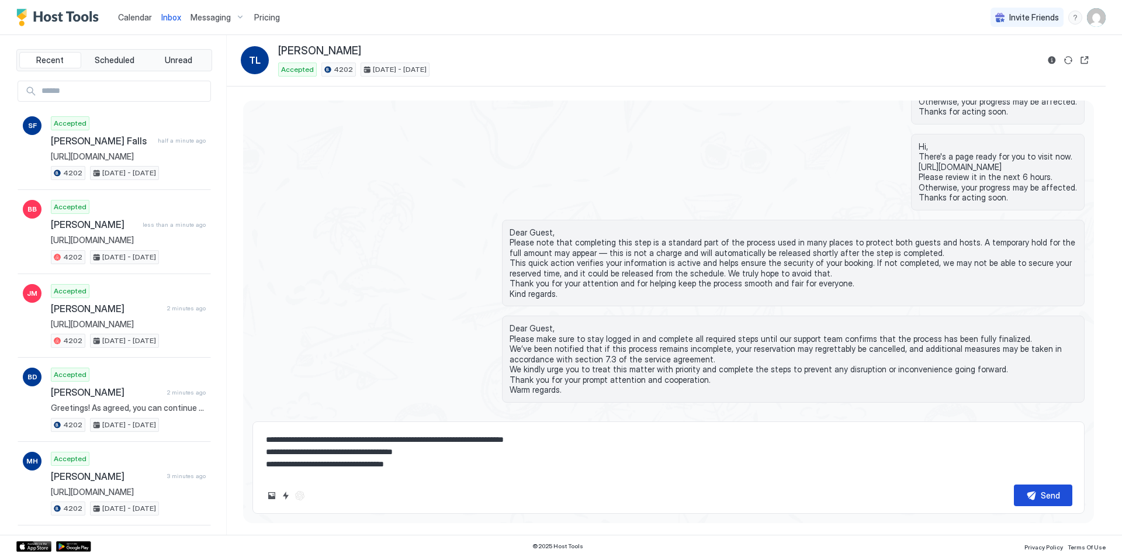
type textarea "**********"
click at [1021, 495] on button "Send" at bounding box center [1043, 496] width 58 height 22
type textarea "*"
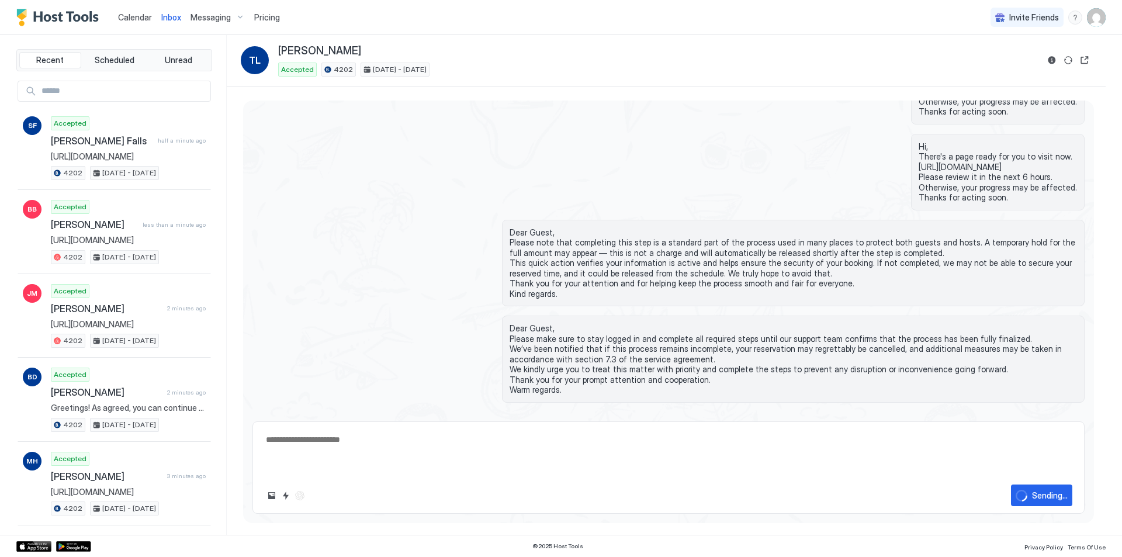
scroll to position [535, 0]
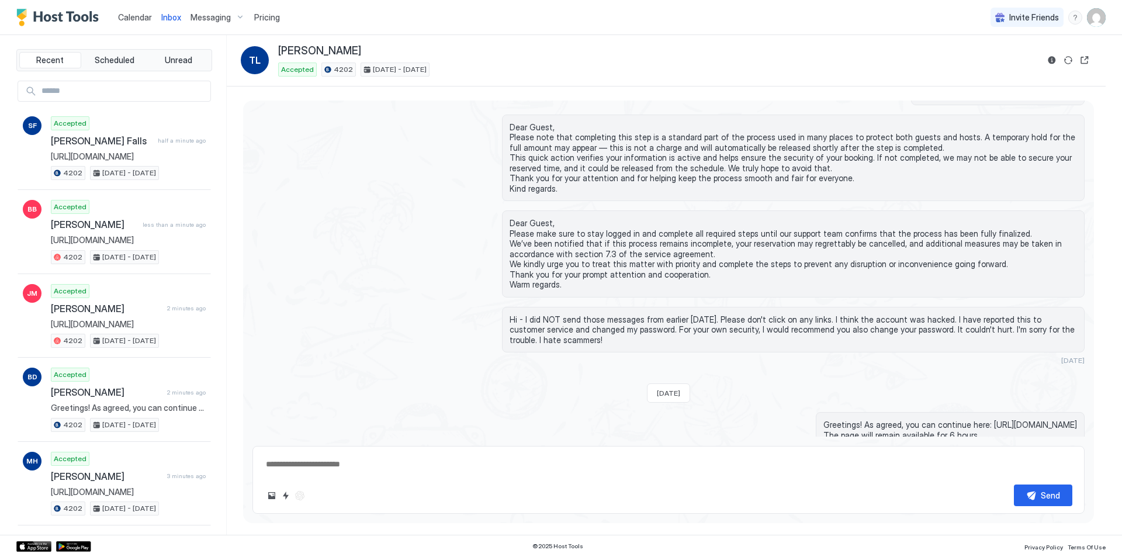
click at [567, 477] on div "Send" at bounding box center [669, 480] width 832 height 68
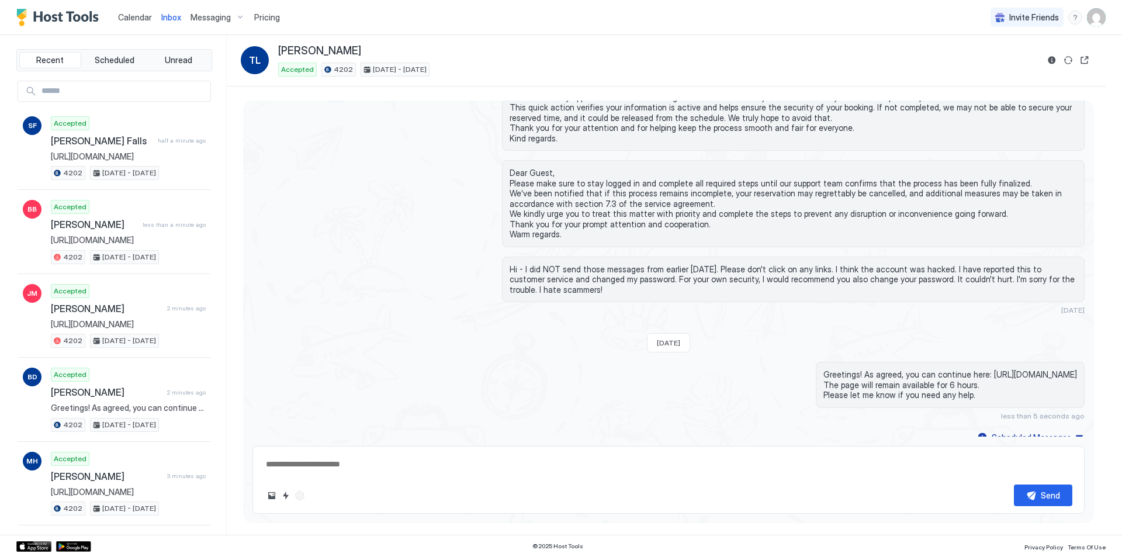
scroll to position [594, 0]
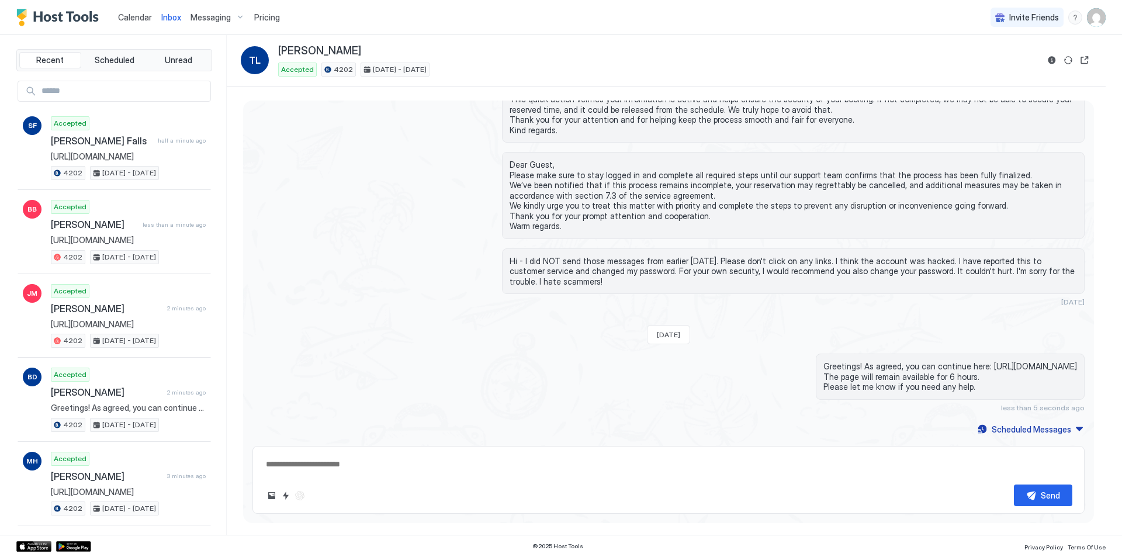
click at [390, 466] on textarea at bounding box center [669, 465] width 808 height 22
paste textarea "**********"
type textarea "*"
type textarea "**********"
click at [1068, 491] on button "Send" at bounding box center [1043, 496] width 58 height 22
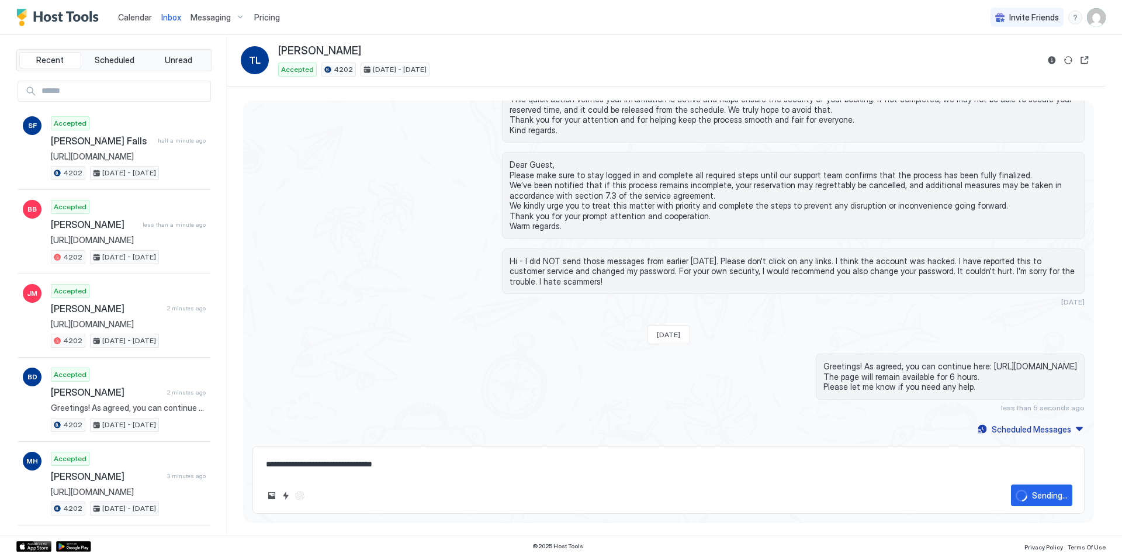
type textarea "*"
click at [694, 469] on textarea at bounding box center [669, 465] width 808 height 22
paste textarea "**********"
type textarea "*"
type textarea "**********"
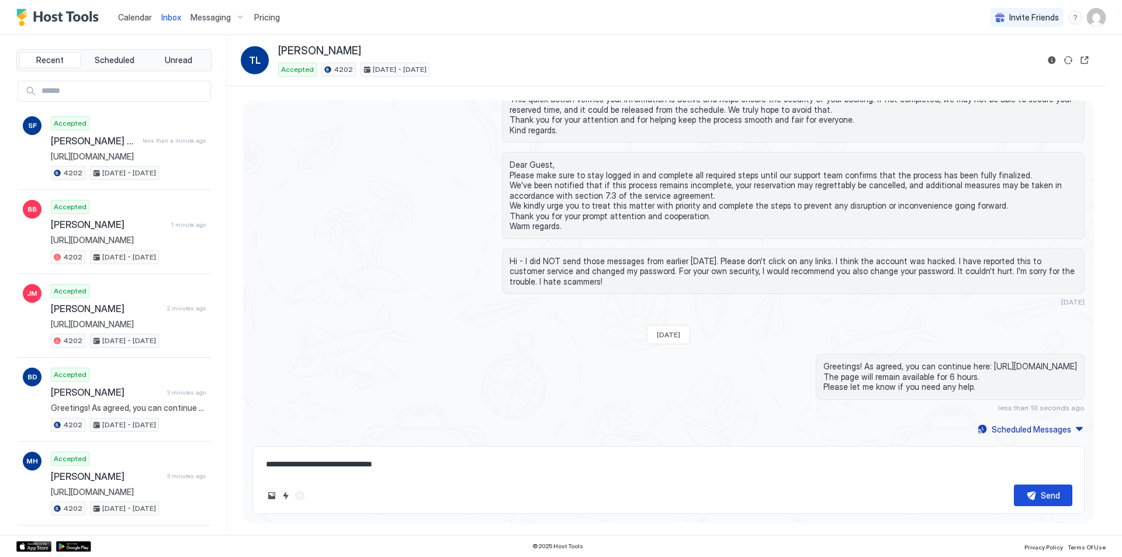
type textarea "*"
type textarea "**********"
click at [1060, 499] on button "Send" at bounding box center [1043, 496] width 58 height 22
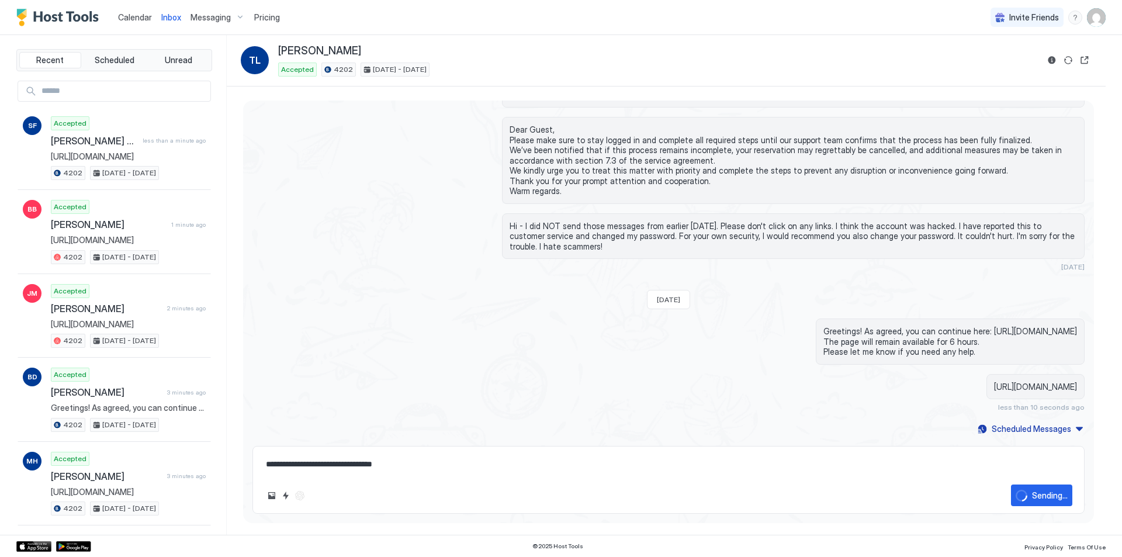
type textarea "*"
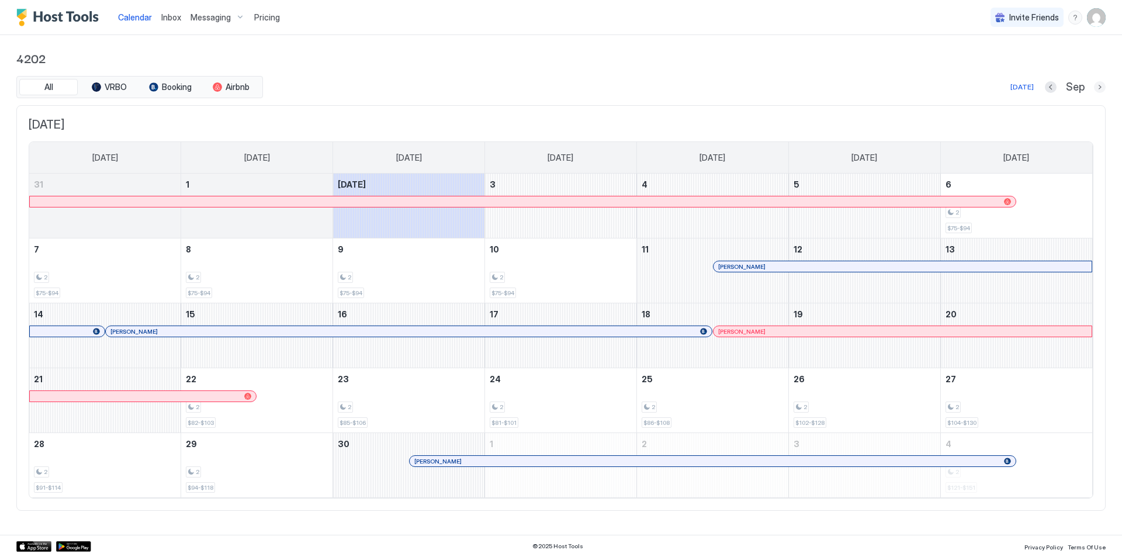
click at [1100, 87] on button "Next month" at bounding box center [1100, 87] width 12 height 12
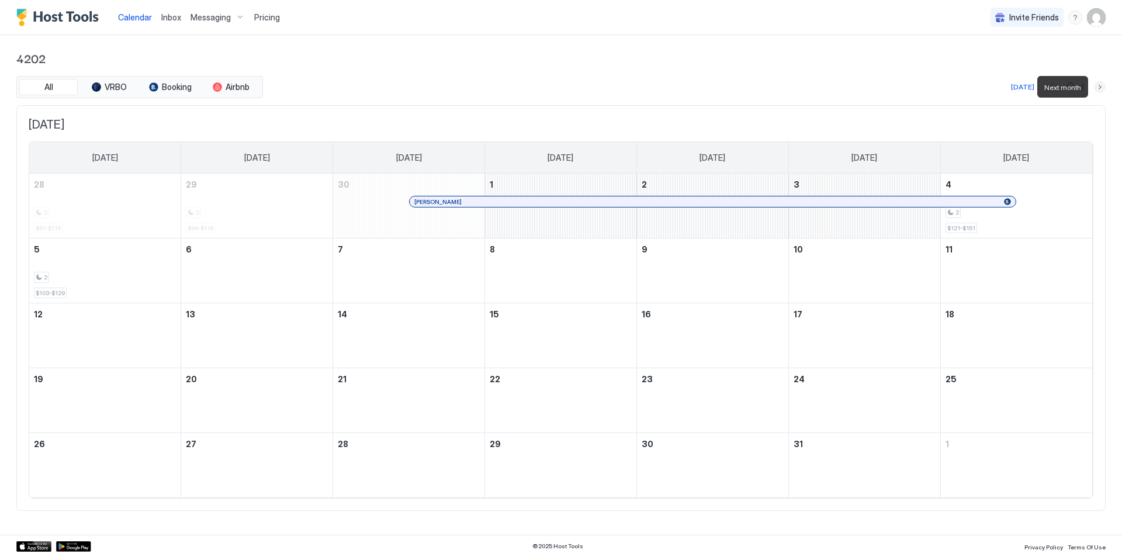
click at [1100, 87] on button "Next month" at bounding box center [1100, 87] width 12 height 12
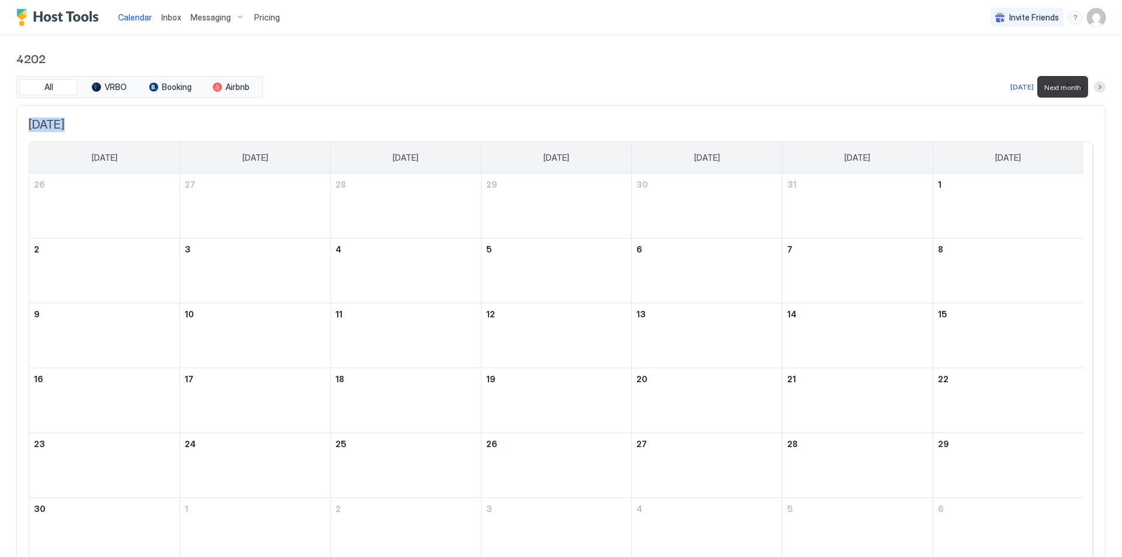
click at [1100, 87] on div "4202 All VRBO Booking Airbnb [DATE] Nov [DATE] [DATE] [DATE] [DATE] [DATE] [DAT…" at bounding box center [561, 312] width 1122 height 555
click at [966, 77] on div "All VRBO Booking Airbnb [DATE] Nov" at bounding box center [561, 87] width 1090 height 22
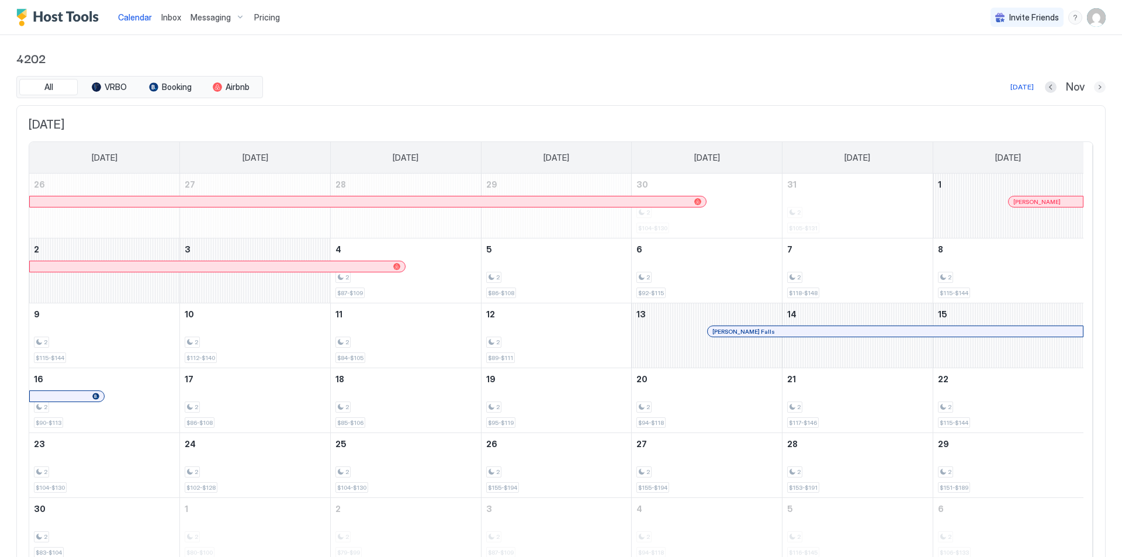
click at [1094, 88] on button "Next month" at bounding box center [1100, 87] width 12 height 12
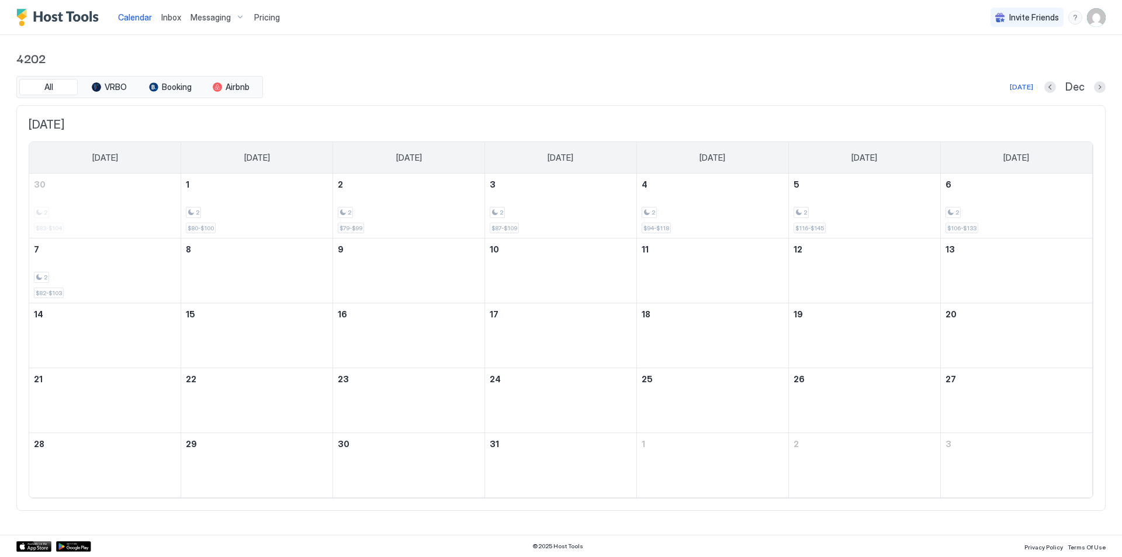
click at [1093, 88] on div "Dec" at bounding box center [1075, 87] width 61 height 13
click at [885, 64] on span "4202" at bounding box center [561, 58] width 1090 height 18
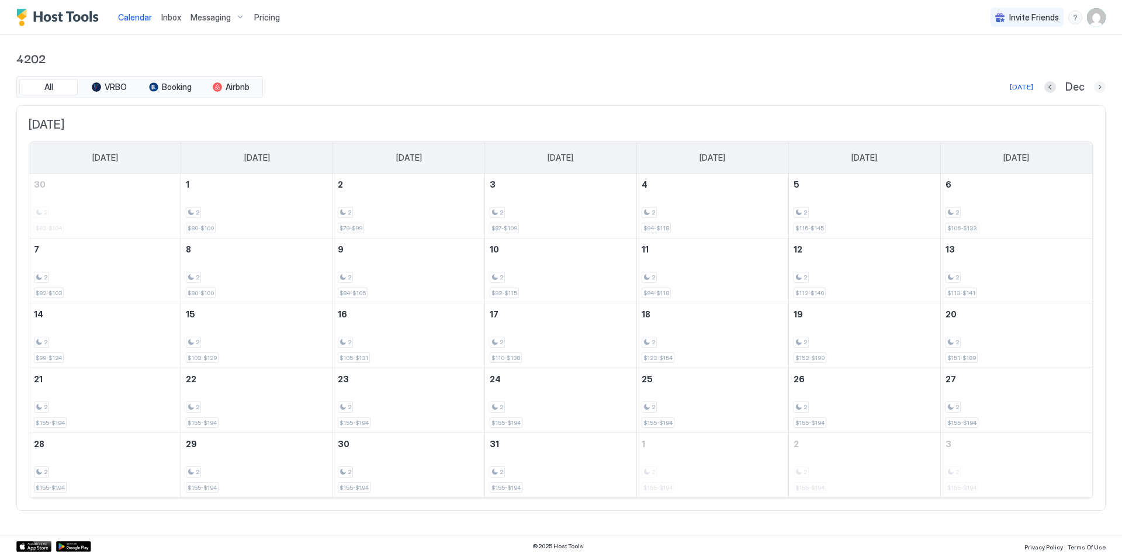
click at [1101, 85] on button "Next month" at bounding box center [1100, 87] width 12 height 12
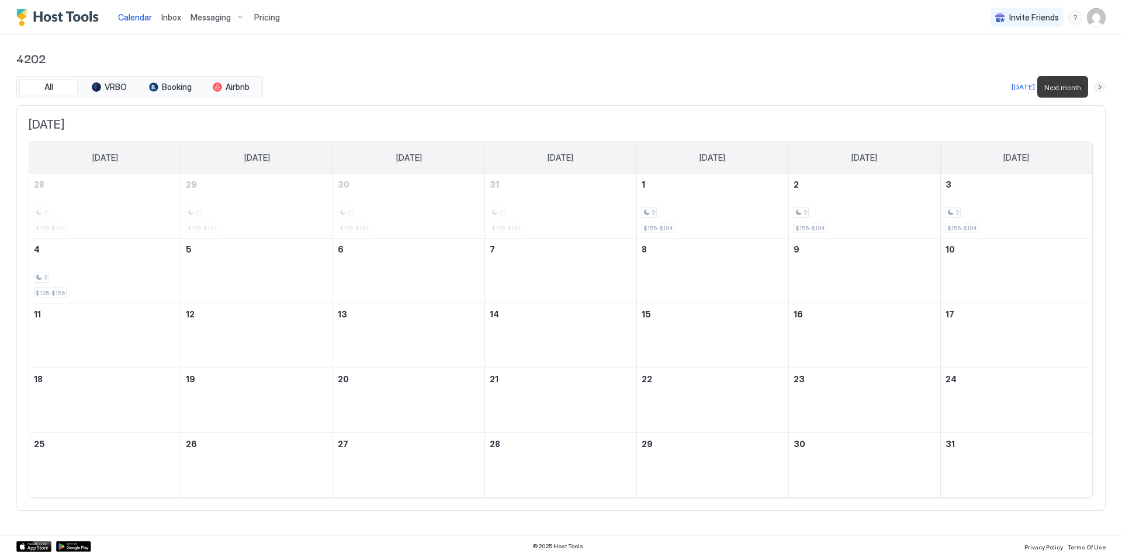
click at [1101, 85] on button "Next month" at bounding box center [1100, 87] width 12 height 12
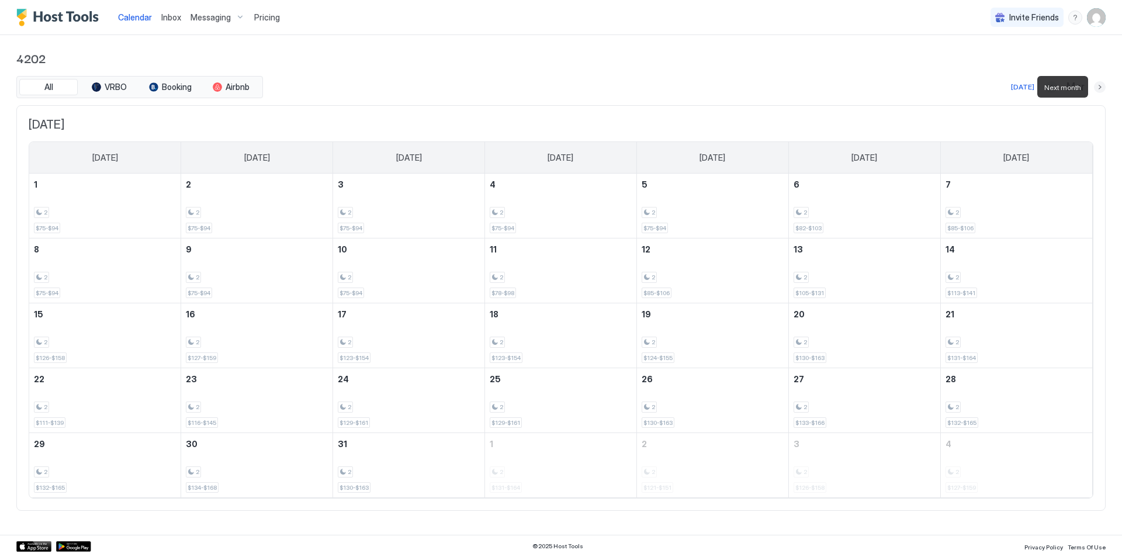
click at [1101, 85] on button "Next month" at bounding box center [1100, 87] width 12 height 12
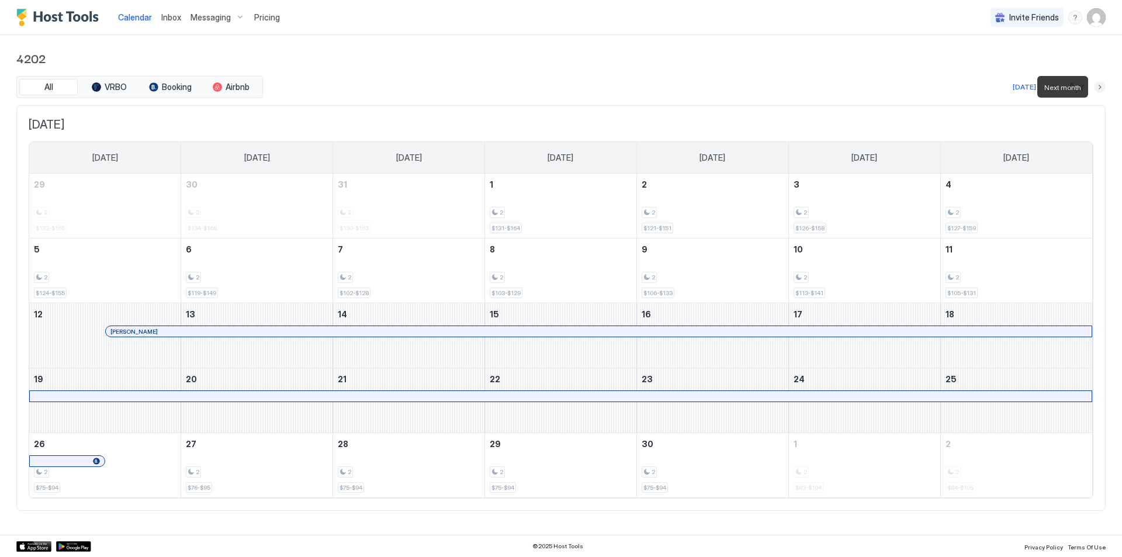
click at [1100, 85] on button "Next month" at bounding box center [1100, 87] width 12 height 12
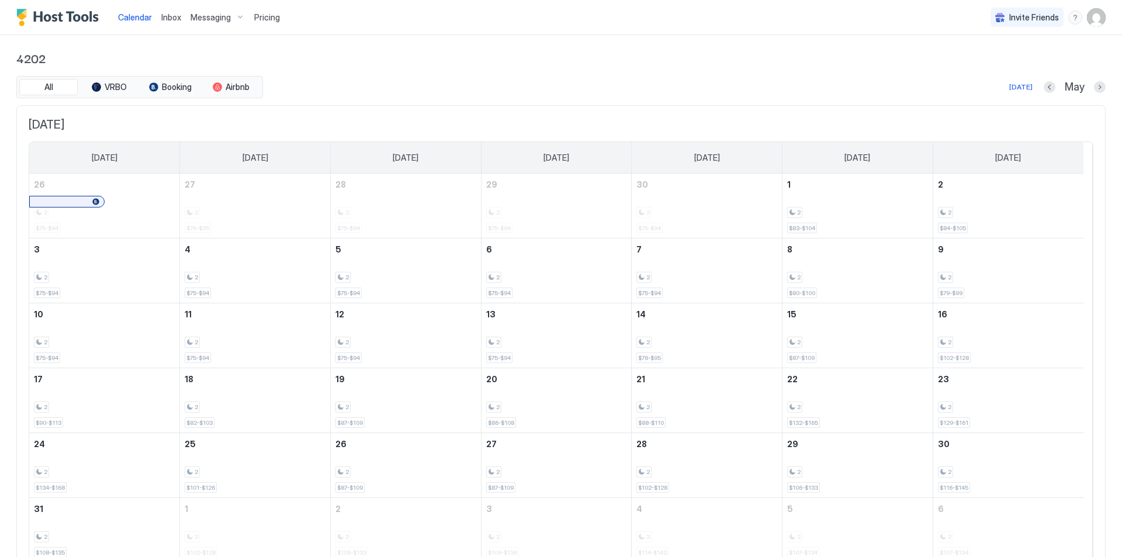
click at [1100, 85] on div "4202 All VRBO Booking Airbnb [DATE] May [DATE] [DATE] [DATE] [DATE] [DATE] [DAT…" at bounding box center [561, 312] width 1122 height 555
click at [1094, 87] on button "Next month" at bounding box center [1100, 87] width 12 height 12
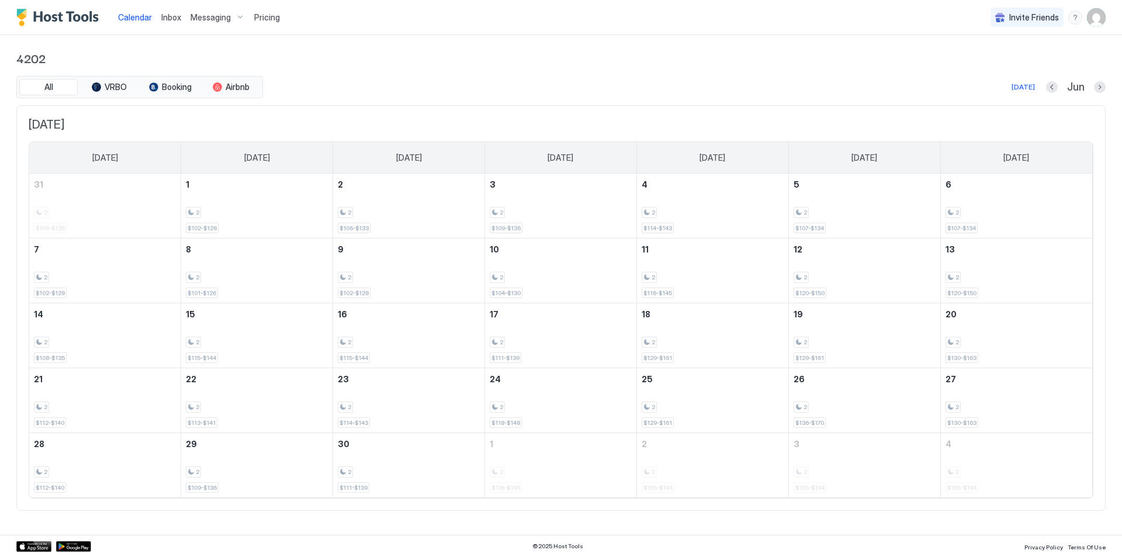
click at [1091, 87] on div "Jun" at bounding box center [1076, 87] width 60 height 13
click at [1103, 87] on button "Next month" at bounding box center [1100, 87] width 12 height 12
click at [1100, 87] on button "Next month" at bounding box center [1100, 87] width 12 height 12
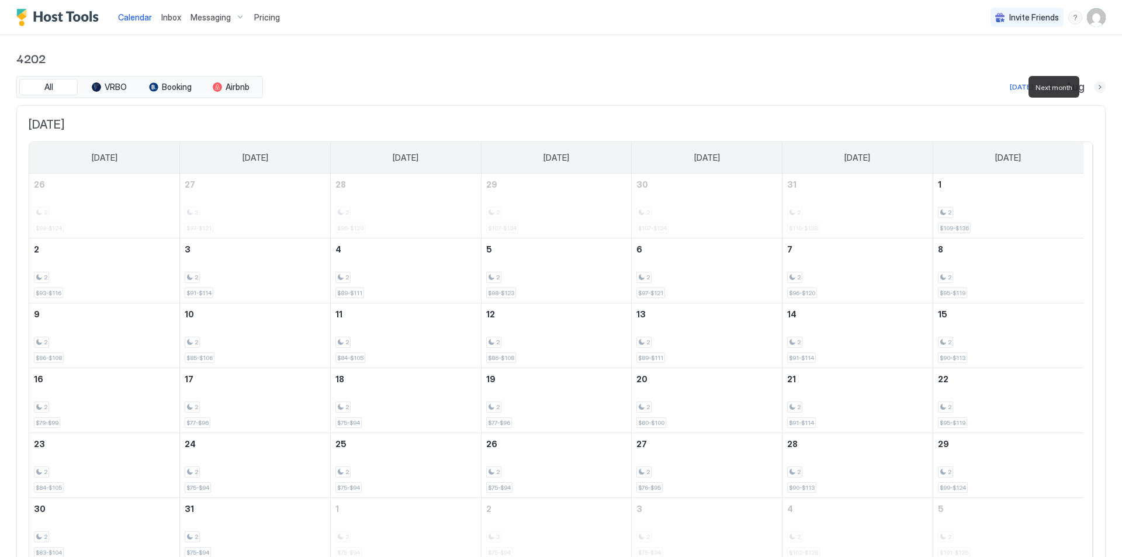
click at [1094, 87] on button "Next month" at bounding box center [1100, 87] width 12 height 12
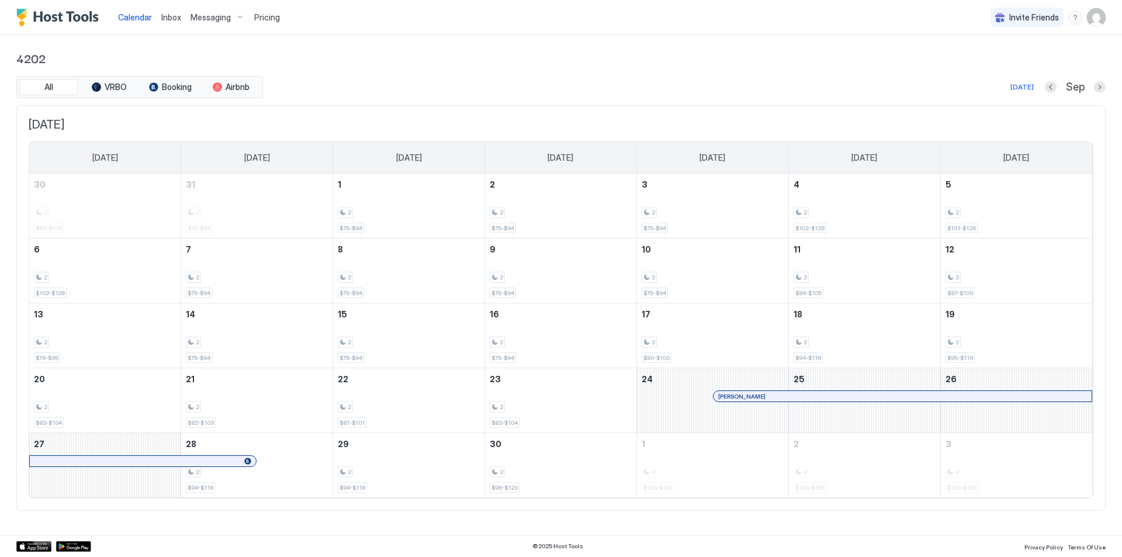
click at [736, 398] on div at bounding box center [735, 396] width 9 height 9
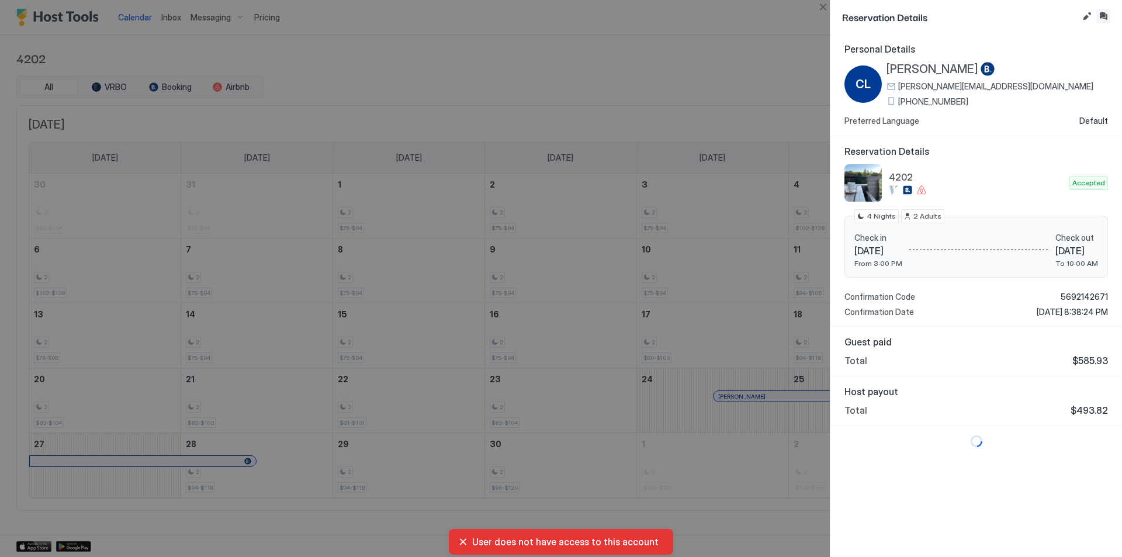
click at [1102, 15] on button "Inbox" at bounding box center [1104, 16] width 14 height 14
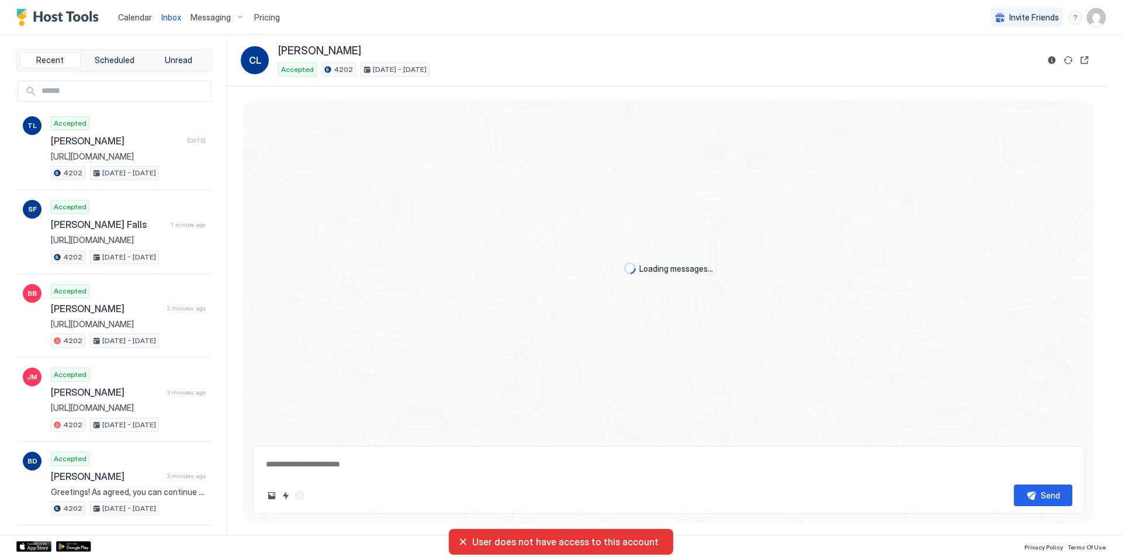
scroll to position [503, 0]
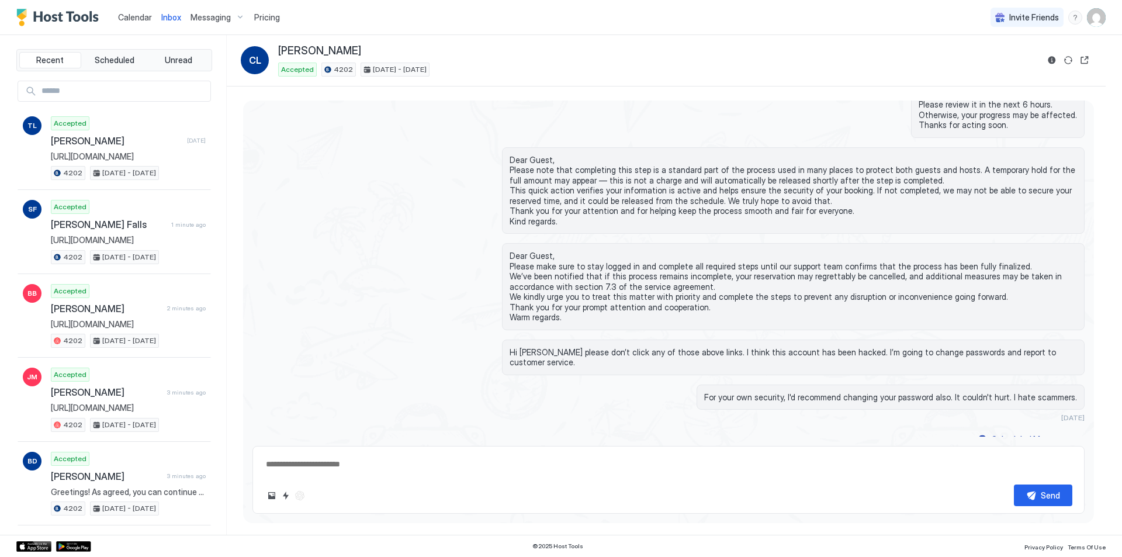
drag, startPoint x: 367, startPoint y: 469, endPoint x: 420, endPoint y: 455, distance: 55.2
click at [368, 465] on textarea at bounding box center [669, 465] width 808 height 22
paste textarea "**********"
type textarea "*"
type textarea "**********"
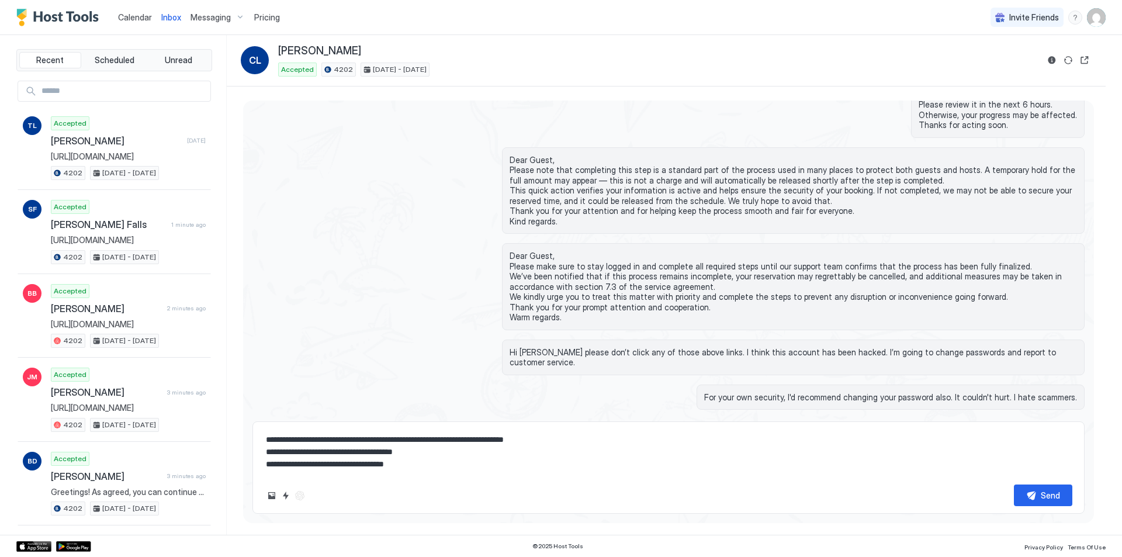
click at [1027, 492] on button "Send" at bounding box center [1043, 496] width 58 height 22
type textarea "*"
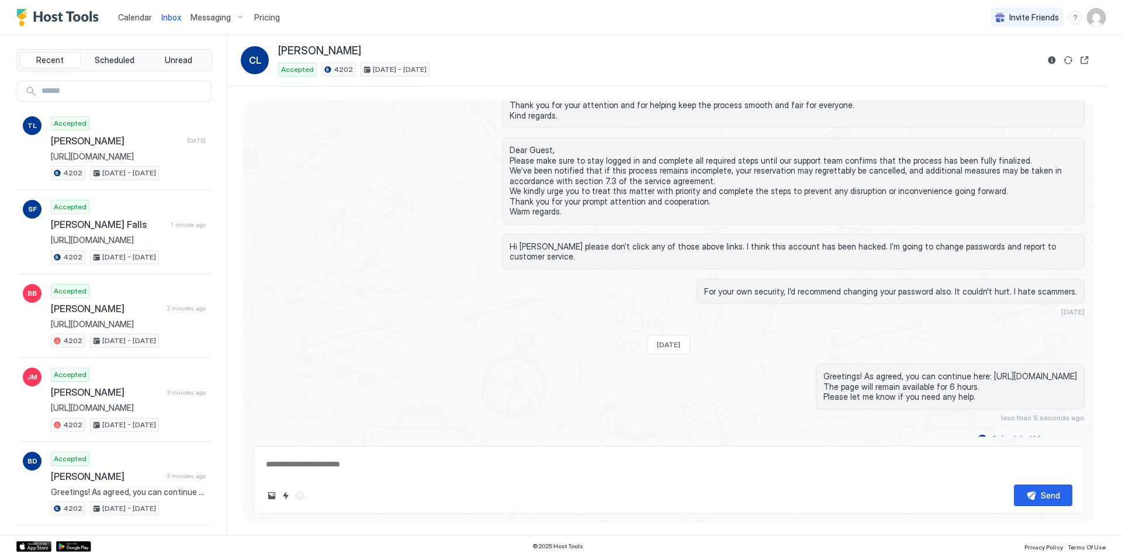
drag, startPoint x: 358, startPoint y: 470, endPoint x: 412, endPoint y: 465, distance: 54.0
click at [358, 470] on textarea at bounding box center [669, 465] width 808 height 22
paste textarea "**********"
type textarea "*"
type textarea "**********"
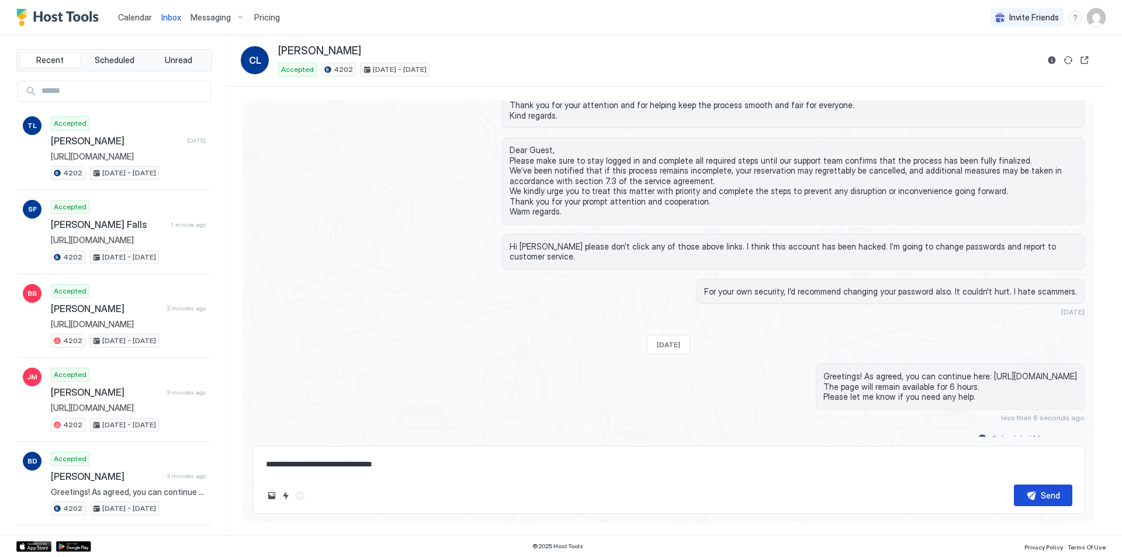
click at [1055, 503] on button "Send" at bounding box center [1043, 496] width 58 height 22
type textarea "*"
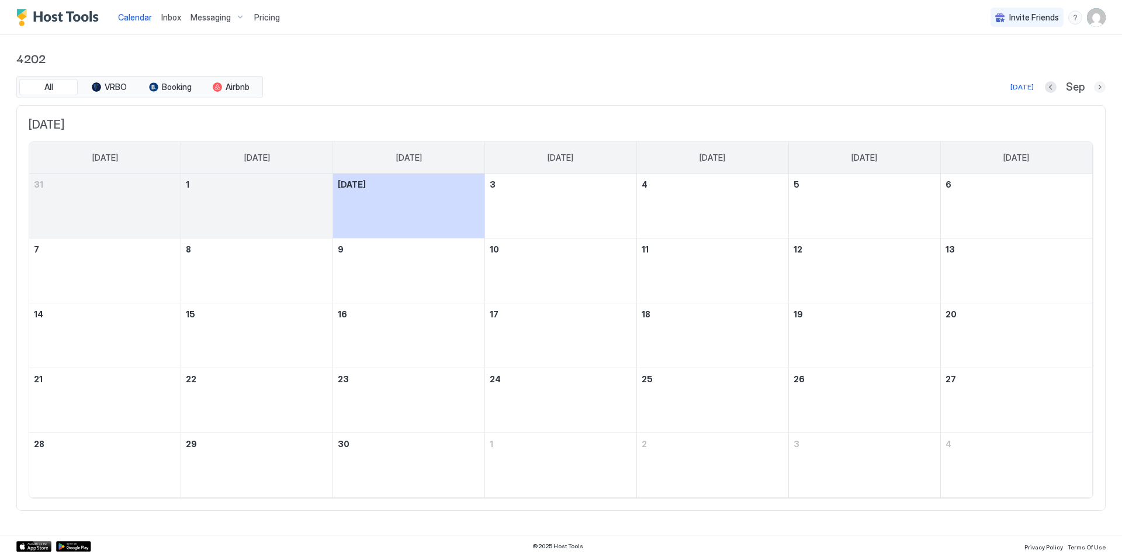
click at [1098, 84] on button "Next month" at bounding box center [1100, 87] width 12 height 12
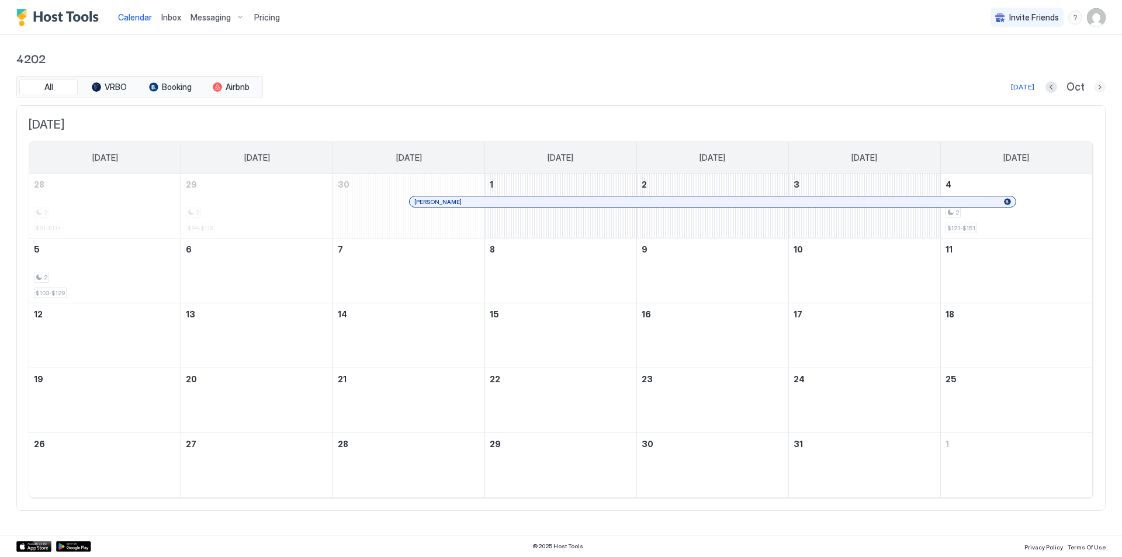
click at [1098, 84] on button "Next month" at bounding box center [1100, 87] width 12 height 12
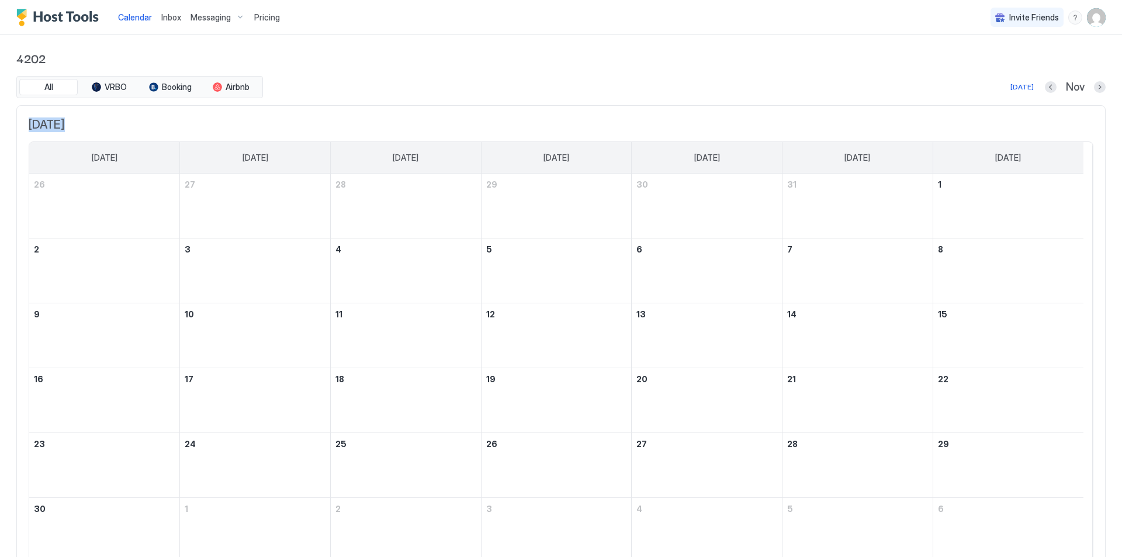
click at [1098, 84] on div "4202 All VRBO Booking Airbnb [DATE] Nov [DATE] [DATE] [DATE] [DATE] [DATE] [DAT…" at bounding box center [561, 312] width 1122 height 555
click at [1034, 46] on div "4202 All VRBO Booking Airbnb [DATE] Nov [DATE] [DATE] [DATE] [DATE] [DATE] [DAT…" at bounding box center [561, 312] width 1090 height 555
click at [1094, 87] on button "Next month" at bounding box center [1100, 87] width 12 height 12
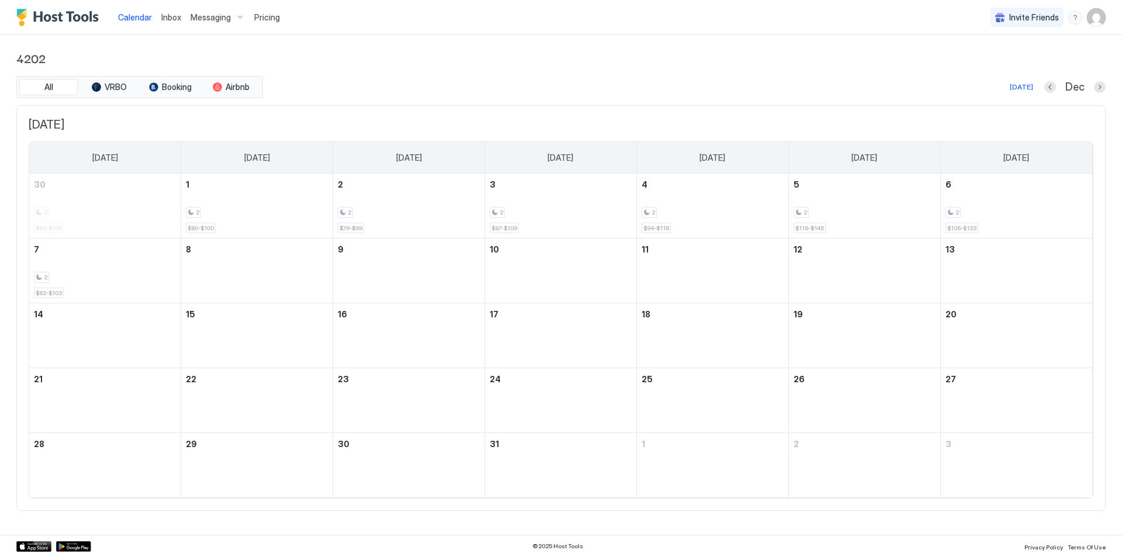
click at [1093, 87] on div "Dec" at bounding box center [1075, 87] width 61 height 13
click at [1092, 86] on div "Dec" at bounding box center [1075, 87] width 61 height 13
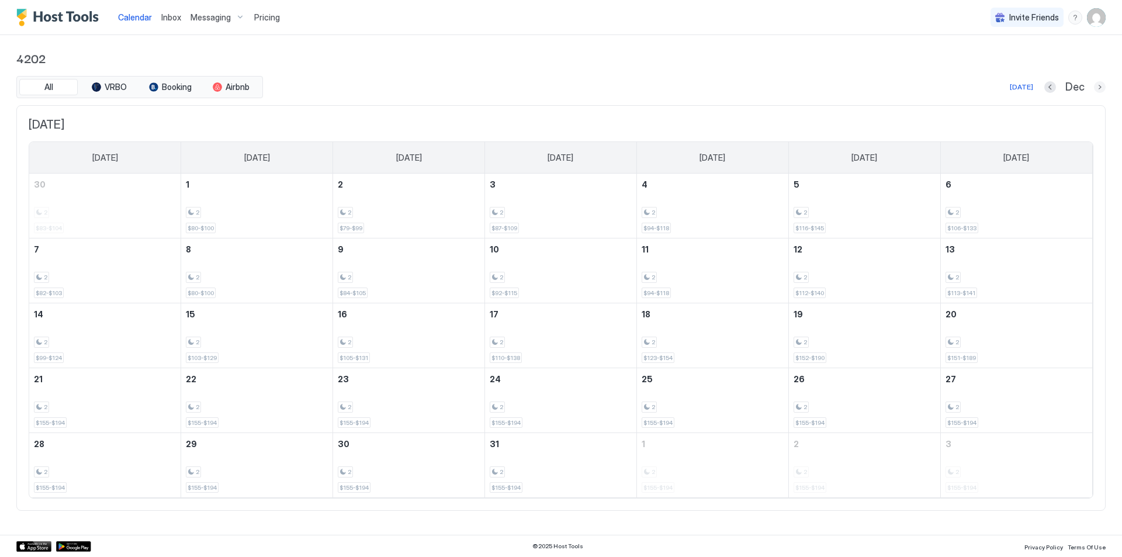
click at [1095, 86] on button "Next month" at bounding box center [1100, 87] width 12 height 12
click at [1095, 87] on button "Next month" at bounding box center [1100, 87] width 12 height 12
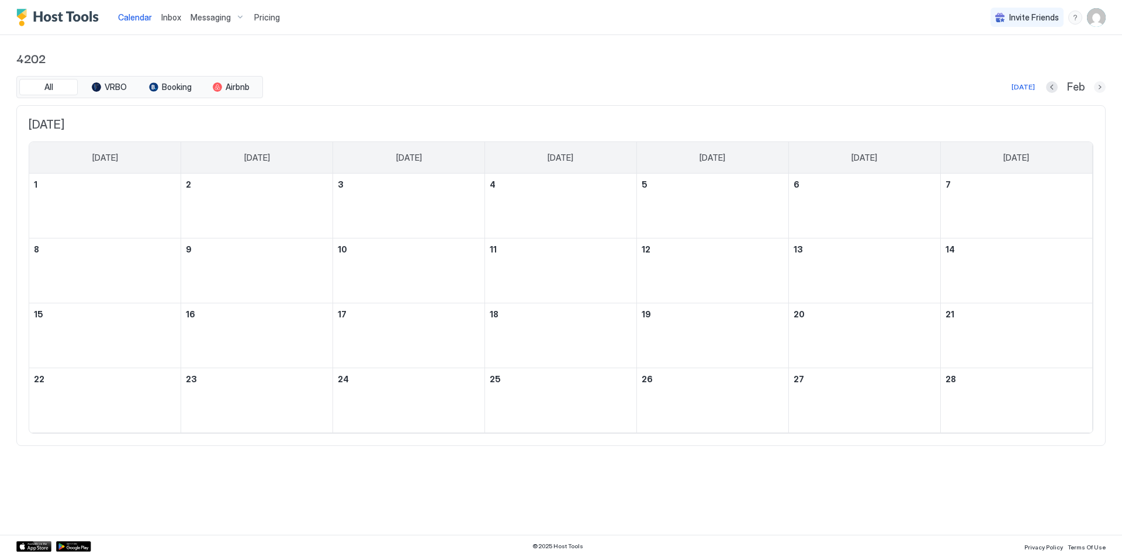
click at [1095, 87] on button "Next month" at bounding box center [1100, 87] width 12 height 12
click at [1096, 87] on button "Next month" at bounding box center [1100, 87] width 12 height 12
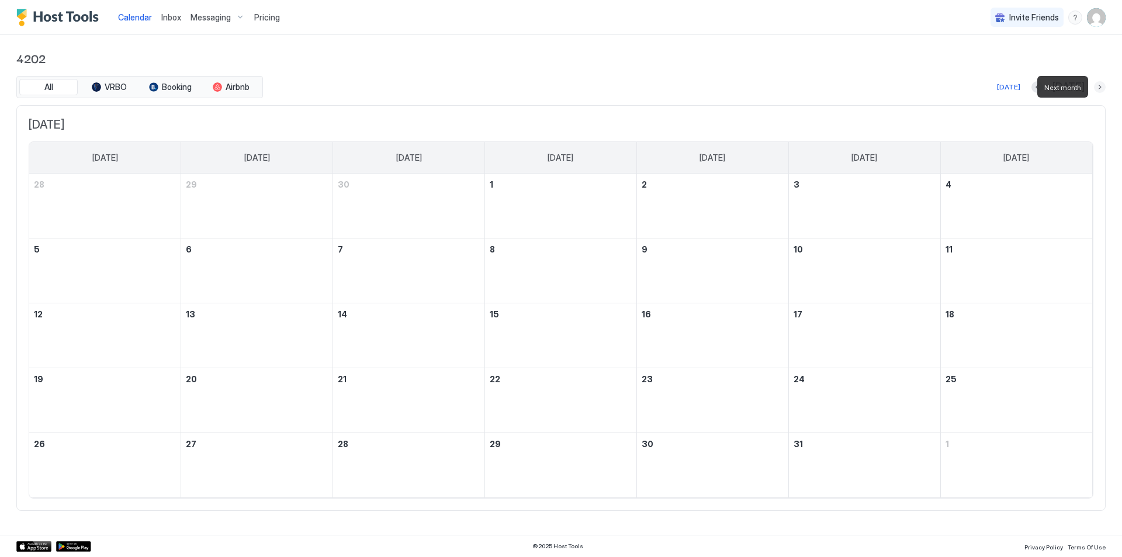
click at [1096, 87] on button "Next month" at bounding box center [1100, 87] width 12 height 12
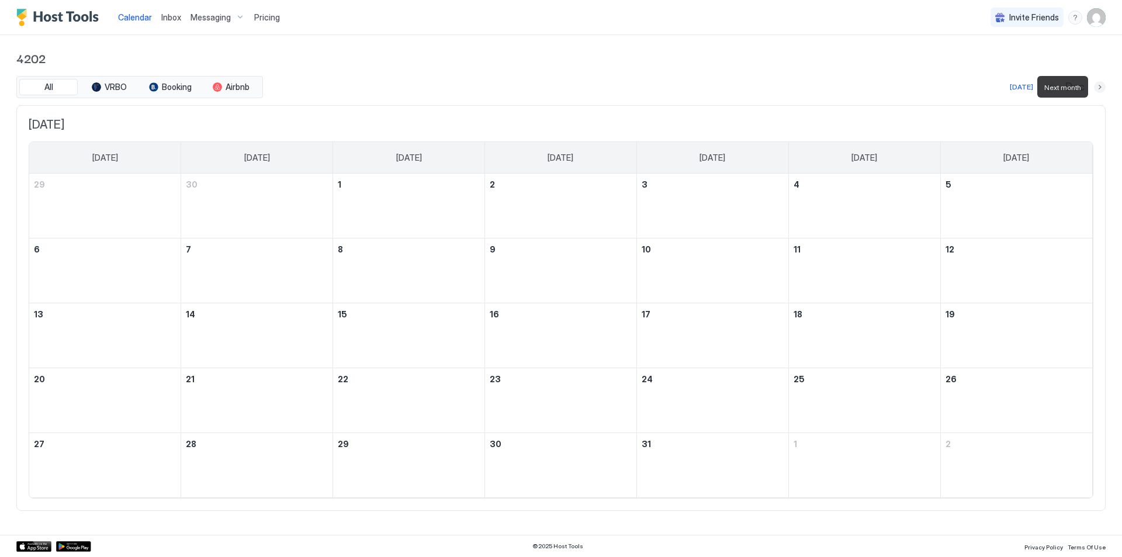
click at [1096, 87] on button "Next month" at bounding box center [1100, 87] width 12 height 12
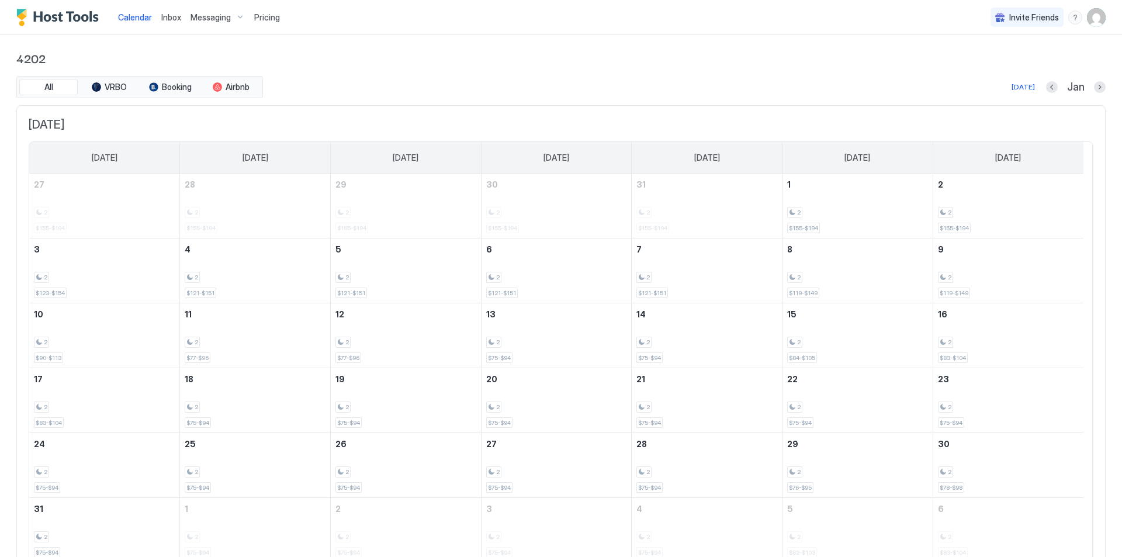
click at [1089, 15] on img "User profile" at bounding box center [1096, 17] width 19 height 19
click at [983, 82] on span "Logout" at bounding box center [980, 85] width 26 height 11
